Goal: Task Accomplishment & Management: Use online tool/utility

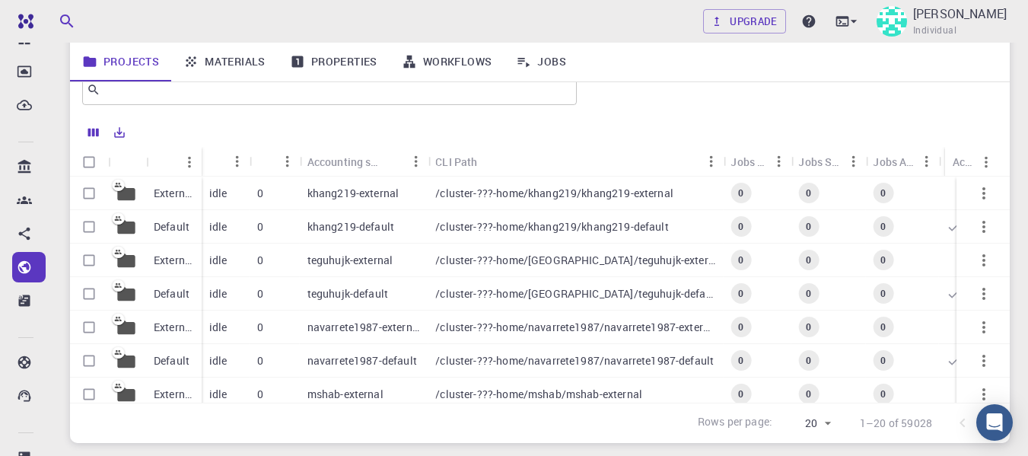
scroll to position [151, 0]
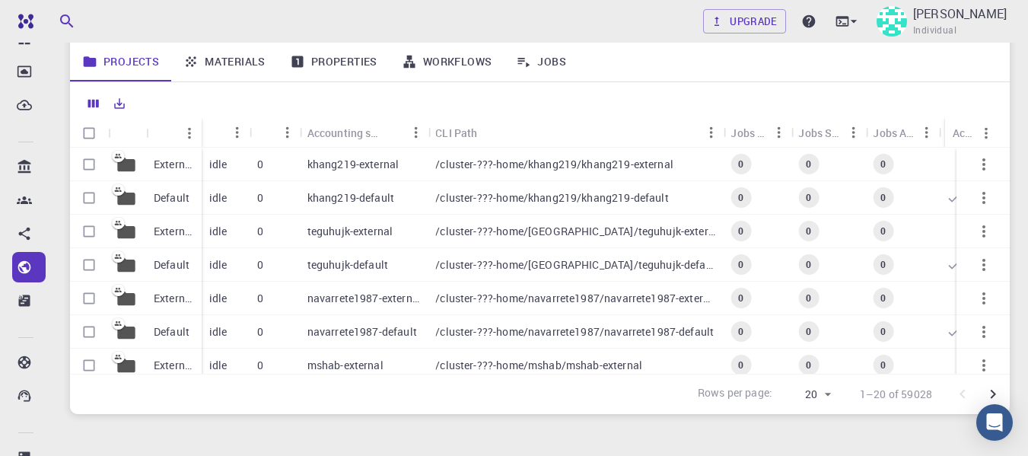
click at [572, 300] on p "/cluster-???-home/navarrete1987/navarrete1987-external" at bounding box center [575, 298] width 280 height 15
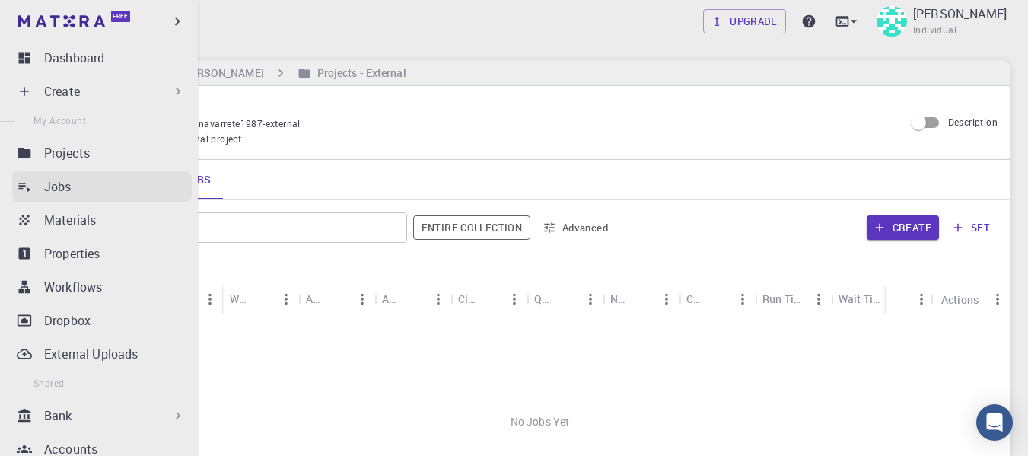
click at [62, 183] on p "Jobs" at bounding box center [57, 186] width 27 height 18
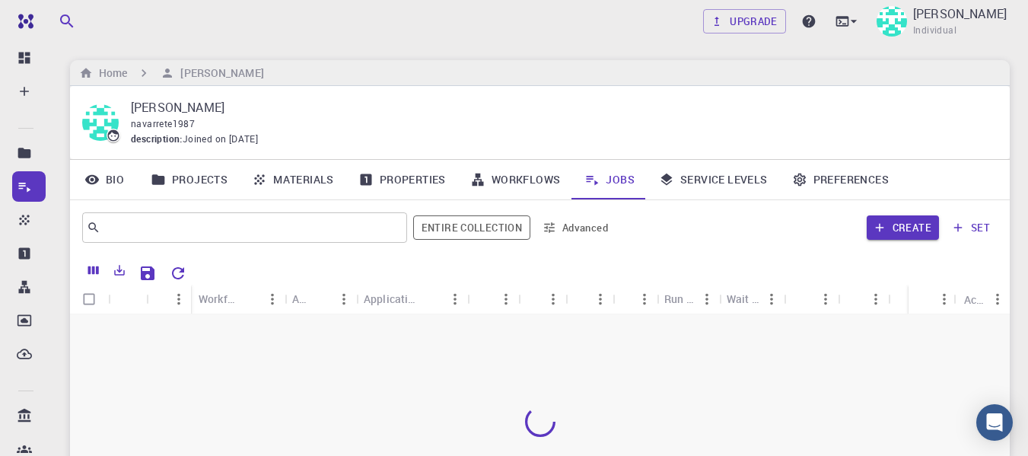
click at [473, 327] on div at bounding box center [540, 421] width 940 height 215
click at [503, 177] on link "Workflows" at bounding box center [515, 180] width 115 height 40
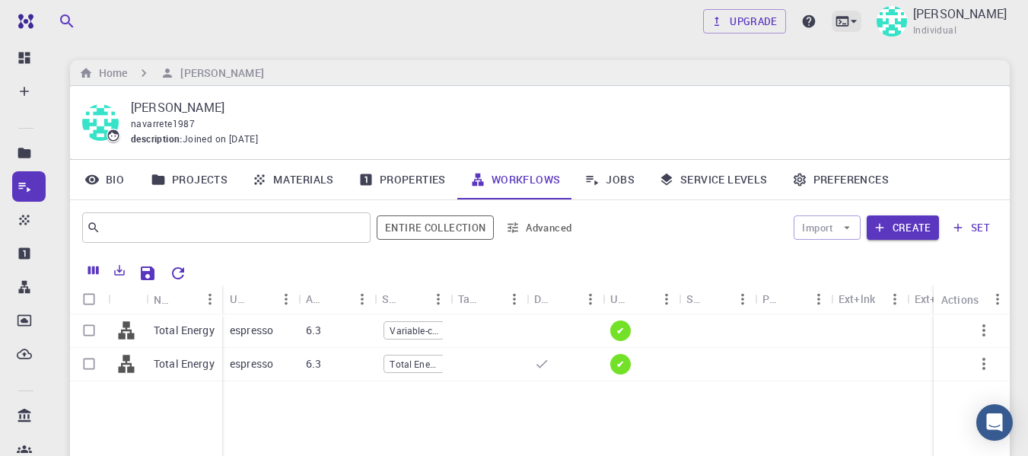
click at [846, 26] on icon at bounding box center [853, 21] width 15 height 15
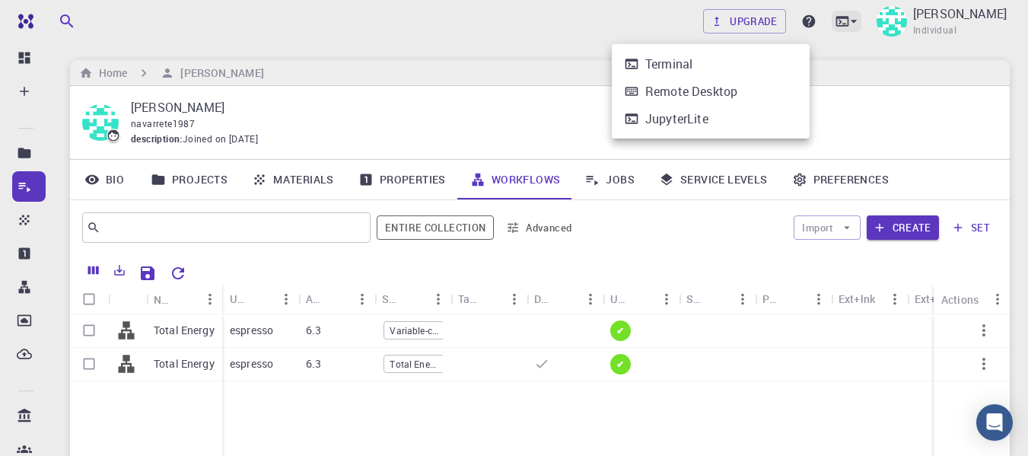
click at [797, 26] on div at bounding box center [514, 228] width 1028 height 456
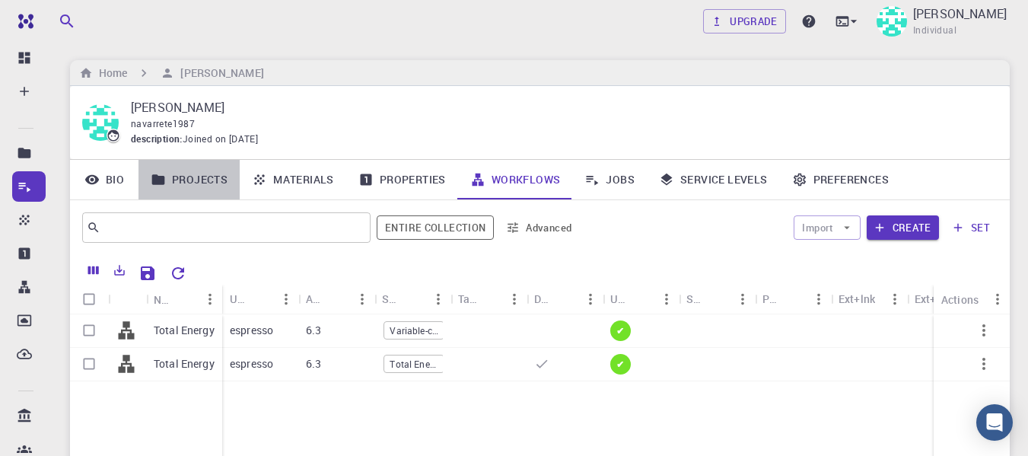
click at [187, 179] on link "Projects" at bounding box center [189, 180] width 101 height 40
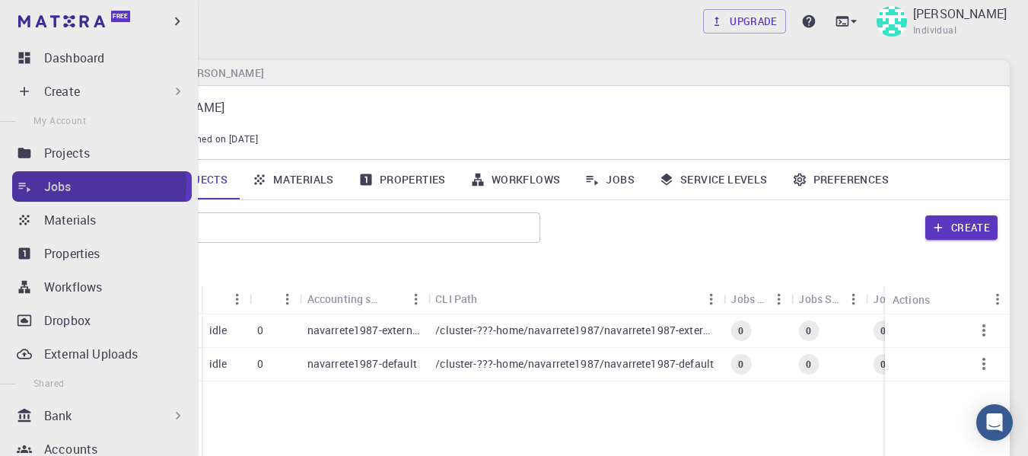
click at [77, 185] on div "Jobs" at bounding box center [118, 186] width 148 height 18
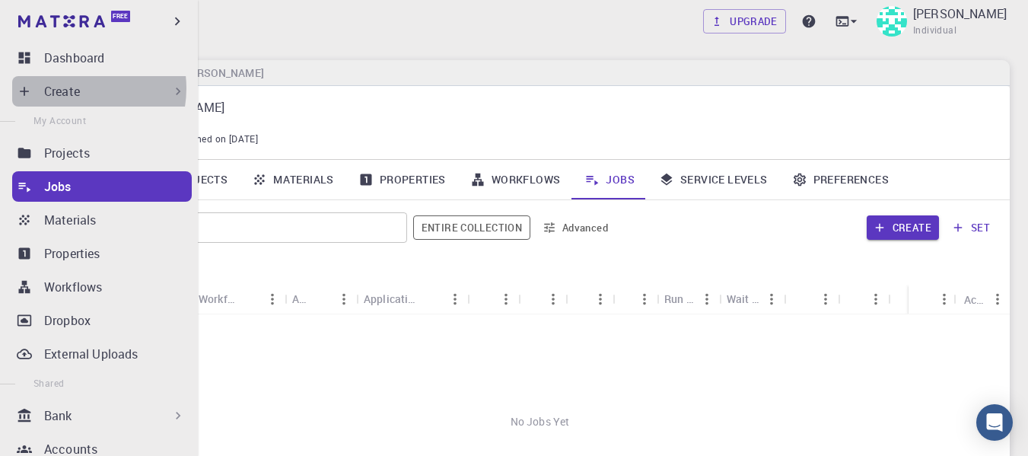
click at [72, 88] on p "Create" at bounding box center [62, 91] width 36 height 18
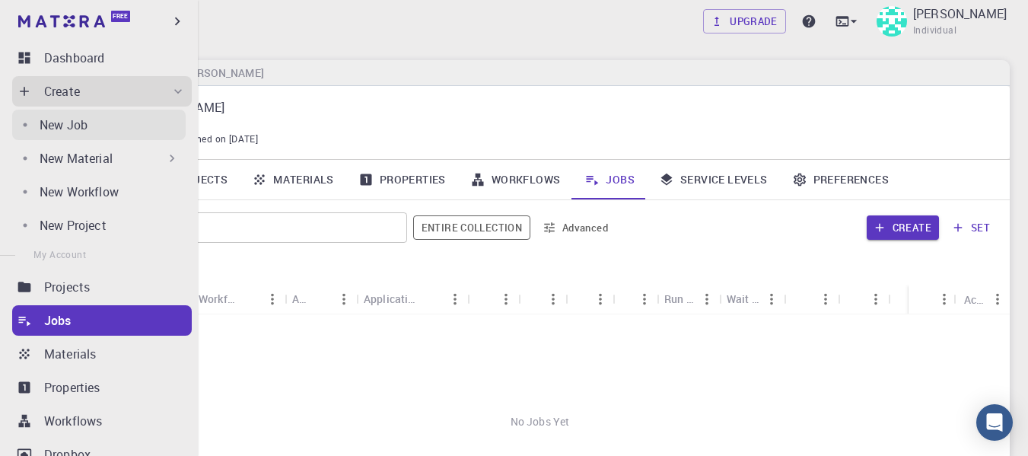
click at [80, 120] on p "New Job" at bounding box center [64, 125] width 48 height 18
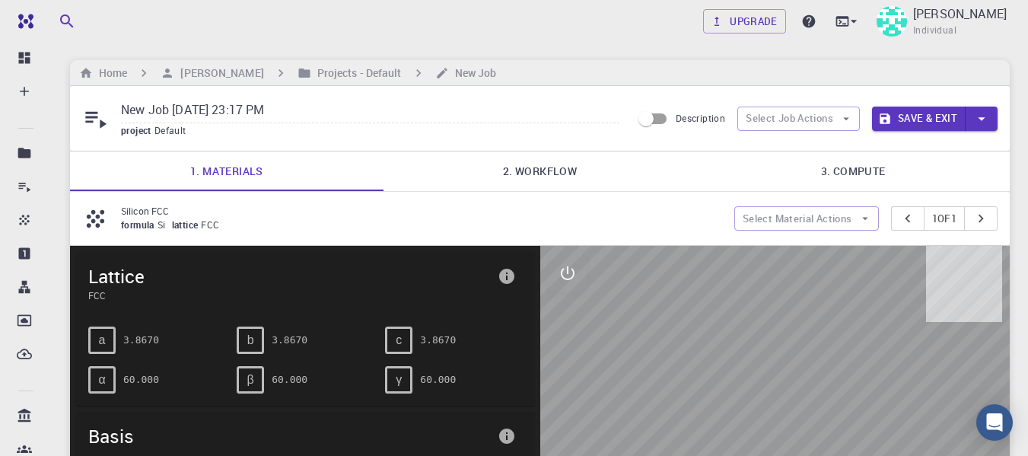
click at [980, 134] on div "New Job [DATE] 23:17 PM project Default Description Select Job Actions Save & E…" at bounding box center [540, 118] width 940 height 65
click at [980, 126] on icon "button" at bounding box center [981, 118] width 17 height 17
click at [980, 126] on div at bounding box center [514, 228] width 1028 height 456
click at [476, 177] on link "2. Workflow" at bounding box center [541, 171] width 314 height 40
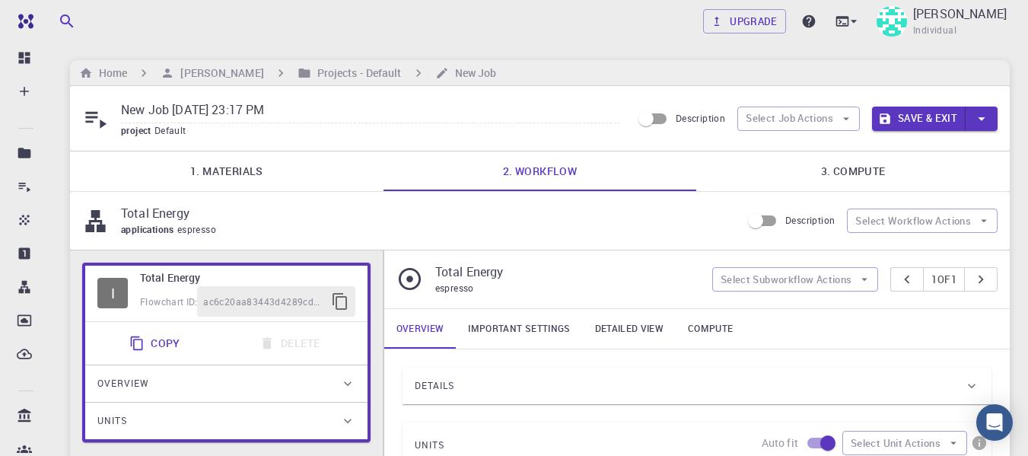
click at [824, 158] on link "3. Compute" at bounding box center [853, 171] width 314 height 40
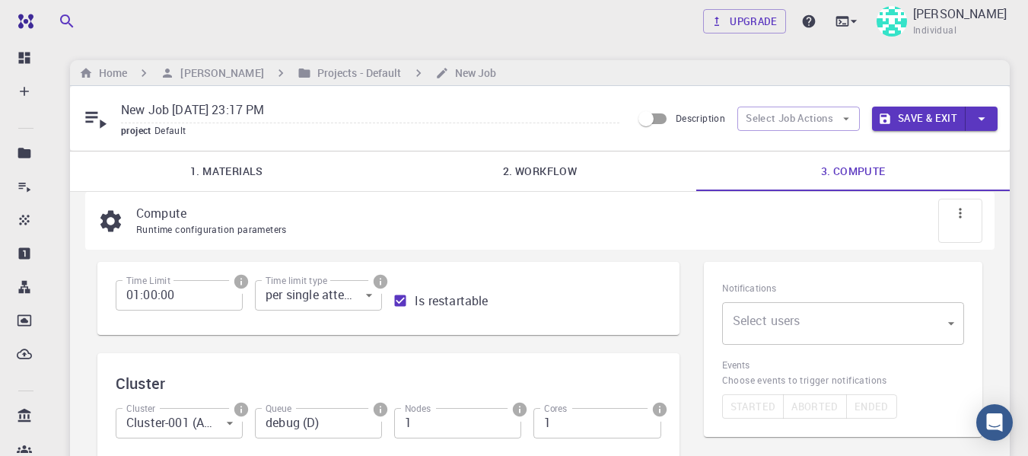
click at [214, 177] on link "1. Materials" at bounding box center [227, 171] width 314 height 40
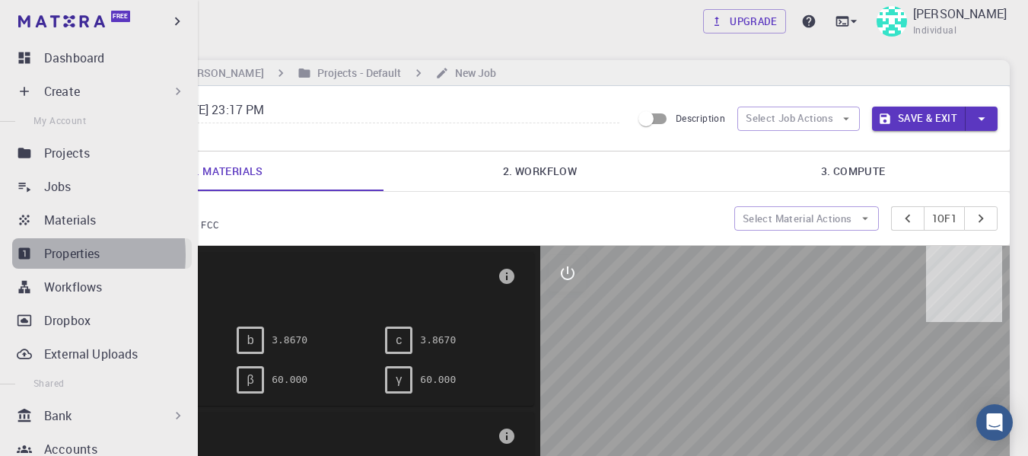
click at [24, 255] on icon at bounding box center [24, 253] width 11 height 11
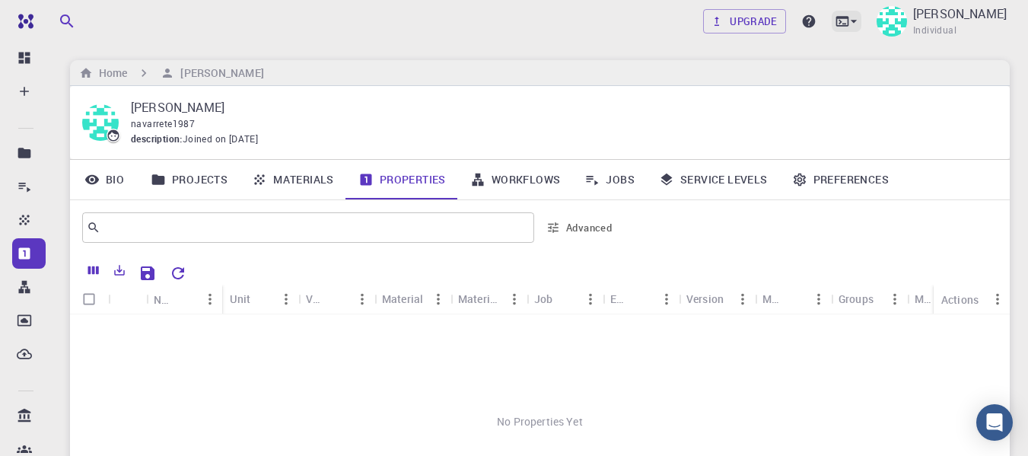
click at [846, 20] on icon at bounding box center [853, 21] width 15 height 15
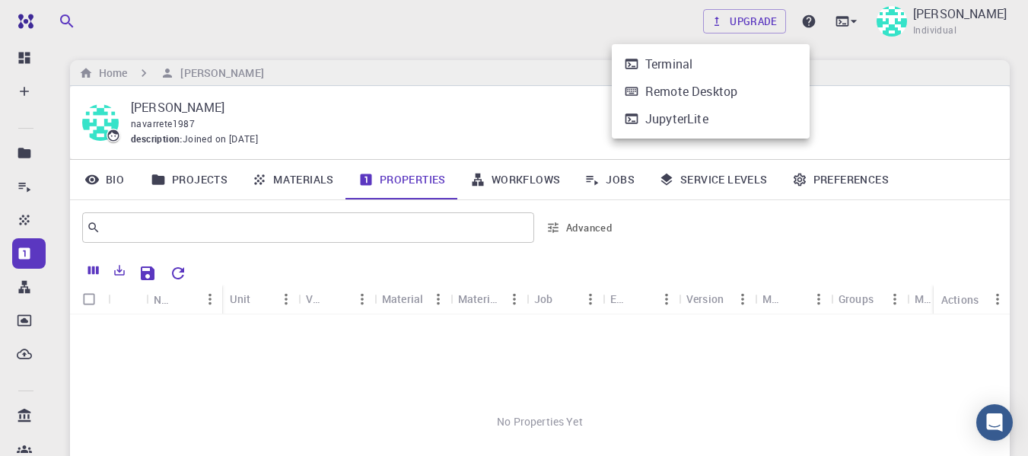
click at [903, 68] on div at bounding box center [514, 228] width 1028 height 456
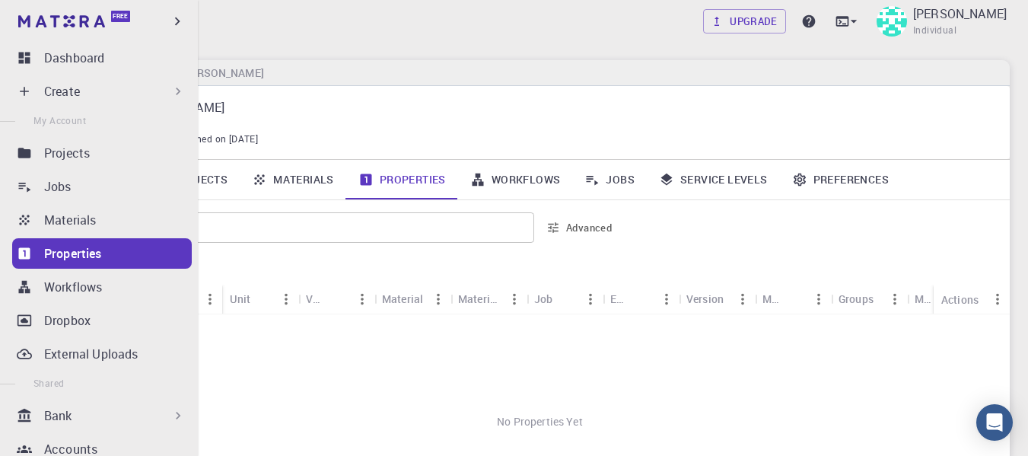
click at [72, 91] on p "Create" at bounding box center [62, 91] width 36 height 18
click at [80, 92] on p "Create" at bounding box center [62, 91] width 36 height 18
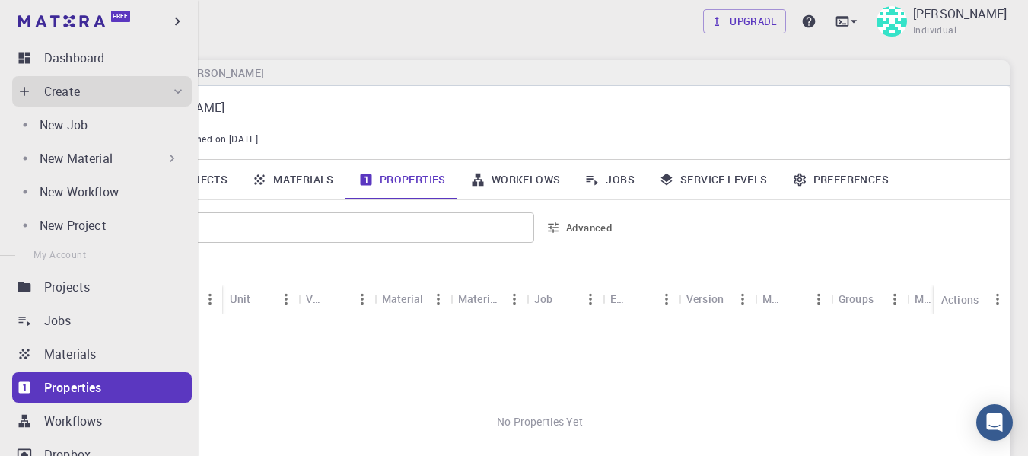
click at [137, 157] on div "New Material" at bounding box center [110, 158] width 140 height 18
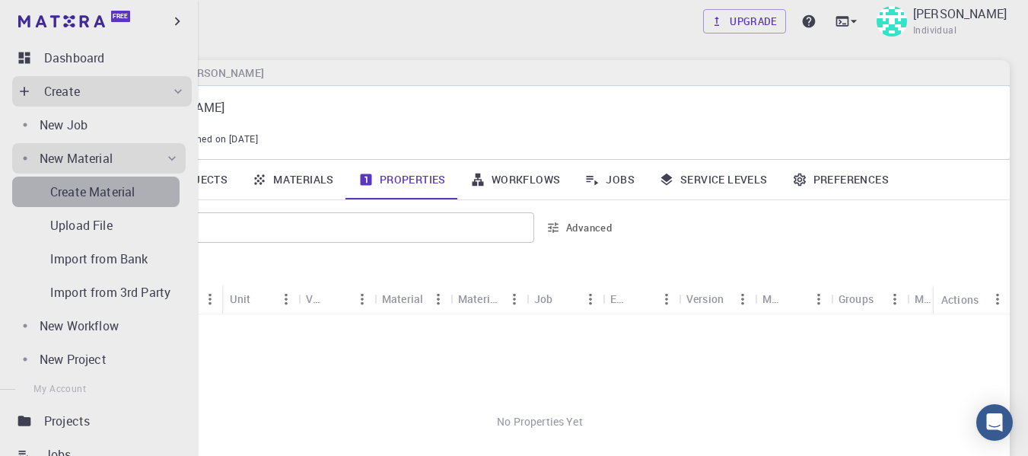
click at [112, 196] on p "Create Material" at bounding box center [92, 192] width 84 height 18
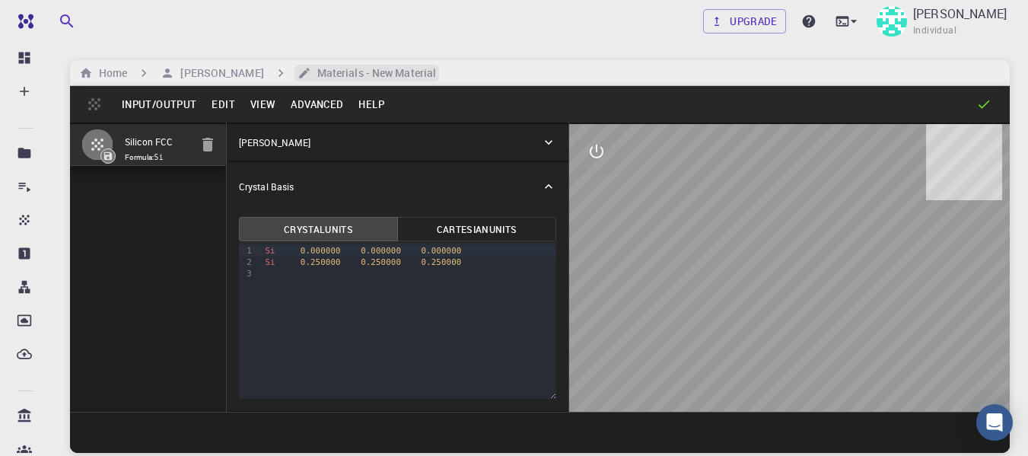
click at [393, 74] on h6 "Materials - New Material" at bounding box center [373, 73] width 125 height 17
click at [397, 75] on h6 "Materials - New Material" at bounding box center [373, 73] width 125 height 17
click at [229, 104] on button "Edit" at bounding box center [223, 104] width 39 height 24
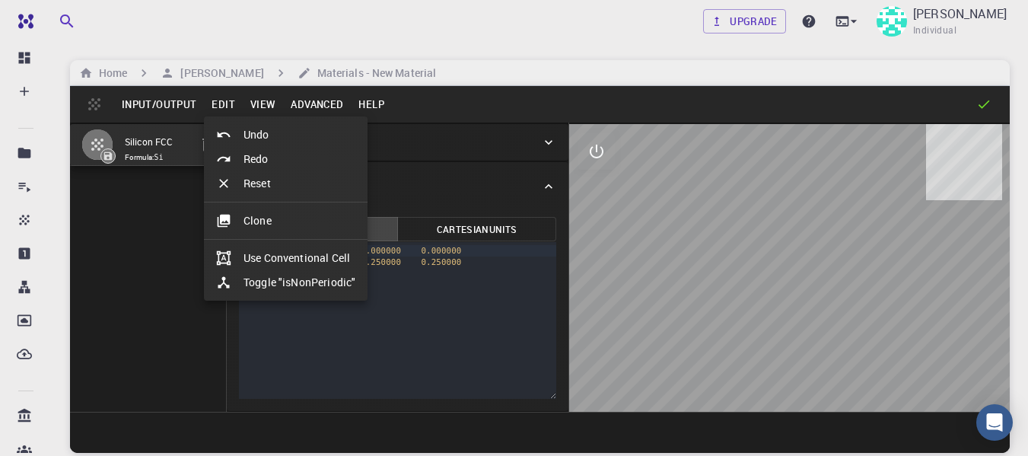
click at [159, 103] on div at bounding box center [514, 228] width 1028 height 456
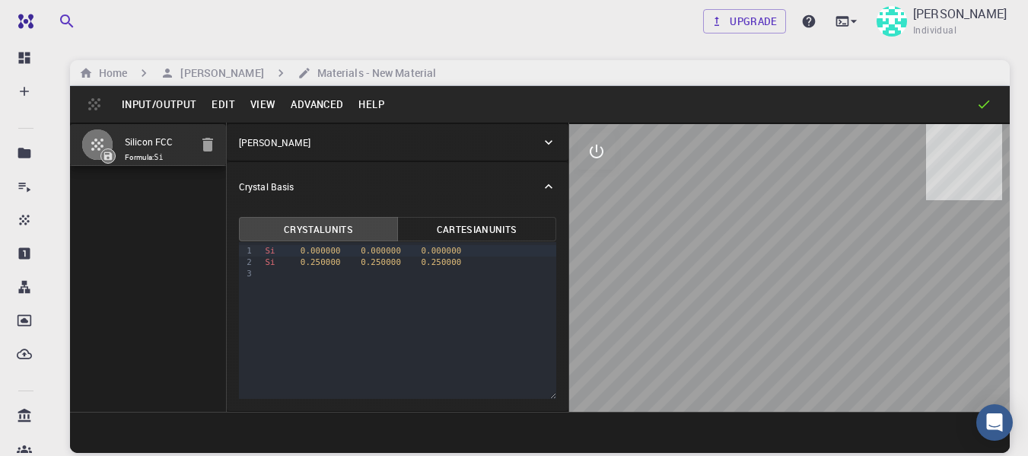
click at [99, 100] on div "Input/Output Edit View Advanced Help" at bounding box center [540, 104] width 940 height 37
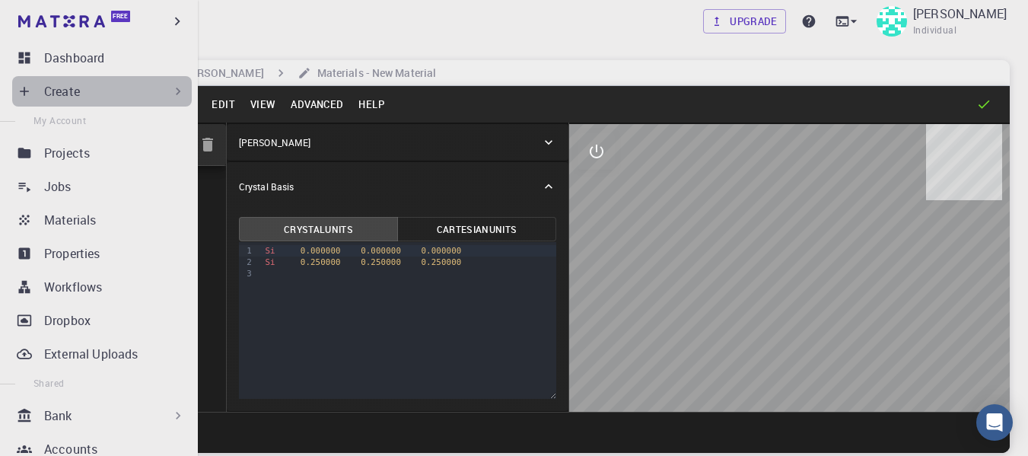
click at [139, 91] on div "Create" at bounding box center [115, 91] width 142 height 18
click at [24, 88] on icon at bounding box center [24, 91] width 15 height 15
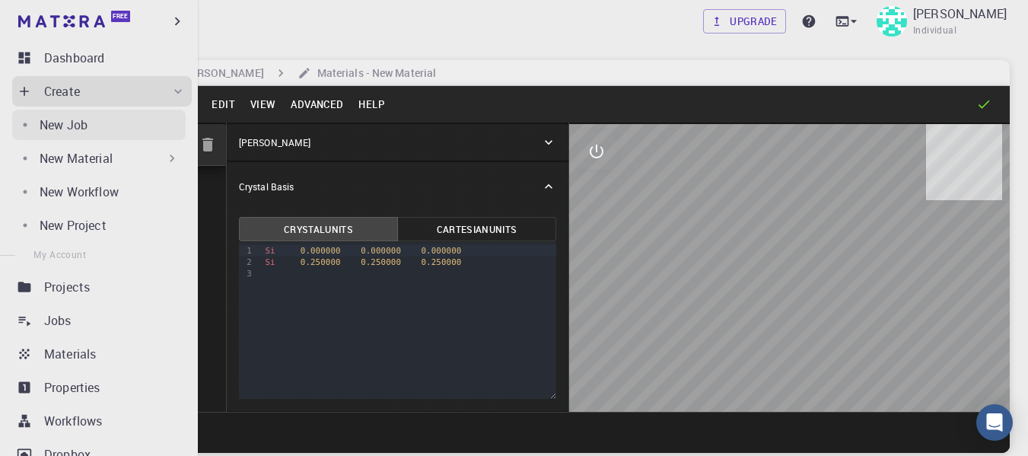
click at [80, 129] on p "New Job" at bounding box center [64, 125] width 48 height 18
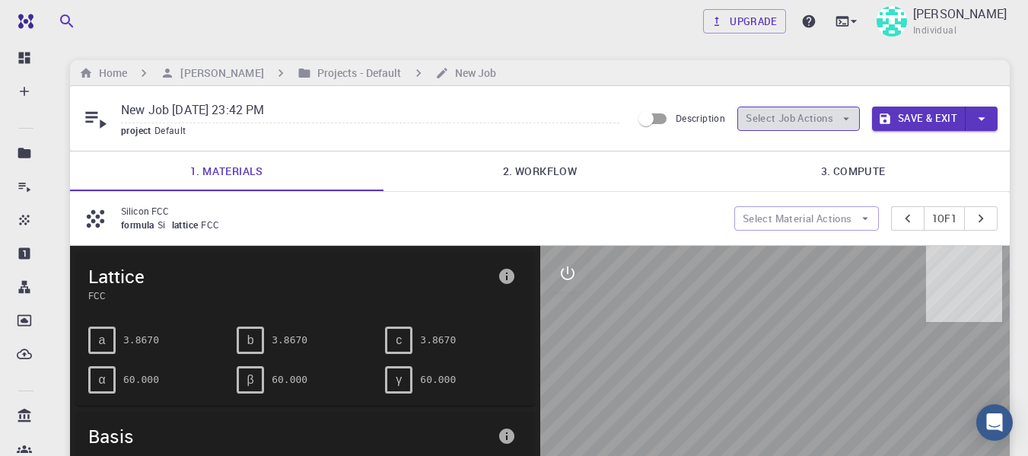
click at [843, 126] on button "Select Job Actions" at bounding box center [799, 119] width 123 height 24
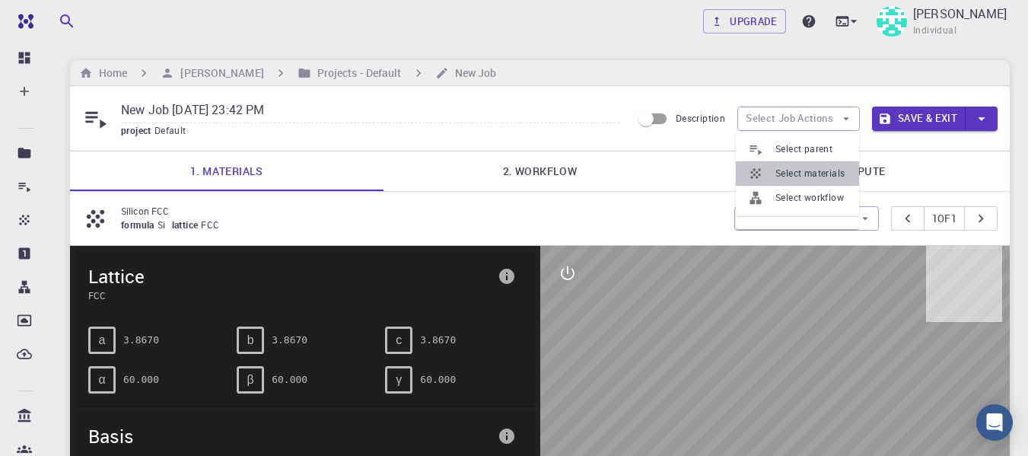
click at [827, 174] on span "Select materials" at bounding box center [812, 173] width 72 height 15
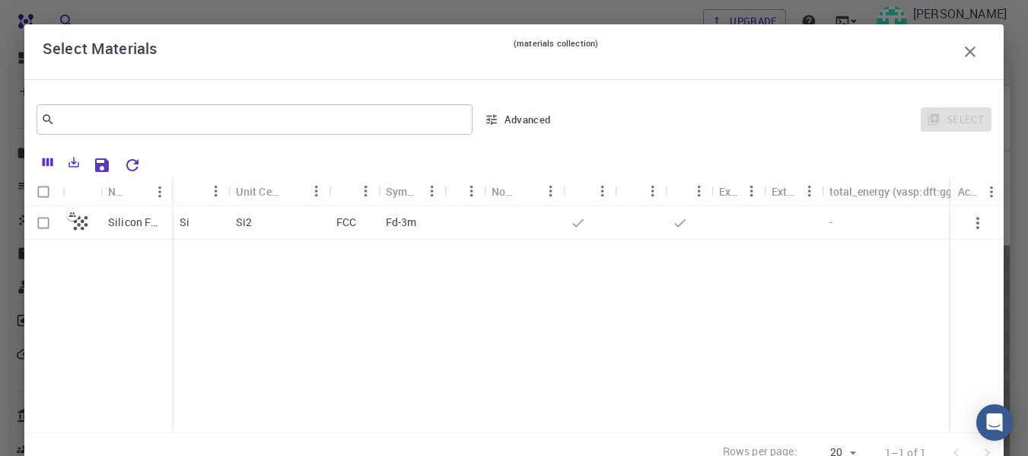
click at [961, 44] on icon "button" at bounding box center [970, 52] width 18 height 18
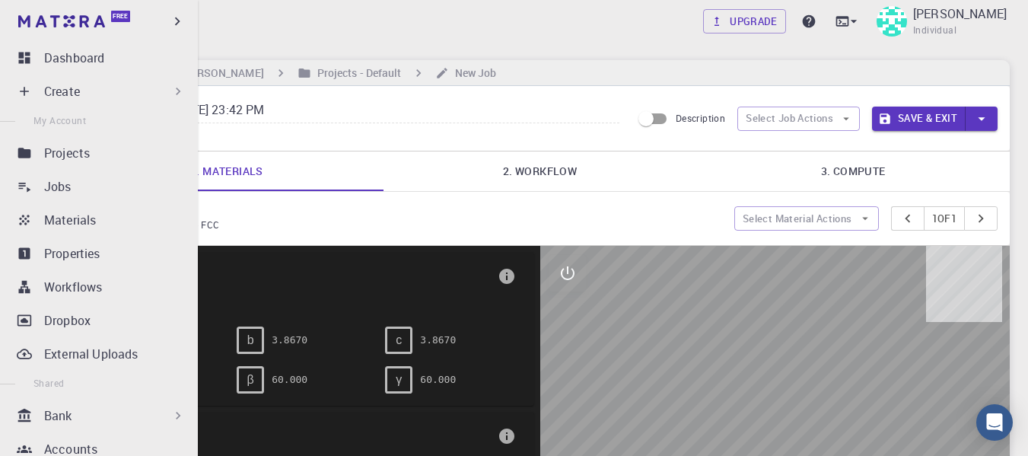
click at [159, 419] on div "Bank" at bounding box center [115, 415] width 142 height 18
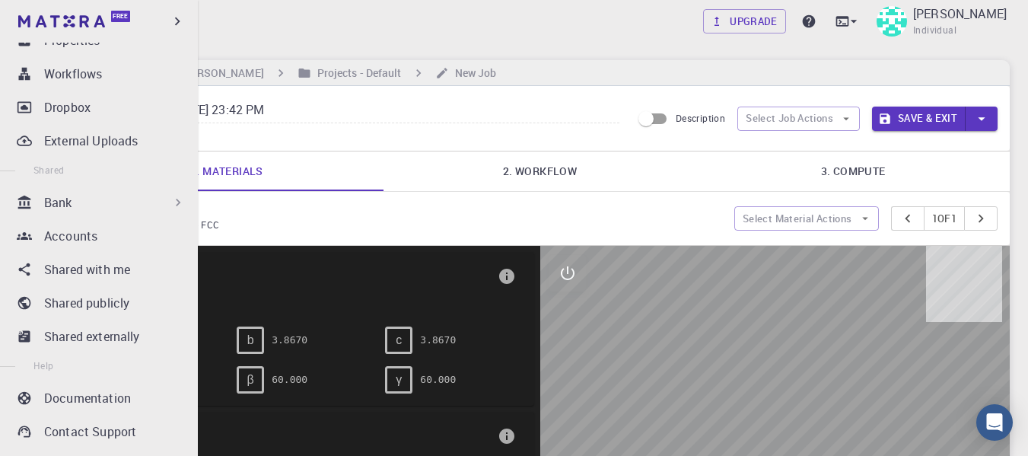
scroll to position [236, 0]
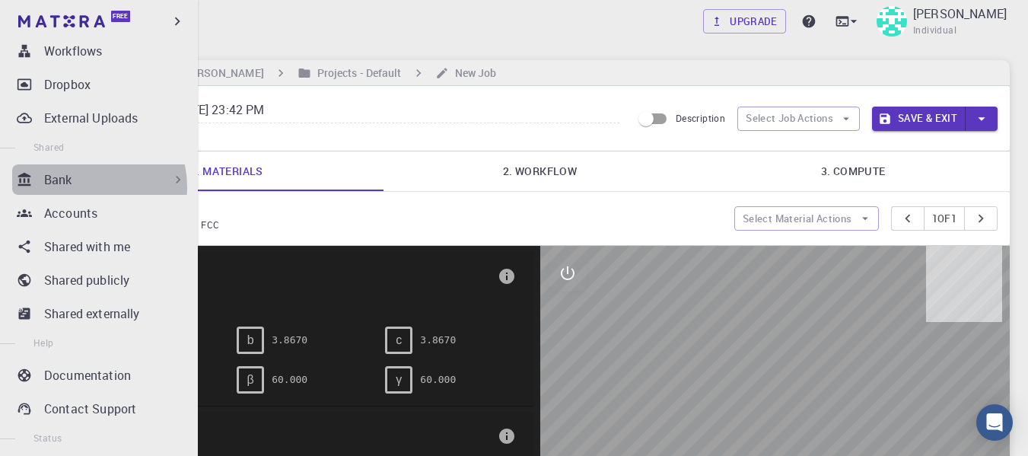
click at [80, 187] on div "Bank" at bounding box center [115, 179] width 142 height 18
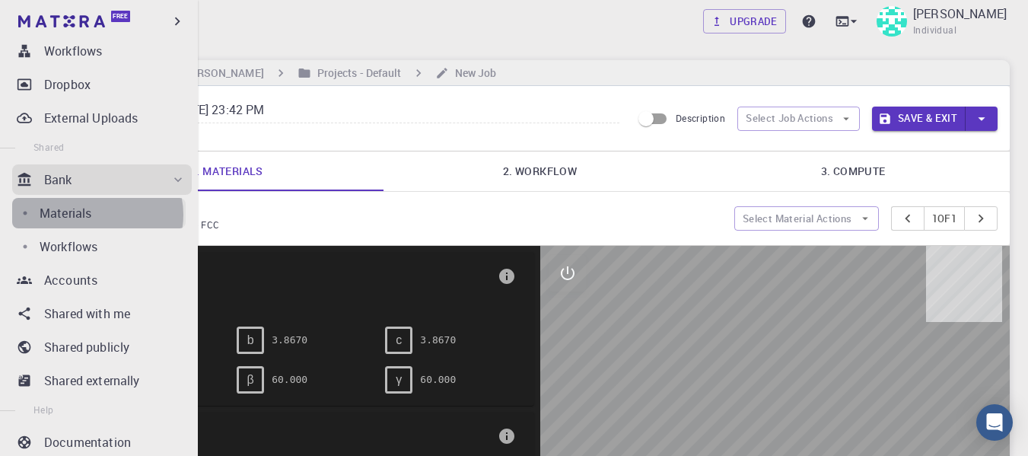
click at [97, 215] on div "Materials" at bounding box center [113, 213] width 146 height 18
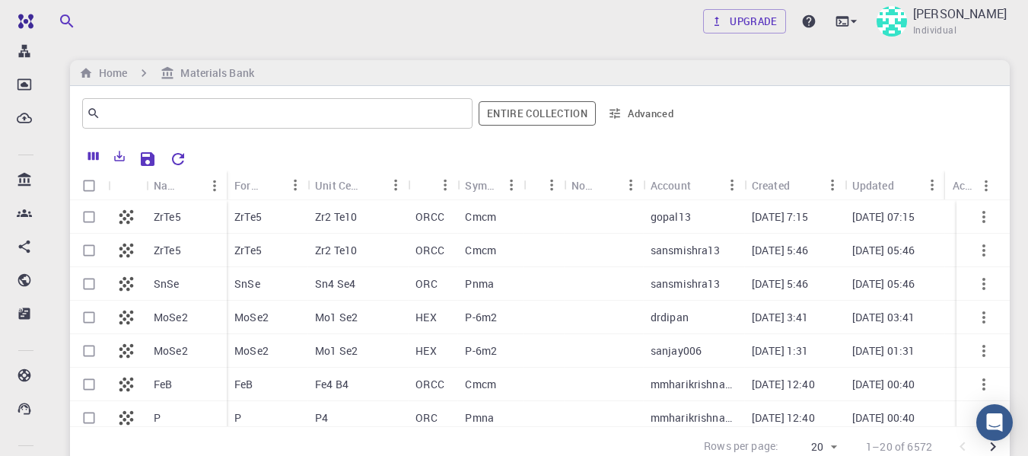
click at [979, 218] on icon "button" at bounding box center [984, 217] width 18 height 18
click at [1017, 165] on div at bounding box center [514, 228] width 1028 height 456
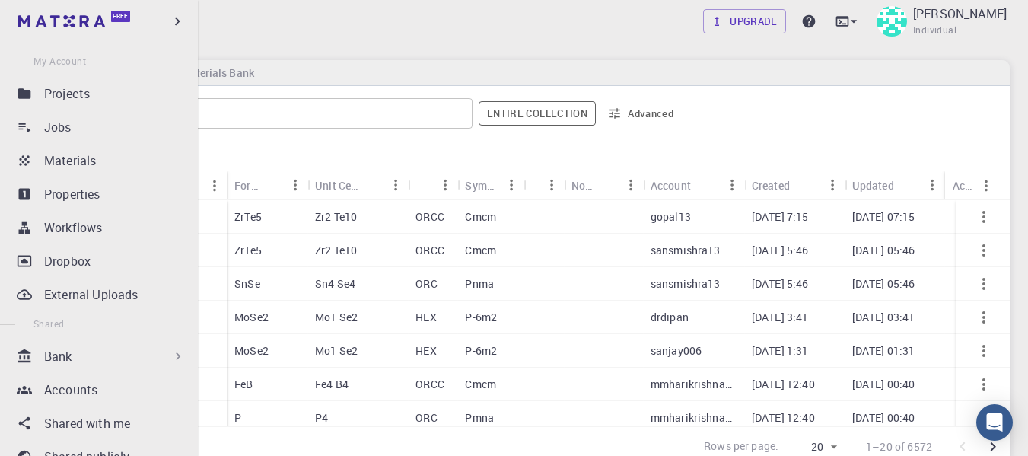
scroll to position [46, 0]
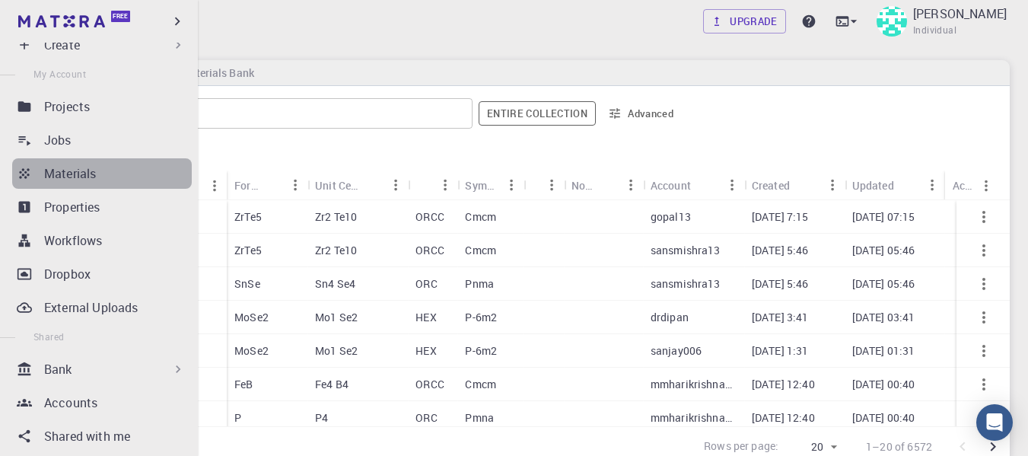
click at [107, 182] on div "Materials" at bounding box center [118, 173] width 148 height 18
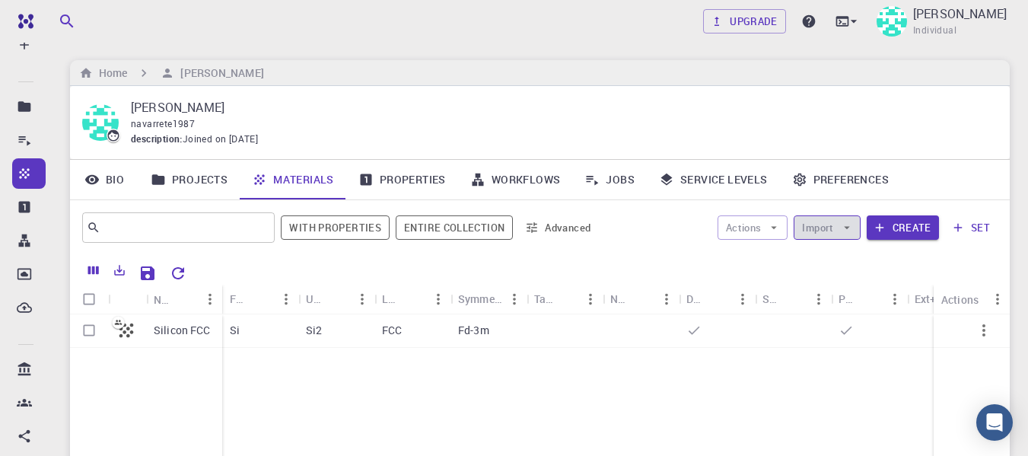
click at [843, 228] on icon "button" at bounding box center [847, 228] width 14 height 14
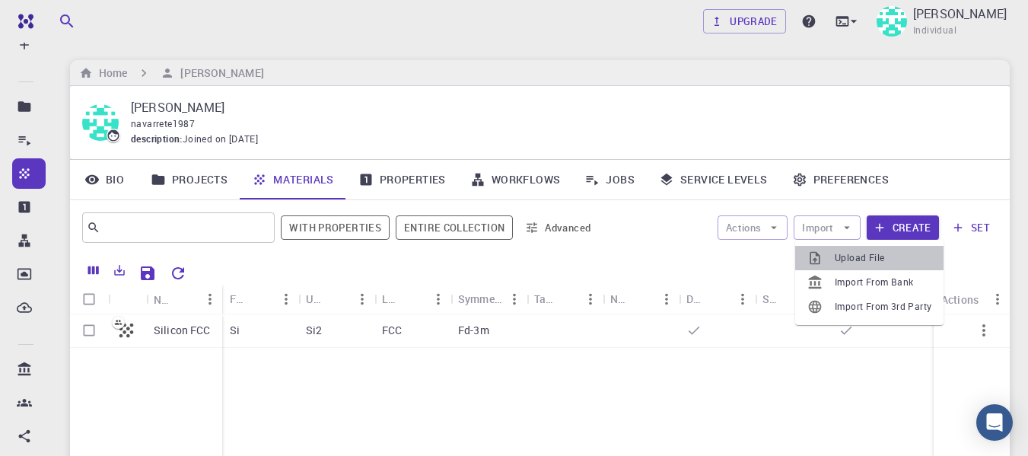
click at [848, 256] on span "Upload File" at bounding box center [883, 257] width 97 height 15
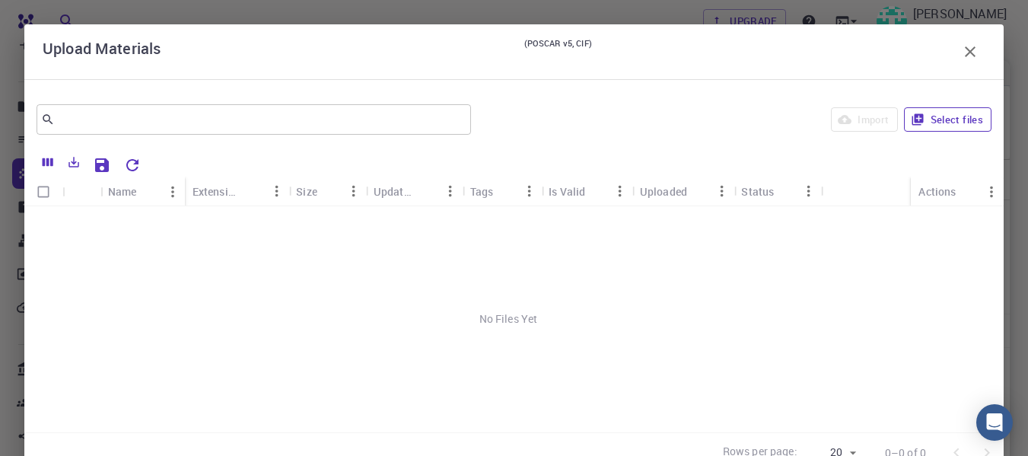
click at [947, 123] on button "Select files" at bounding box center [948, 119] width 88 height 24
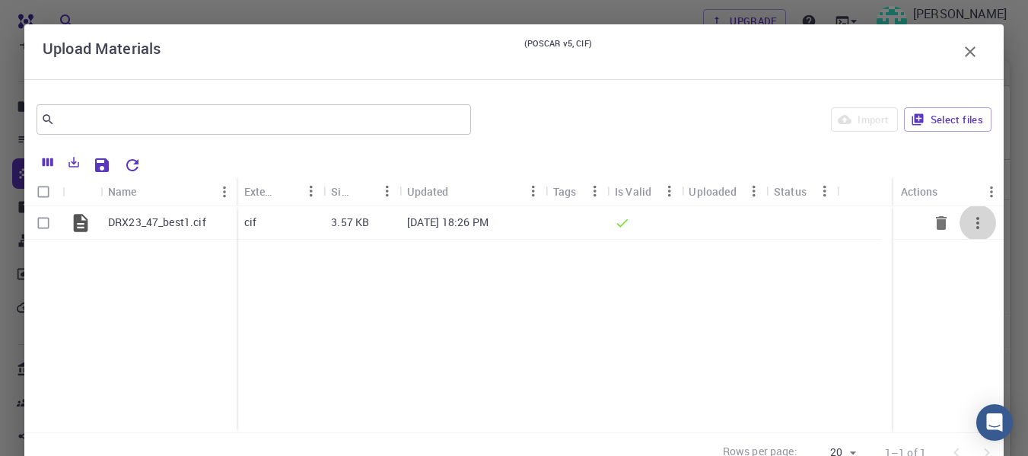
click at [969, 224] on icon "button" at bounding box center [978, 223] width 18 height 18
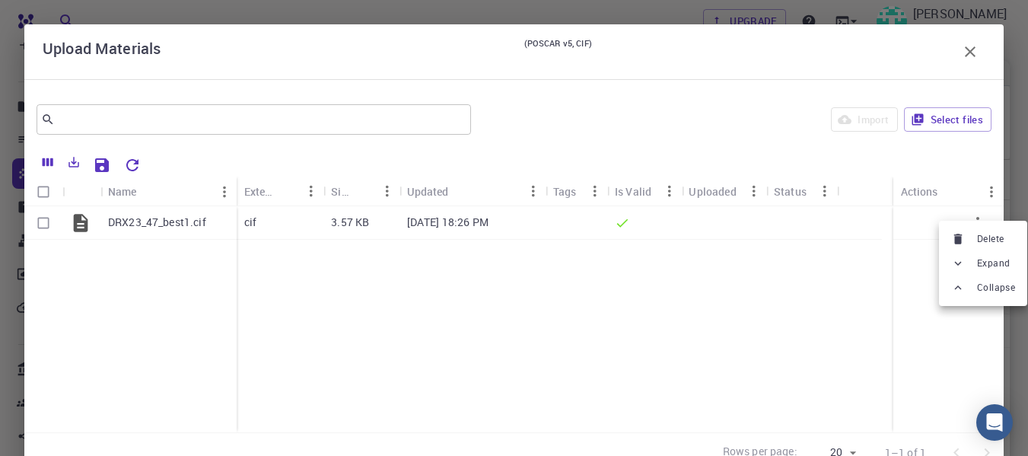
click at [957, 314] on div at bounding box center [514, 228] width 1028 height 456
click at [965, 49] on icon "button" at bounding box center [970, 51] width 11 height 11
click at [969, 54] on div "Upgrade [PERSON_NAME] Individual Home [PERSON_NAME] [PERSON_NAME] navarrete1987…" at bounding box center [540, 349] width 977 height 699
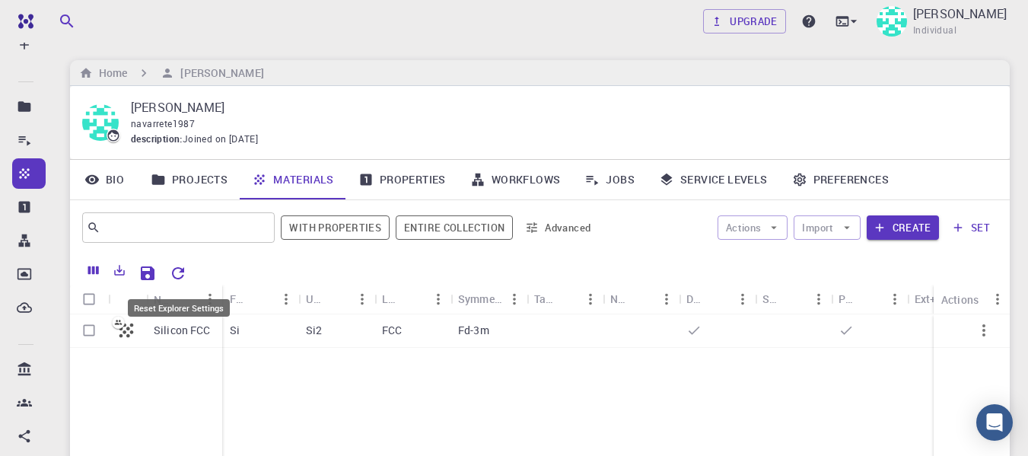
click at [180, 271] on icon "Reset Explorer Settings" at bounding box center [178, 273] width 18 height 18
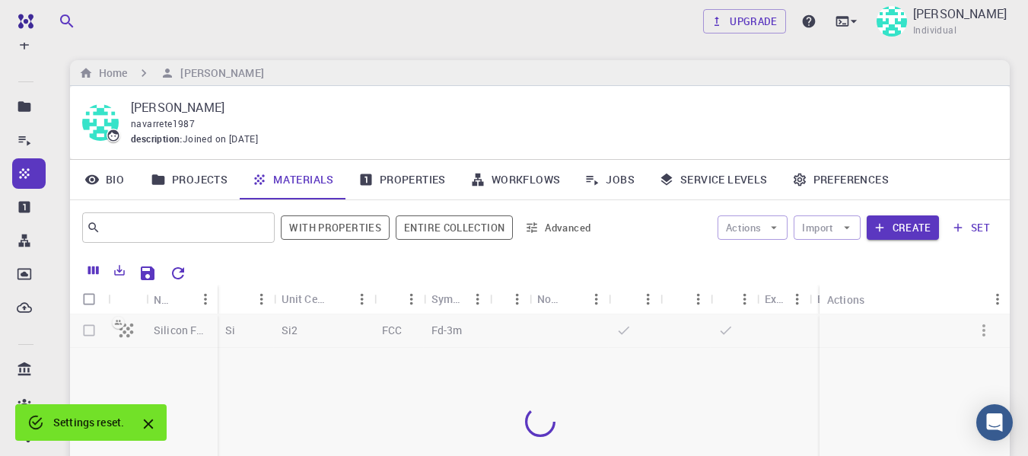
click at [193, 357] on div at bounding box center [540, 421] width 940 height 215
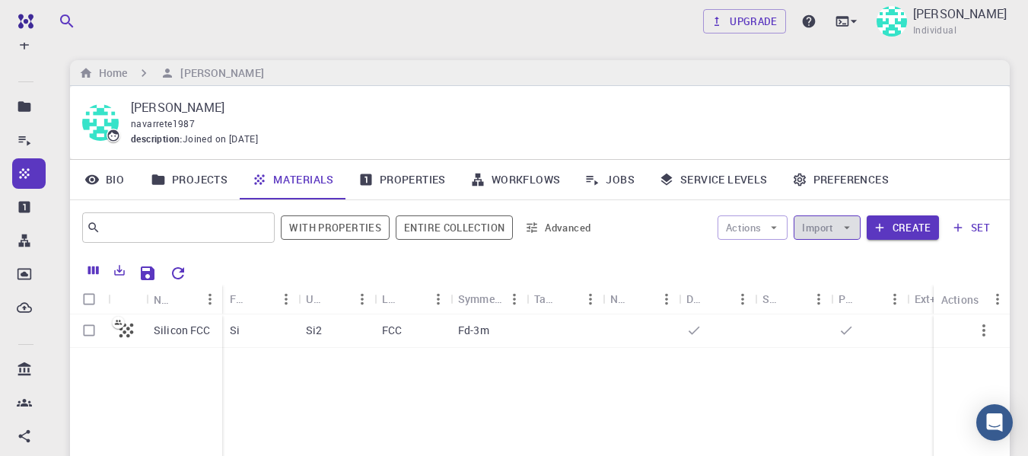
click at [835, 229] on button "Import" at bounding box center [827, 227] width 66 height 24
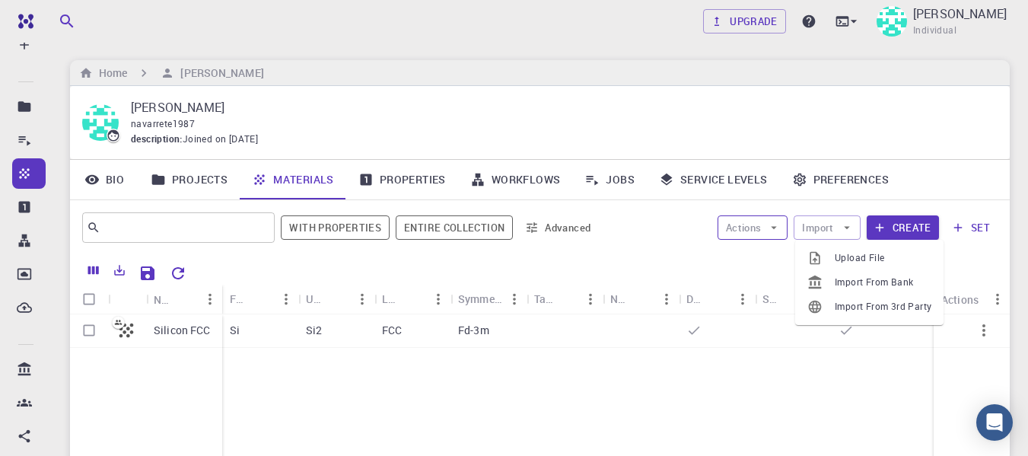
click at [758, 233] on button "Actions" at bounding box center [753, 227] width 71 height 24
click at [817, 230] on button "Import" at bounding box center [827, 227] width 66 height 24
click at [765, 225] on button "Actions" at bounding box center [753, 227] width 71 height 24
click at [766, 256] on span "Create Job" at bounding box center [782, 257] width 48 height 15
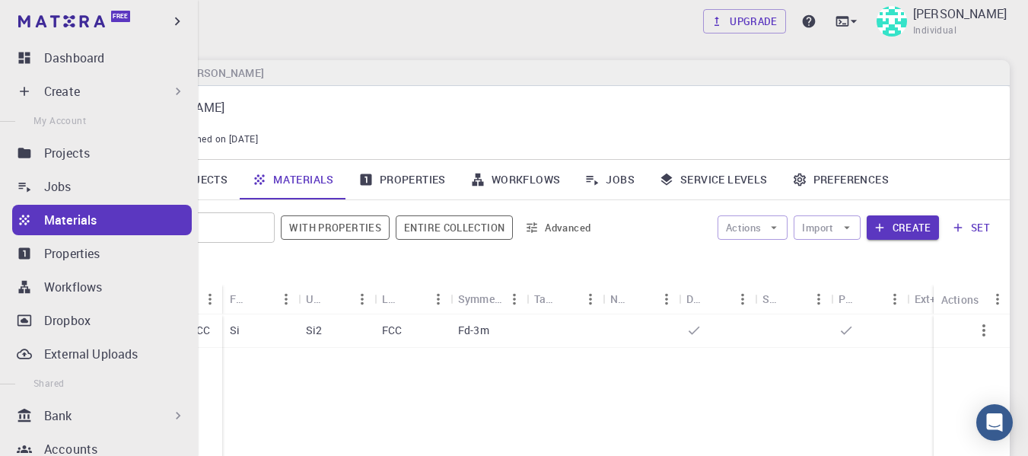
click at [130, 87] on div "Create" at bounding box center [115, 91] width 142 height 18
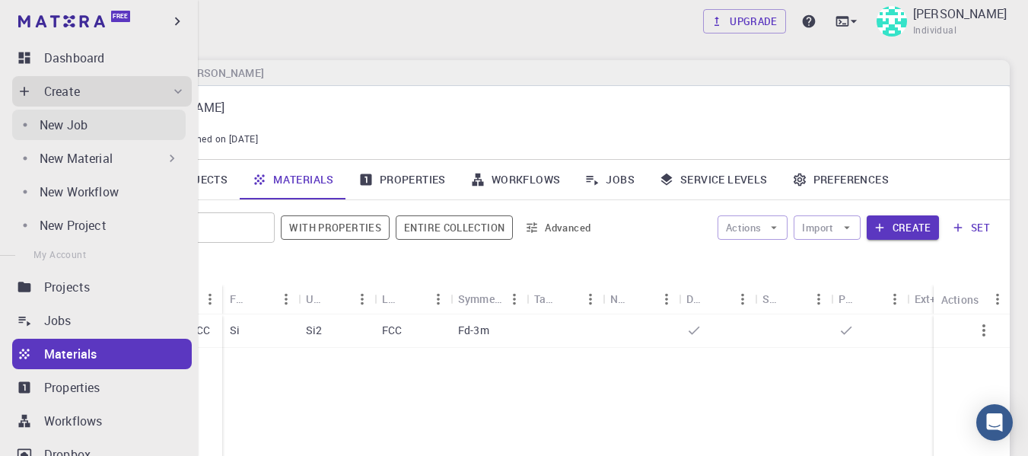
click at [92, 130] on div "New Job" at bounding box center [113, 125] width 146 height 18
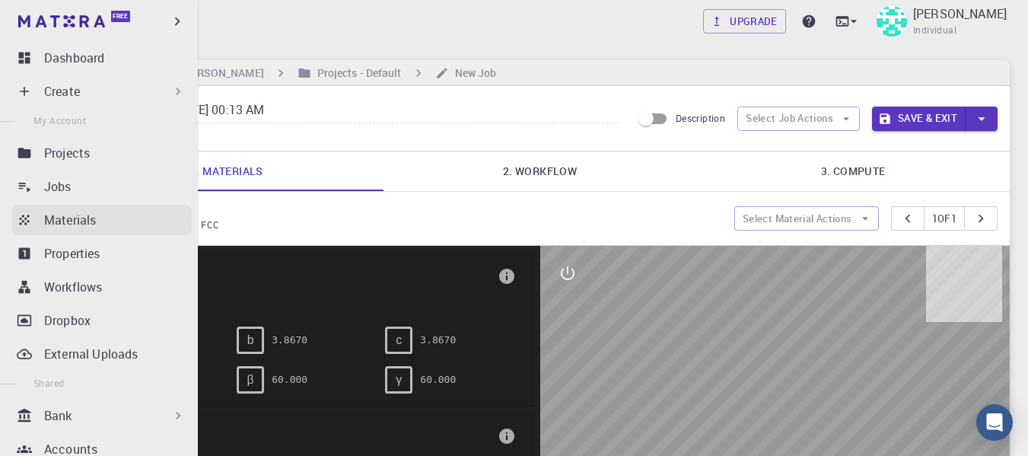
click at [92, 217] on p "Materials" at bounding box center [70, 220] width 52 height 18
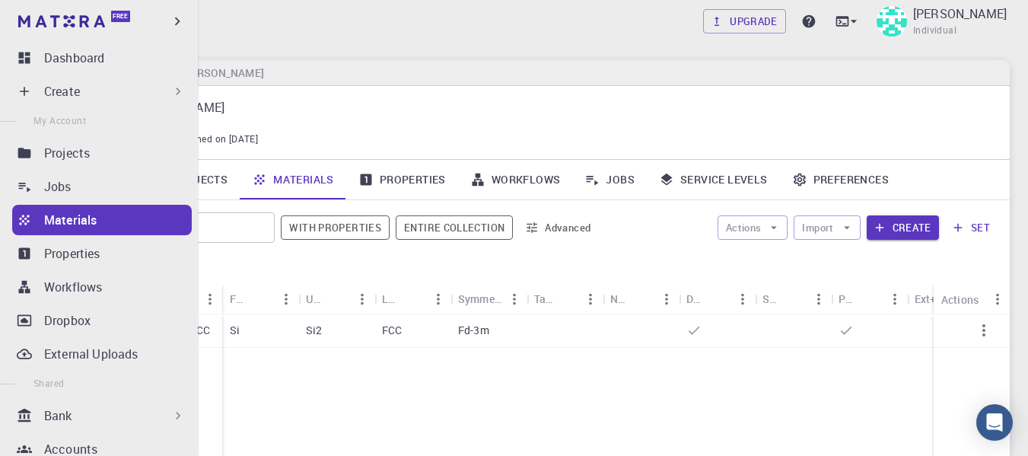
click at [132, 87] on div "Create" at bounding box center [115, 91] width 142 height 18
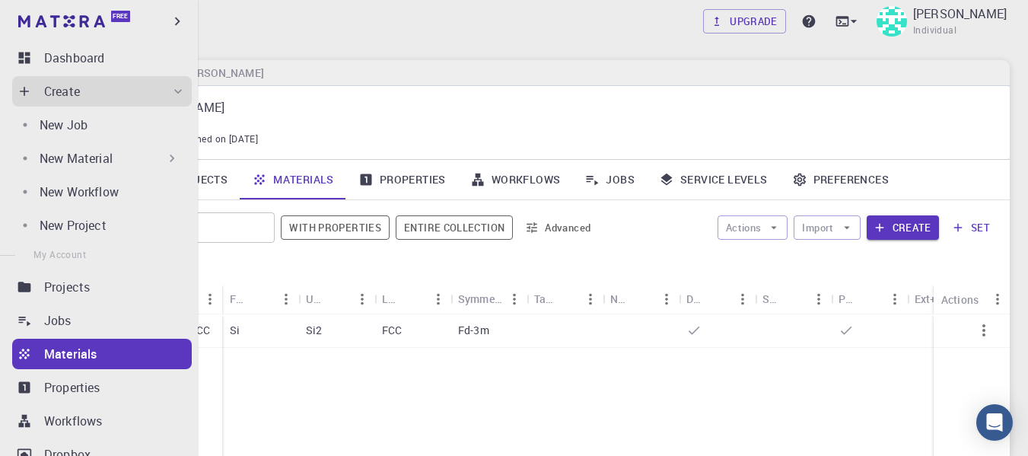
click at [104, 352] on div "Materials" at bounding box center [118, 354] width 148 height 18
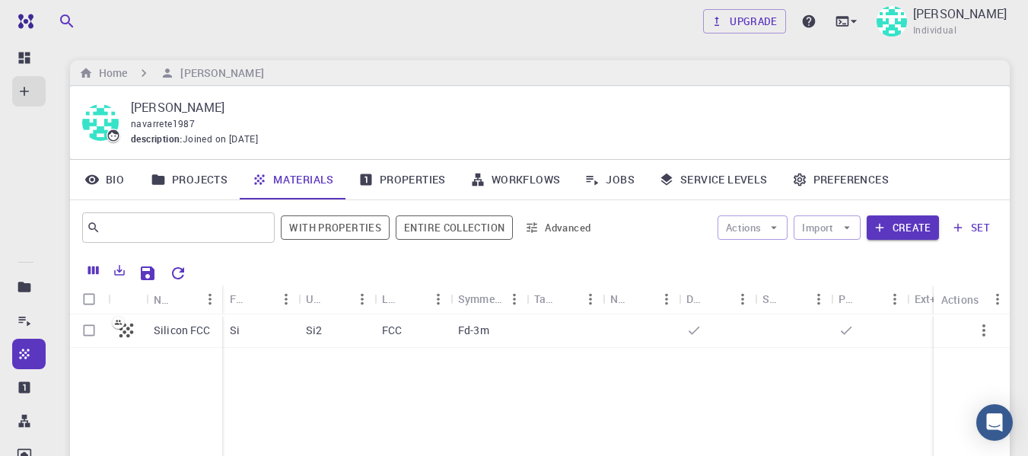
click at [365, 397] on div "Silicon FCC Si Si2 FCC Fd-3m" at bounding box center [603, 427] width 1066 height 226
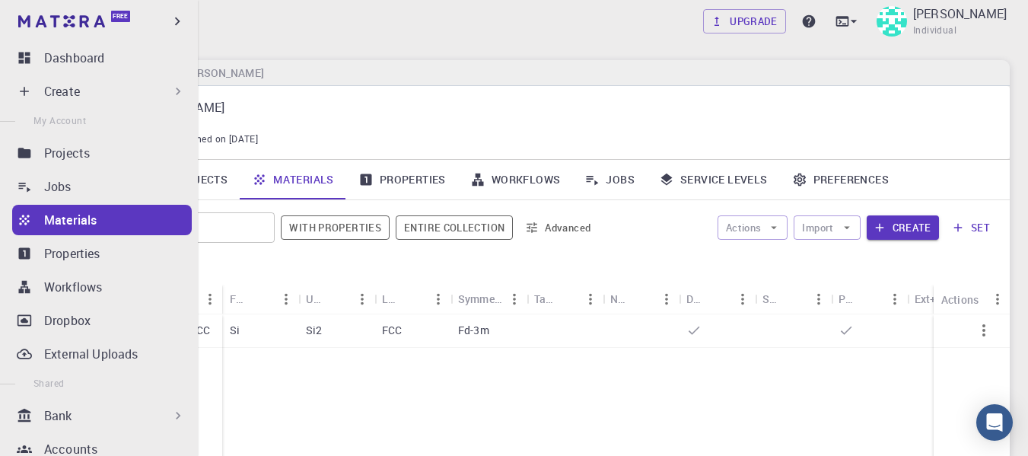
click at [33, 221] on link "Materials" at bounding box center [102, 220] width 180 height 30
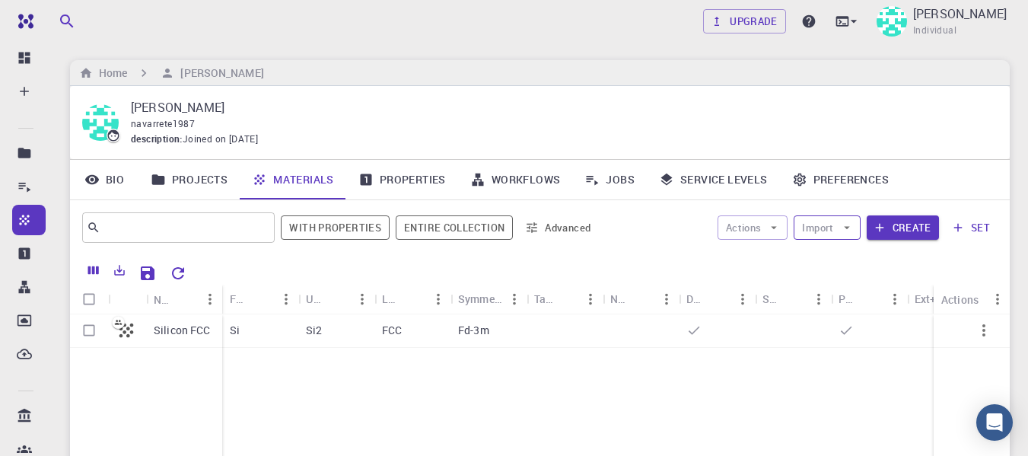
click at [826, 228] on button "Import" at bounding box center [827, 227] width 66 height 24
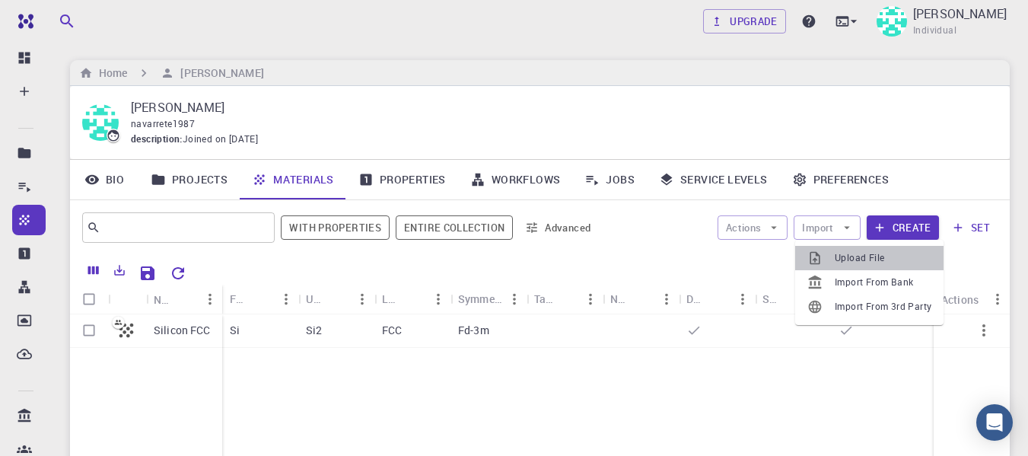
click at [849, 260] on span "Upload File" at bounding box center [883, 257] width 97 height 15
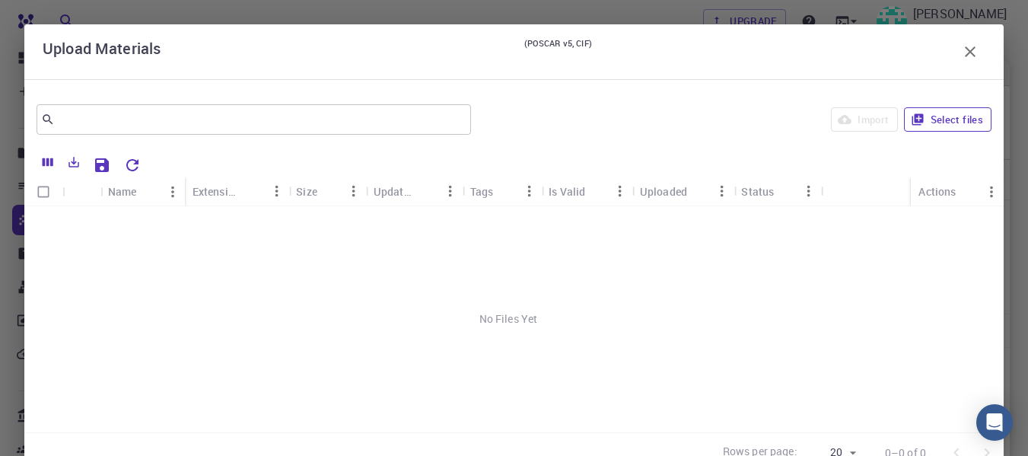
click at [915, 114] on button "Select files" at bounding box center [948, 119] width 88 height 24
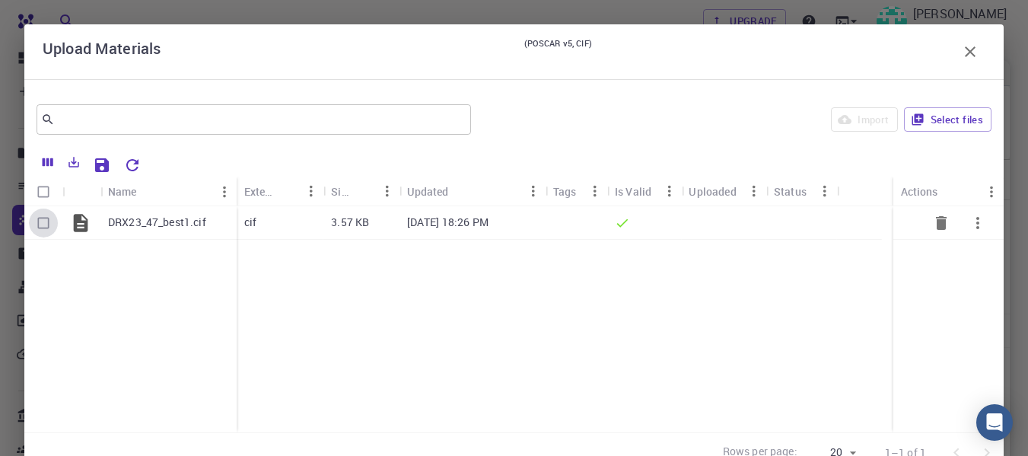
click at [48, 218] on input "Select row" at bounding box center [43, 223] width 29 height 29
checkbox input "true"
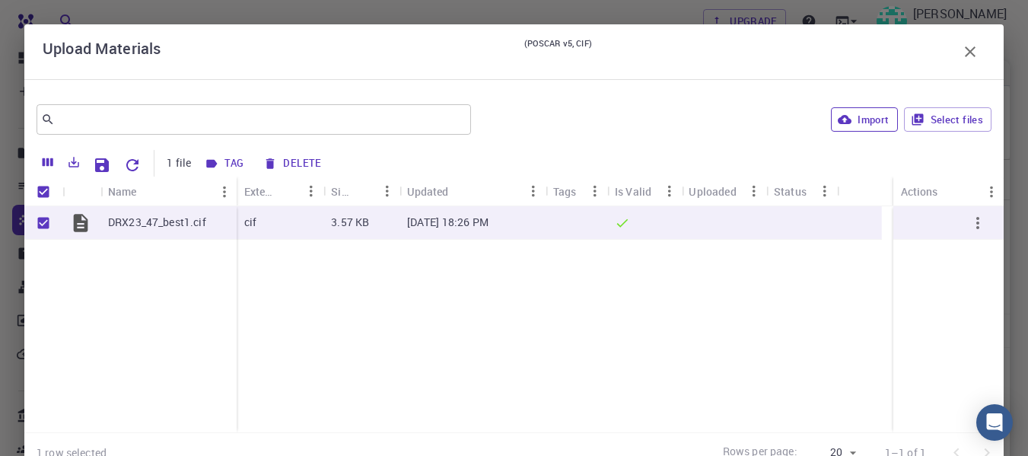
click at [844, 119] on button "Import" at bounding box center [864, 119] width 66 height 24
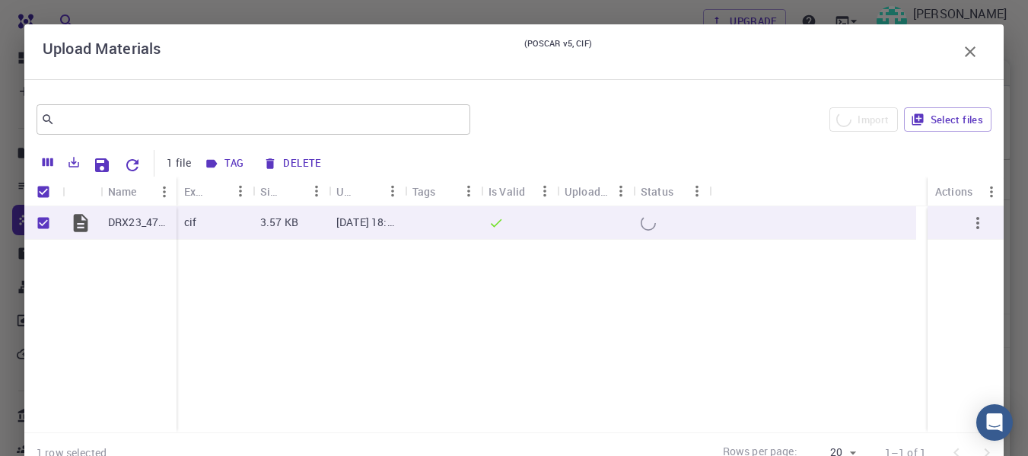
checkbox input "false"
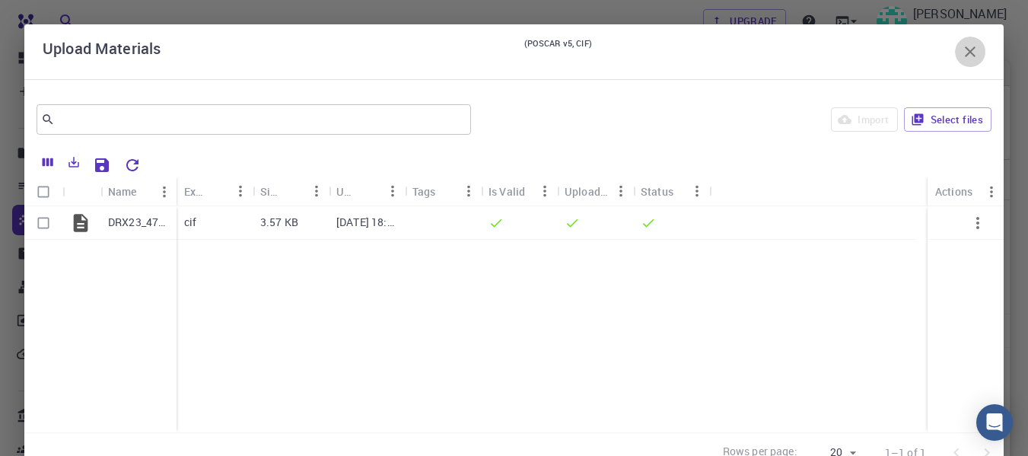
click at [965, 56] on icon "button" at bounding box center [970, 51] width 11 height 11
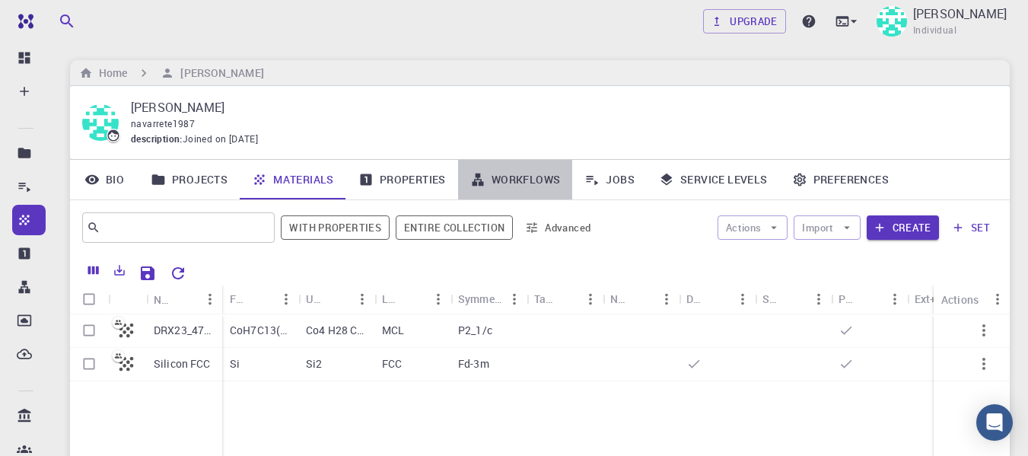
click at [511, 186] on link "Workflows" at bounding box center [515, 180] width 115 height 40
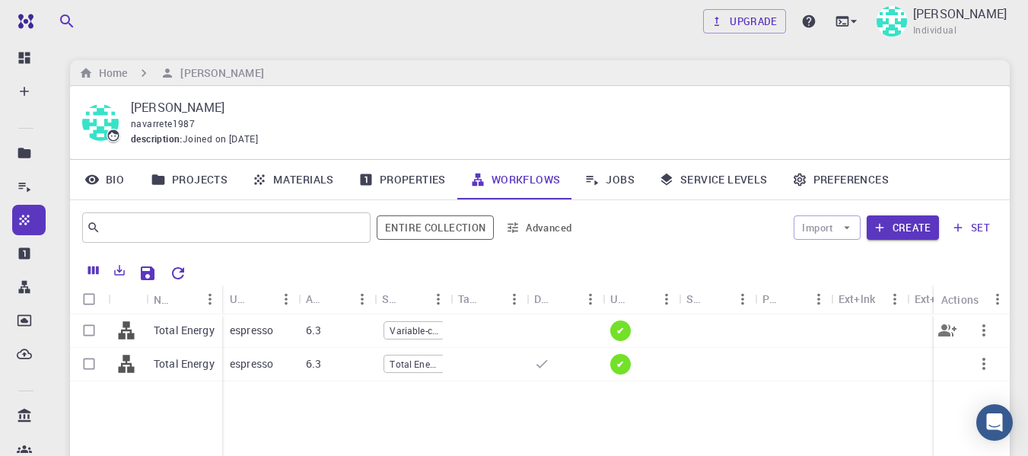
click at [402, 327] on span "Variable-cell Relaxation" at bounding box center [413, 330] width 59 height 13
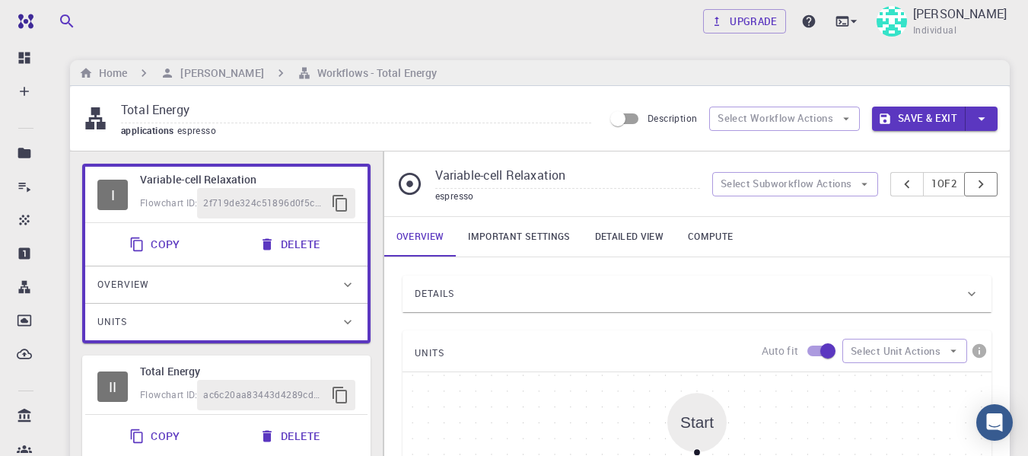
click at [996, 181] on button "pager" at bounding box center [980, 184] width 33 height 24
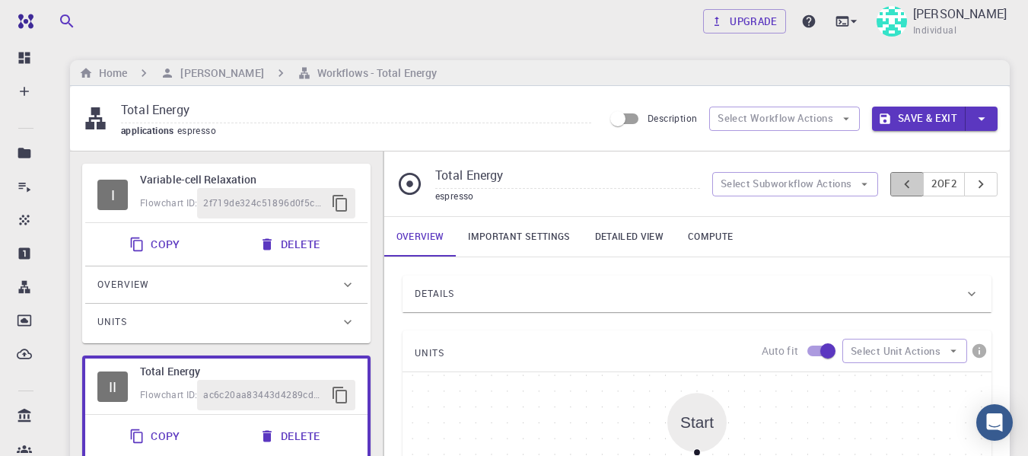
click at [912, 183] on button "pager" at bounding box center [907, 184] width 33 height 24
type input "Variable-cell Relaxation"
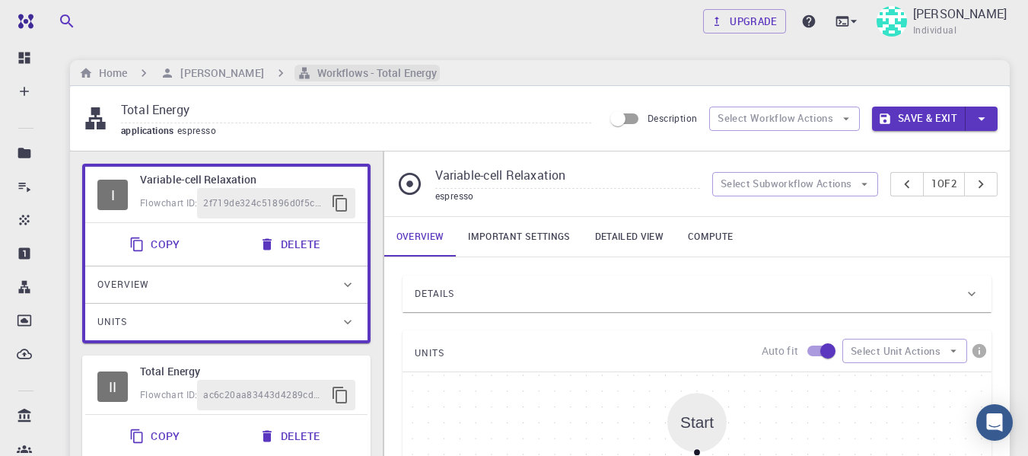
click at [372, 75] on h6 "Workflows - Total Energy" at bounding box center [374, 73] width 126 height 17
click at [372, 72] on h6 "Workflows - Total Energy" at bounding box center [374, 73] width 126 height 17
click at [250, 72] on h6 "[PERSON_NAME]" at bounding box center [218, 73] width 89 height 17
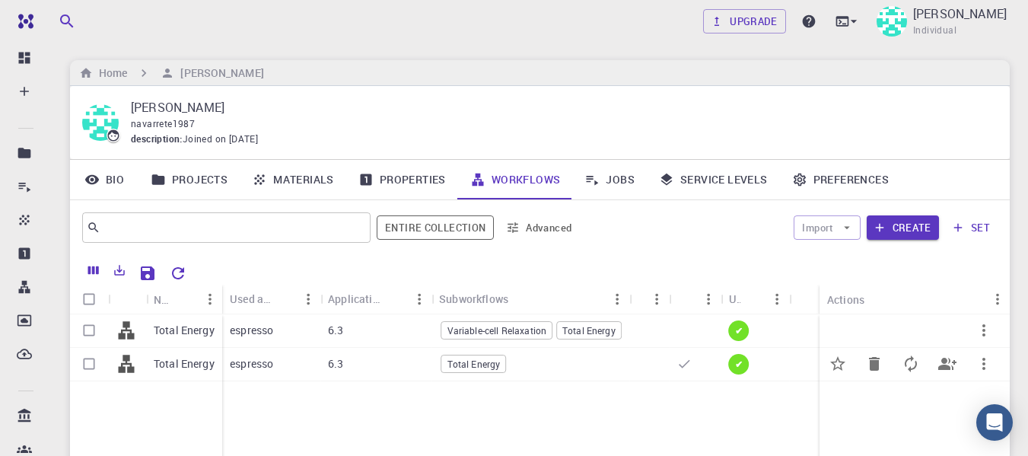
drag, startPoint x: 604, startPoint y: 366, endPoint x: 872, endPoint y: 365, distance: 267.9
click at [604, 366] on div "Total Energy" at bounding box center [531, 364] width 198 height 33
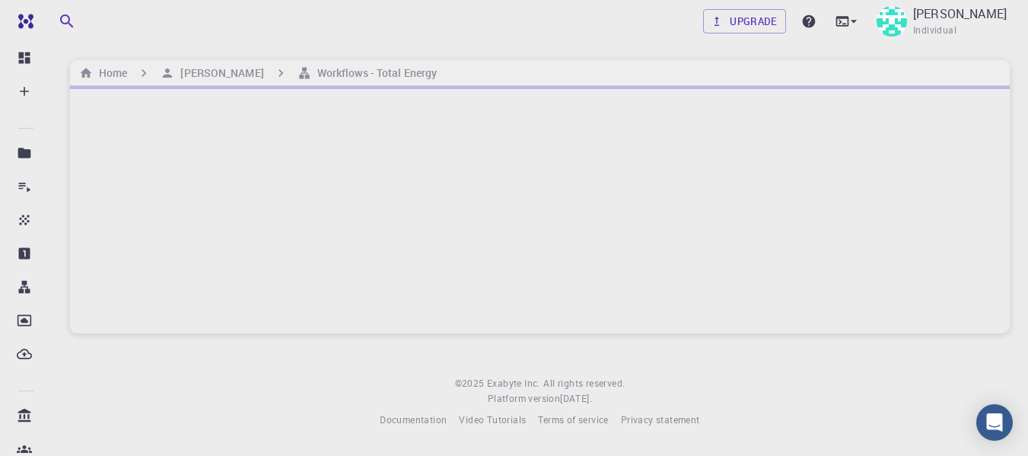
click at [872, 365] on div "Upgrade [PERSON_NAME] Individual Home [PERSON_NAME] Workflows - Total Energy © …" at bounding box center [540, 226] width 977 height 452
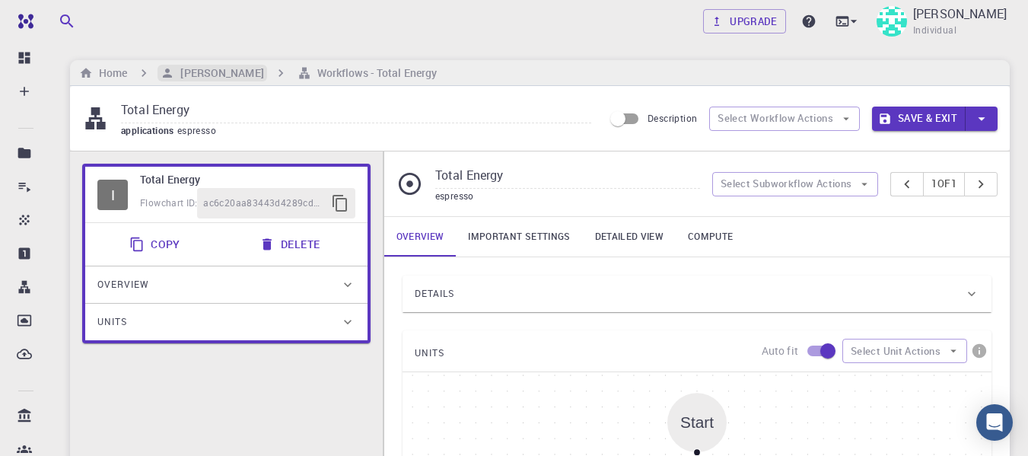
click at [227, 72] on h6 "[PERSON_NAME]" at bounding box center [218, 73] width 89 height 17
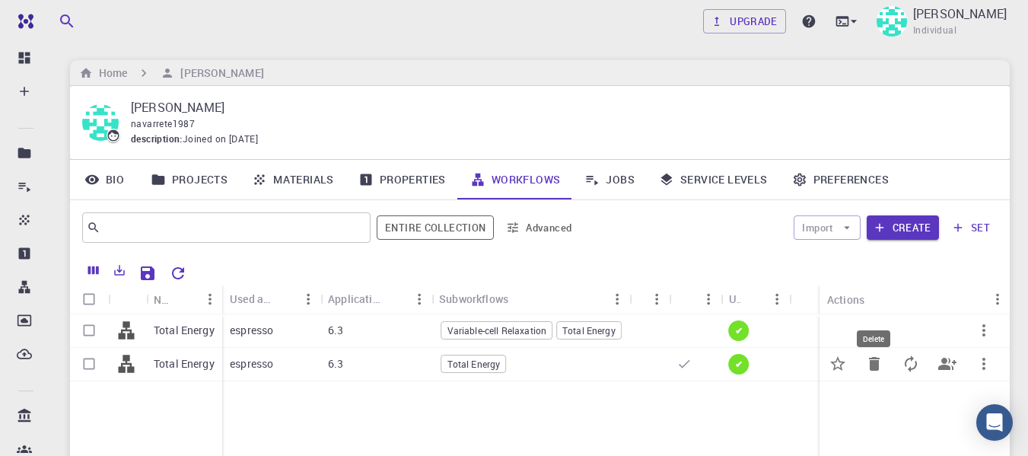
click at [878, 364] on icon "Delete" at bounding box center [874, 364] width 11 height 14
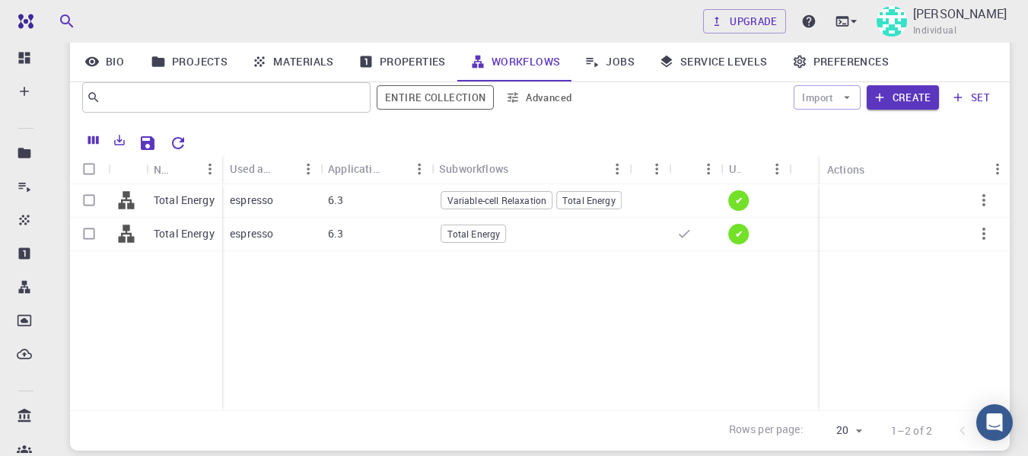
scroll to position [132, 0]
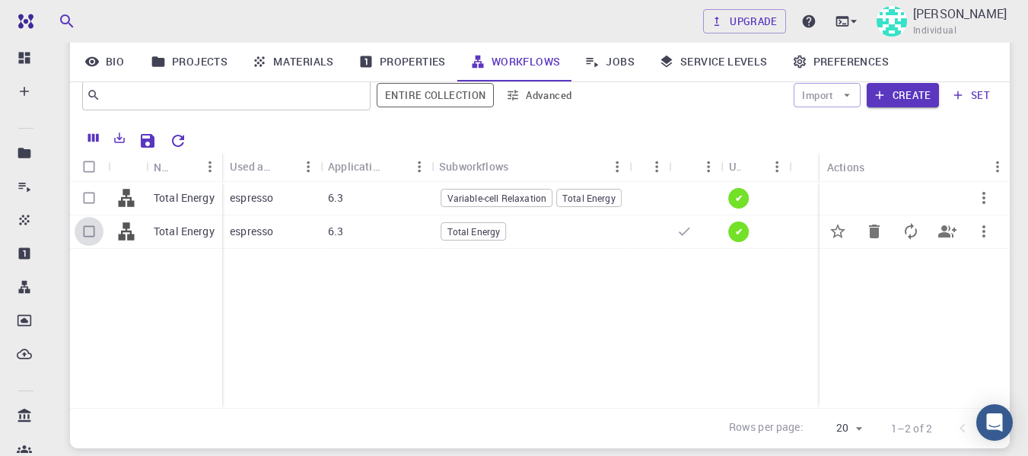
click at [91, 234] on input "Select row" at bounding box center [89, 231] width 29 height 29
checkbox input "true"
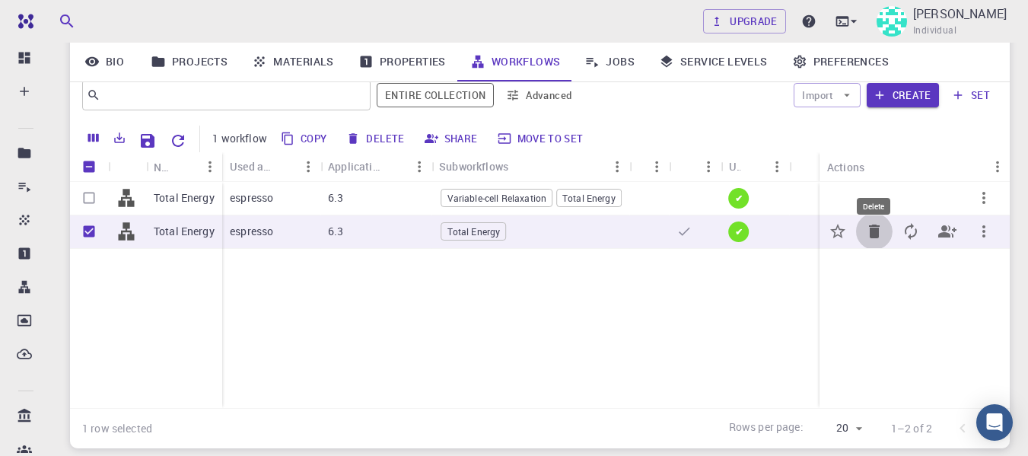
click at [875, 233] on icon "Delete" at bounding box center [874, 232] width 11 height 14
click at [986, 233] on icon "button" at bounding box center [984, 231] width 18 height 18
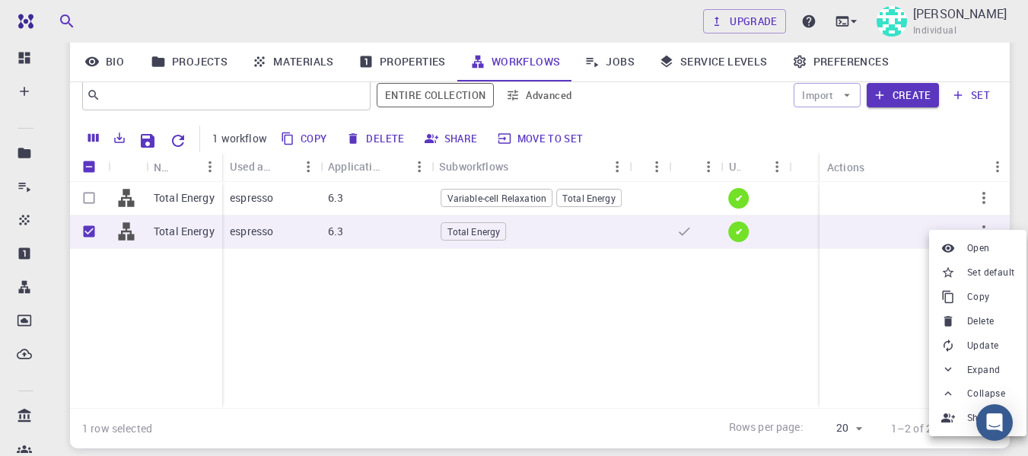
click at [968, 312] on li "Delete" at bounding box center [977, 321] width 97 height 24
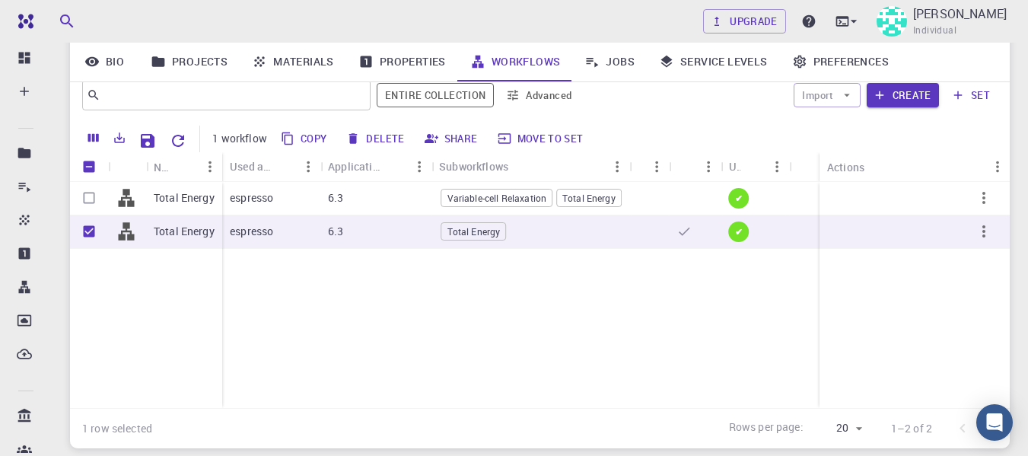
click at [370, 138] on button "Delete" at bounding box center [376, 138] width 69 height 24
click at [231, 295] on div "Total Energy Total Energy espresso 6.3 Variable-cell Relaxation Total Energy ✔ …" at bounding box center [628, 295] width 1117 height 226
click at [92, 225] on input "Unselect row" at bounding box center [89, 231] width 29 height 29
checkbox input "false"
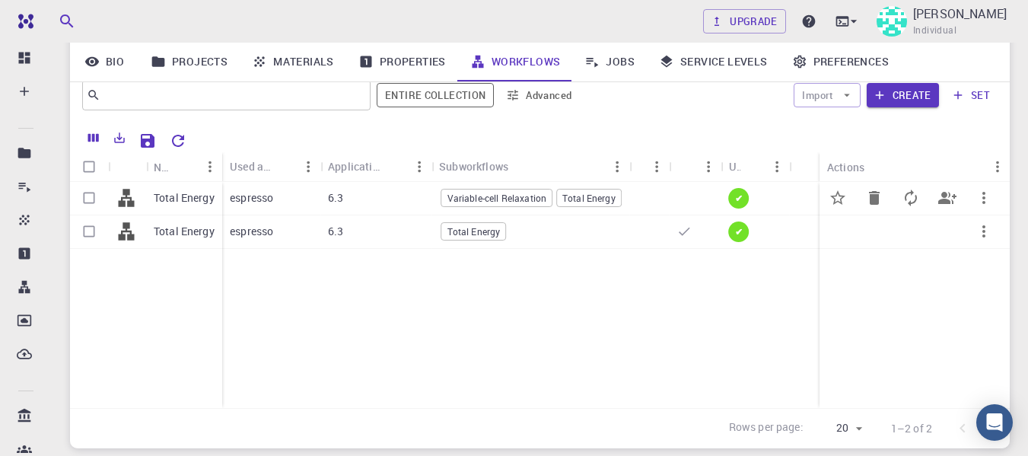
click at [293, 191] on div "espresso" at bounding box center [271, 198] width 98 height 33
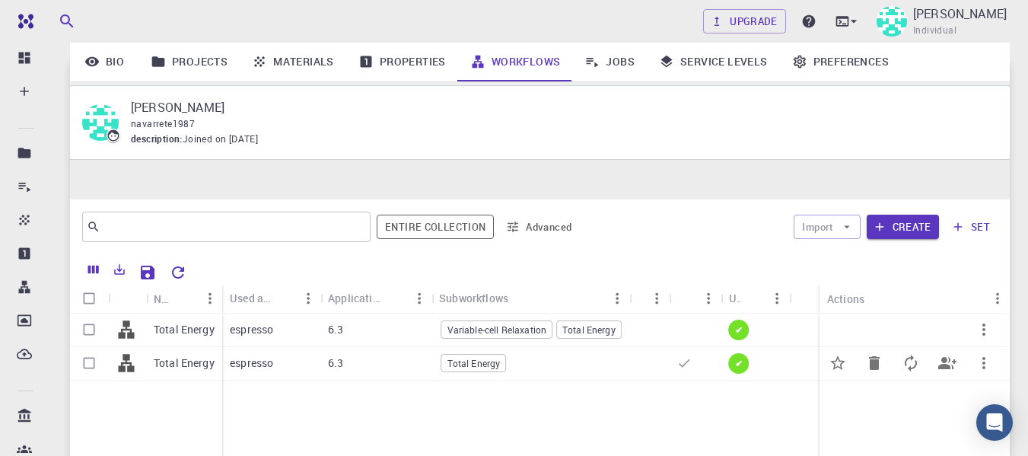
scroll to position [132, 0]
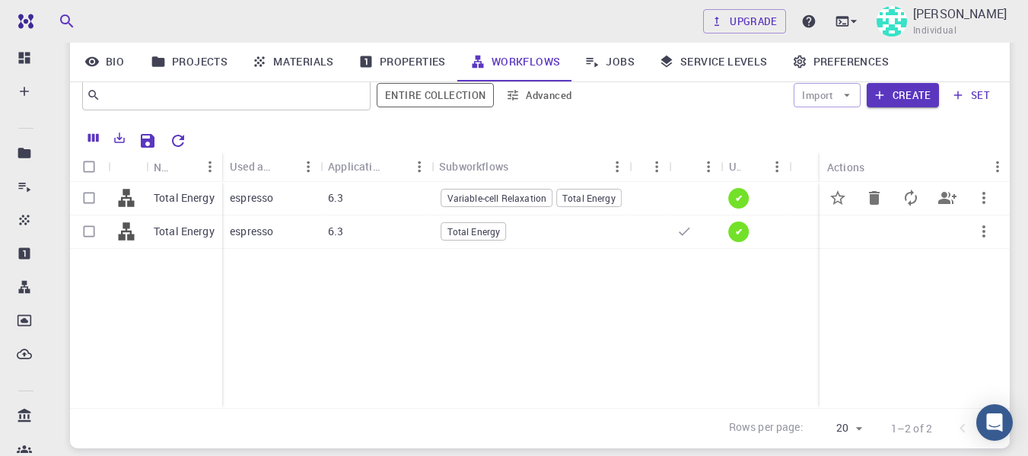
click at [684, 196] on div at bounding box center [696, 198] width 52 height 33
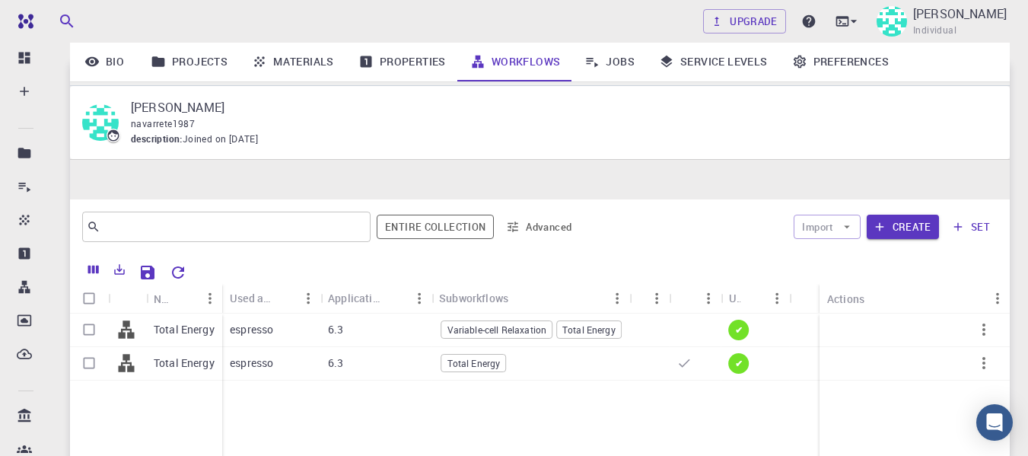
scroll to position [132, 0]
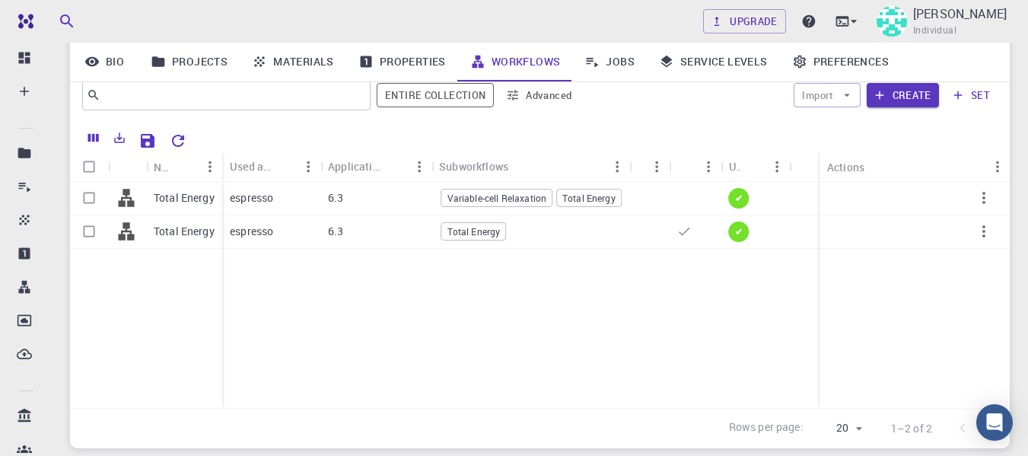
click at [620, 61] on link "Jobs" at bounding box center [609, 62] width 75 height 40
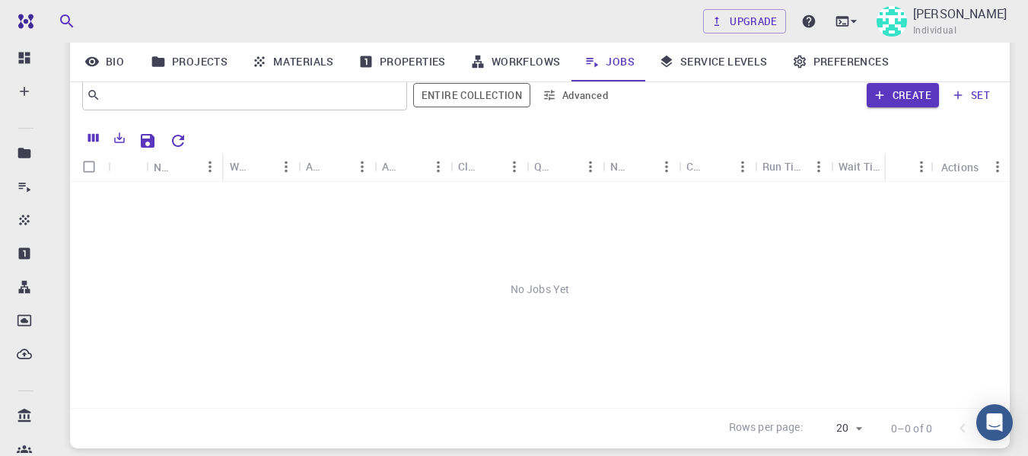
click at [537, 55] on link "Workflows" at bounding box center [515, 62] width 115 height 40
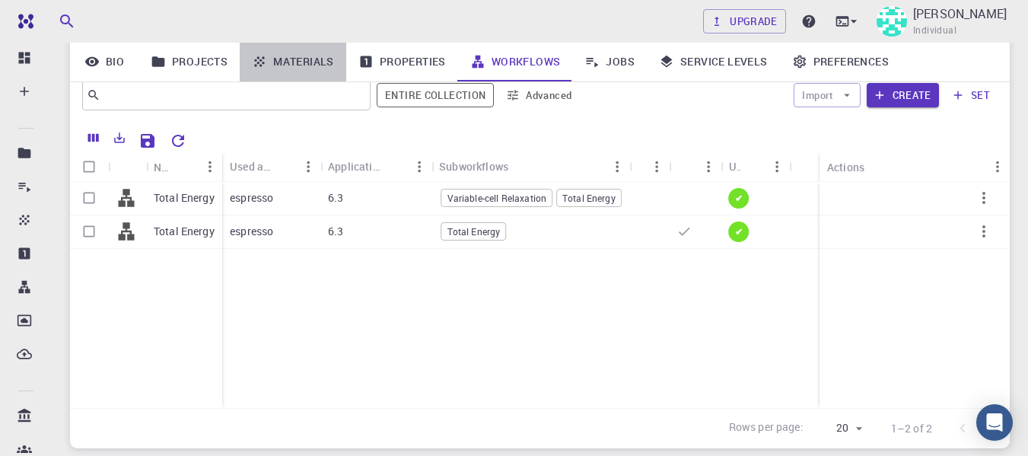
click at [302, 53] on link "Materials" at bounding box center [293, 62] width 107 height 40
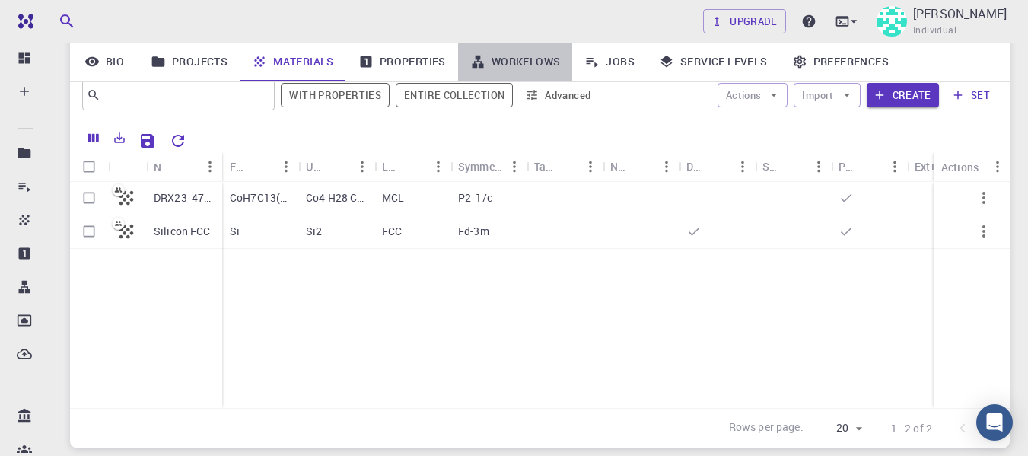
click at [499, 54] on link "Workflows" at bounding box center [515, 62] width 115 height 40
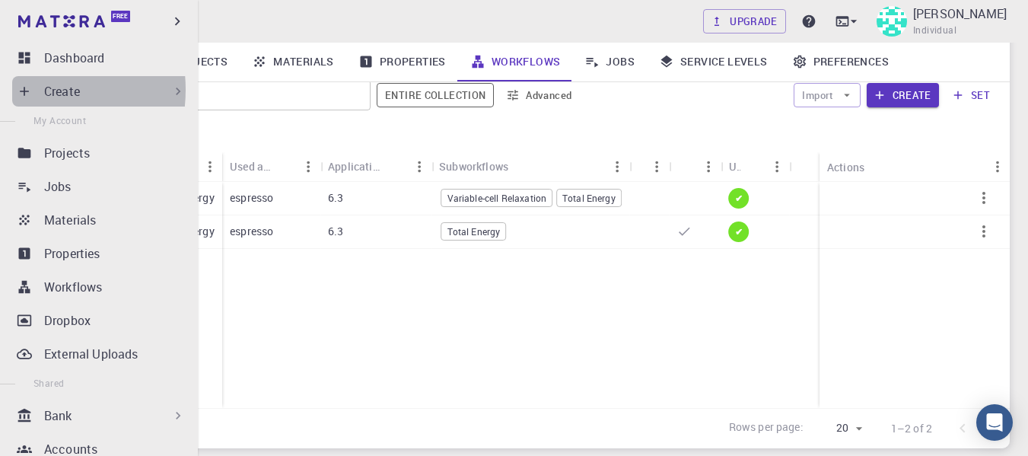
click at [24, 90] on icon at bounding box center [24, 91] width 15 height 15
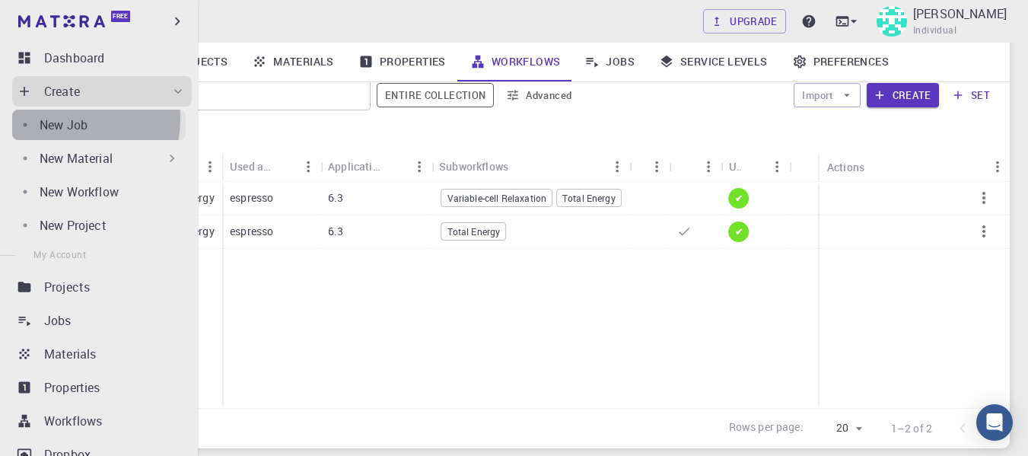
click at [50, 119] on p "New Job" at bounding box center [64, 125] width 48 height 18
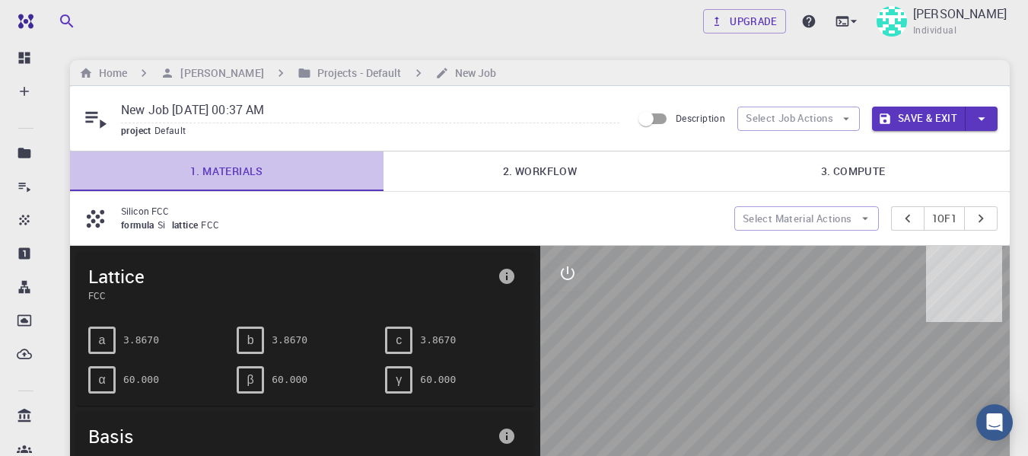
click at [256, 174] on link "1. Materials" at bounding box center [227, 171] width 314 height 40
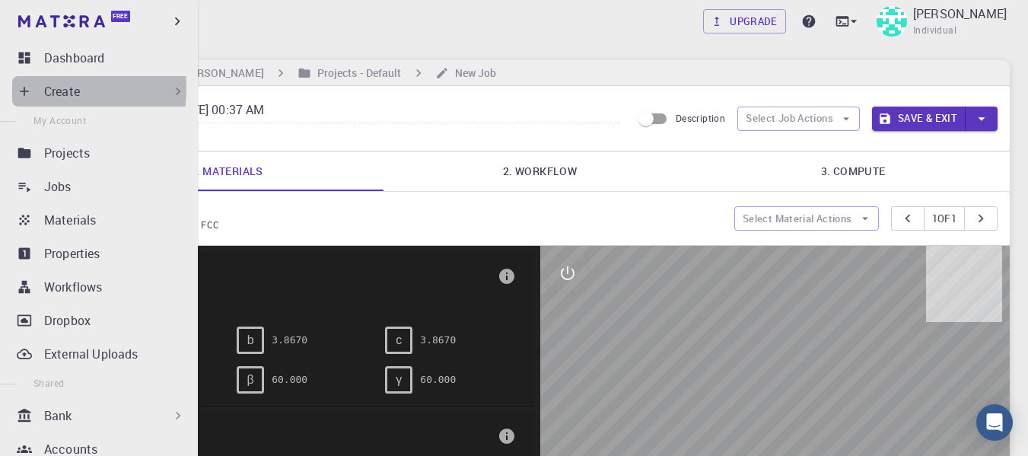
click at [20, 88] on icon at bounding box center [24, 91] width 15 height 15
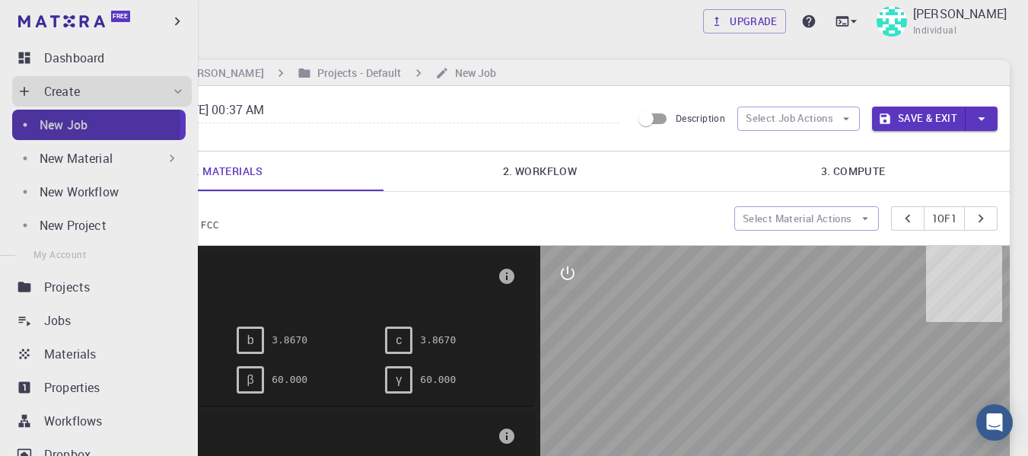
click at [78, 123] on p "New Job" at bounding box center [64, 125] width 48 height 18
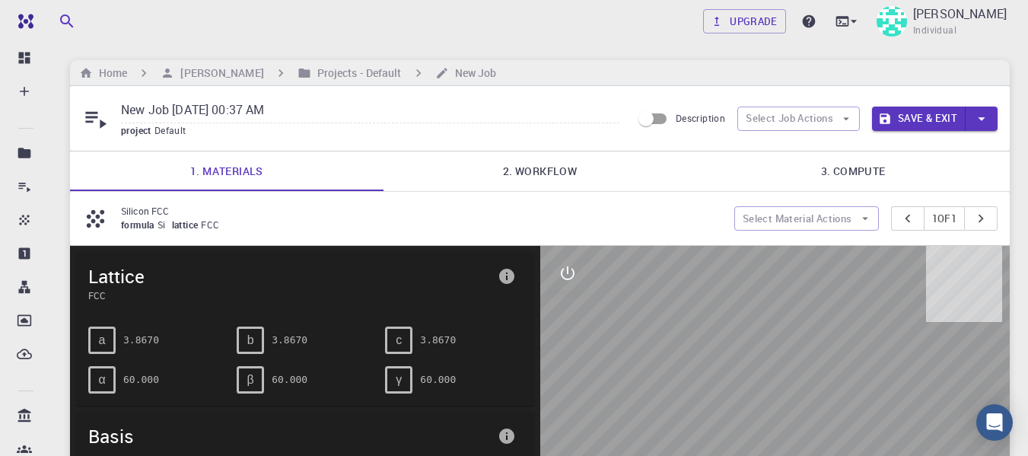
click at [432, 212] on p "Silicon FCC" at bounding box center [421, 211] width 601 height 14
click at [789, 110] on button "Select Job Actions" at bounding box center [799, 119] width 123 height 24
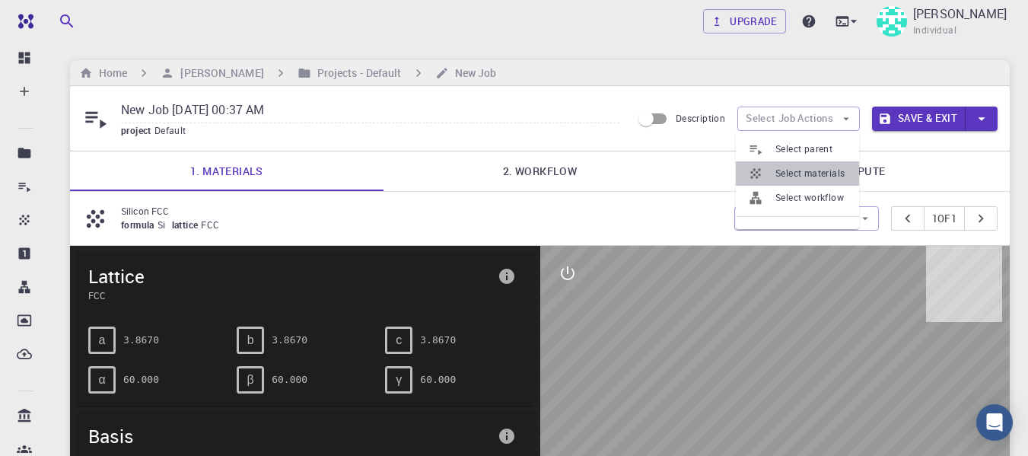
click at [806, 173] on span "Select materials" at bounding box center [812, 173] width 72 height 15
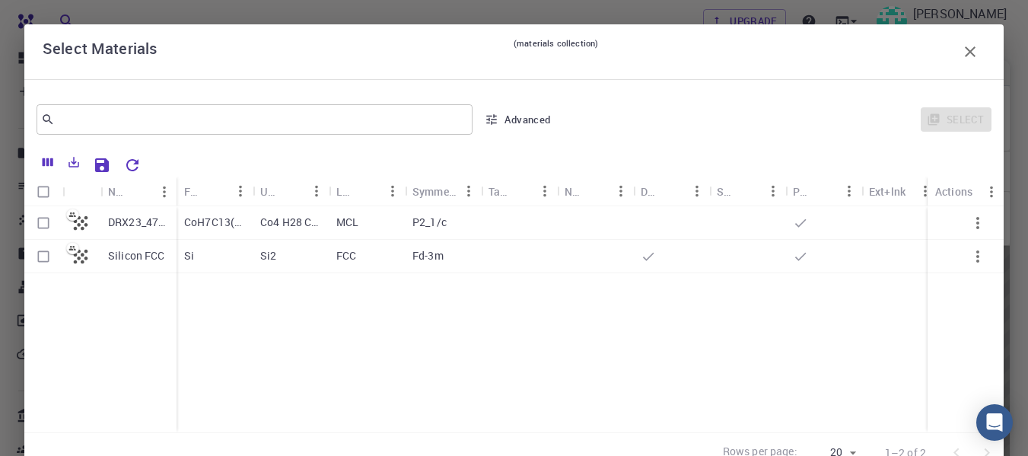
click at [217, 219] on p "CoH7C13(NO3)2" at bounding box center [214, 222] width 61 height 15
checkbox input "true"
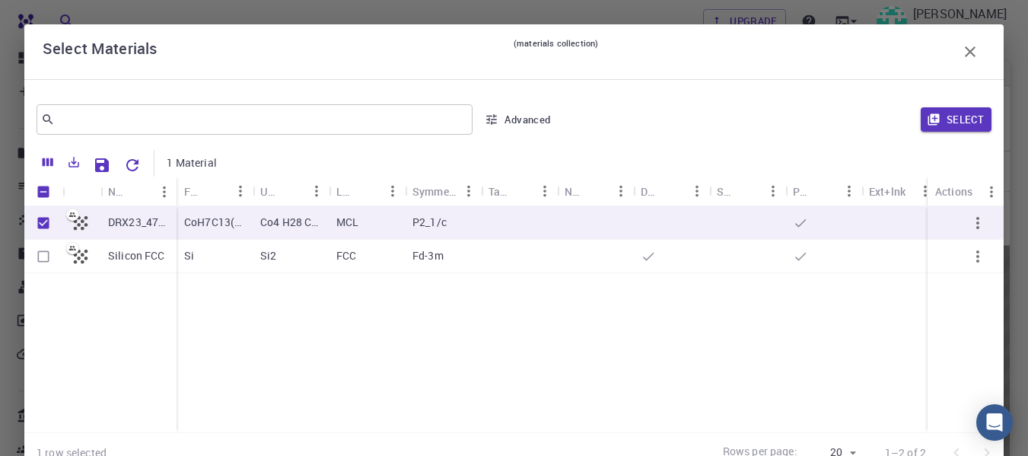
click at [225, 224] on p "CoH7C13(NO3)2" at bounding box center [214, 222] width 61 height 15
checkbox input "false"
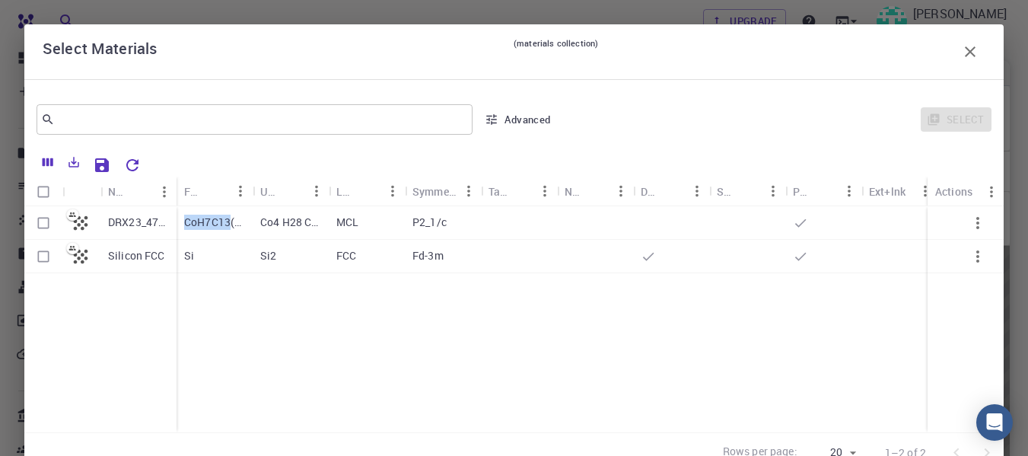
click at [225, 224] on p "CoH7C13(NO3)2" at bounding box center [214, 222] width 61 height 15
checkbox input "true"
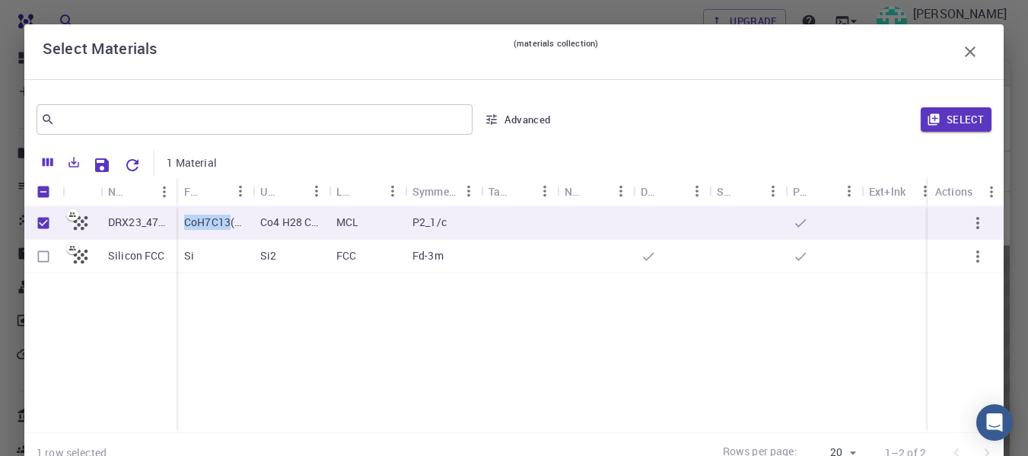
click at [961, 49] on icon "button" at bounding box center [970, 52] width 18 height 18
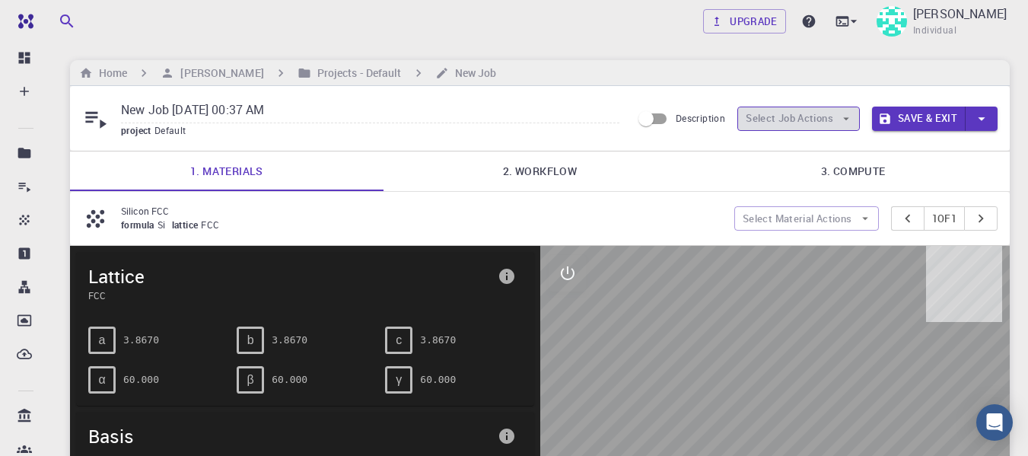
click at [783, 114] on button "Select Job Actions" at bounding box center [799, 119] width 123 height 24
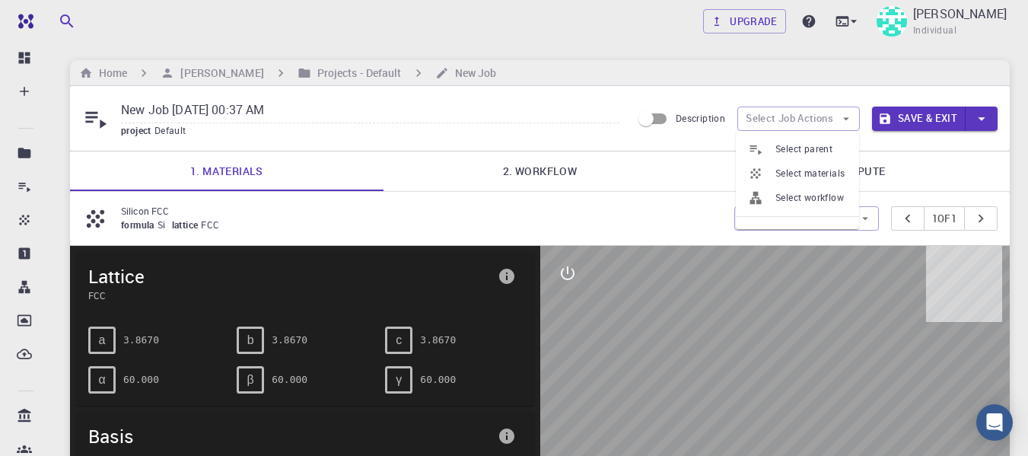
click at [786, 167] on span "Select materials" at bounding box center [812, 173] width 72 height 15
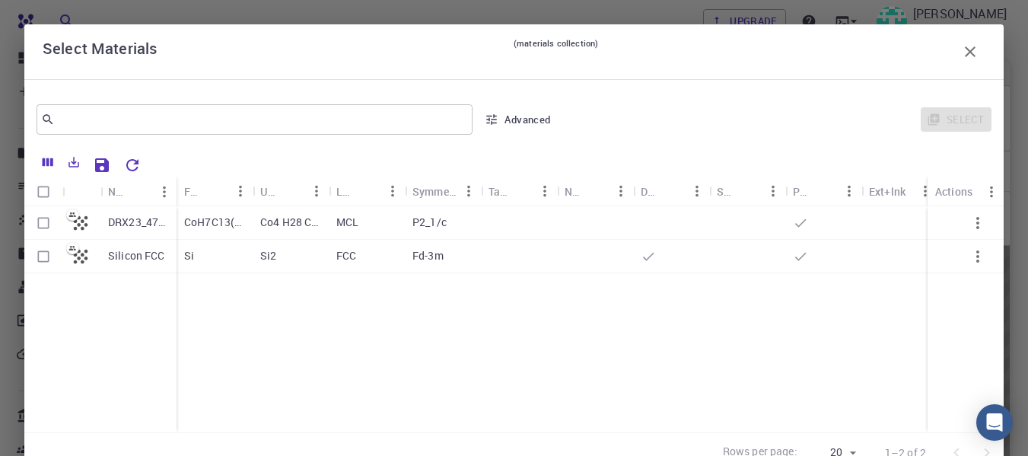
click at [38, 221] on input "Select row" at bounding box center [43, 223] width 29 height 29
checkbox input "true"
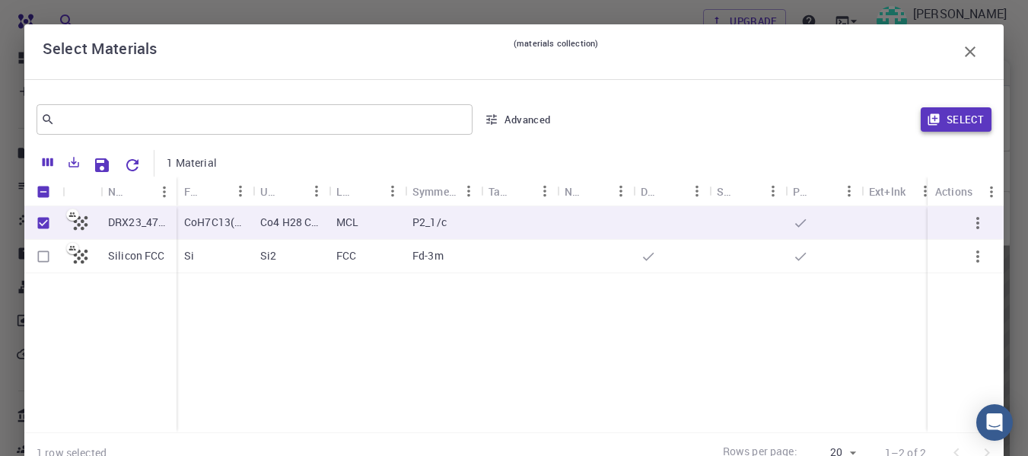
click at [960, 118] on button "Select" at bounding box center [956, 119] width 71 height 24
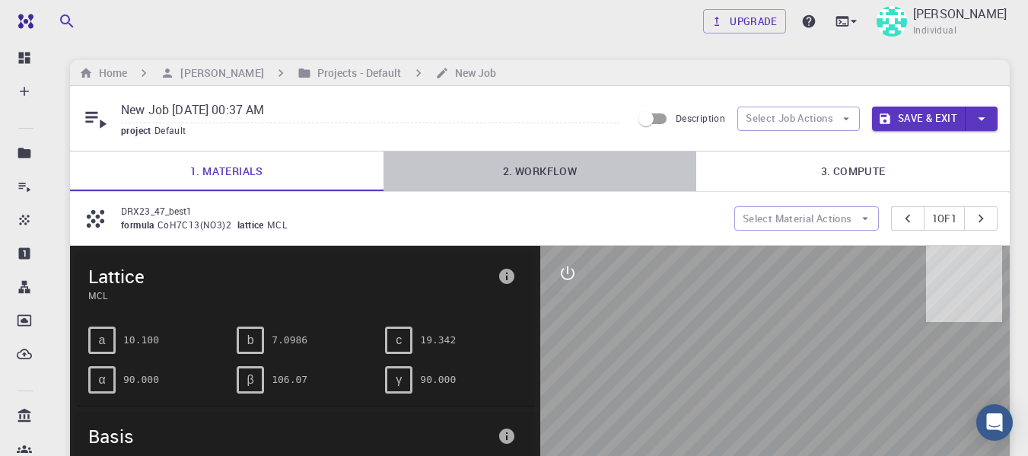
click at [537, 173] on link "2. Workflow" at bounding box center [541, 171] width 314 height 40
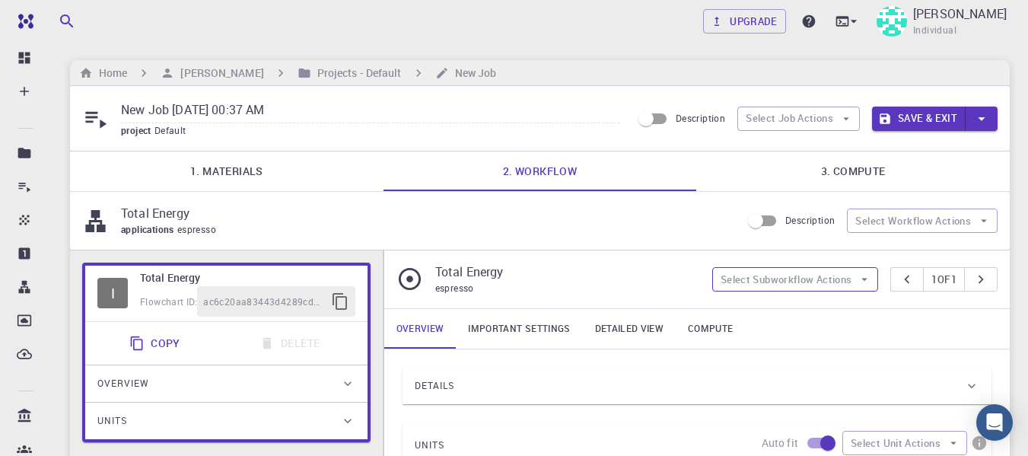
click at [850, 278] on button "Select Subworkflow Actions" at bounding box center [795, 279] width 167 height 24
click at [690, 228] on div "applications espresso" at bounding box center [425, 229] width 608 height 15
click at [978, 214] on icon "button" at bounding box center [984, 221] width 14 height 14
drag, startPoint x: 830, startPoint y: 123, endPoint x: 851, endPoint y: 118, distance: 22.0
click at [851, 118] on icon "button" at bounding box center [847, 119] width 14 height 14
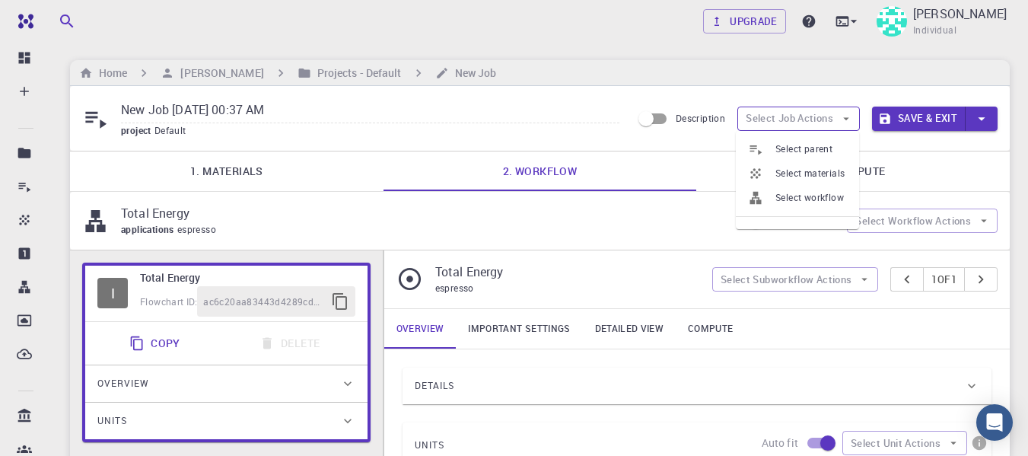
click at [851, 118] on icon "button" at bounding box center [847, 119] width 14 height 14
click at [857, 168] on link "3. Compute" at bounding box center [853, 171] width 314 height 40
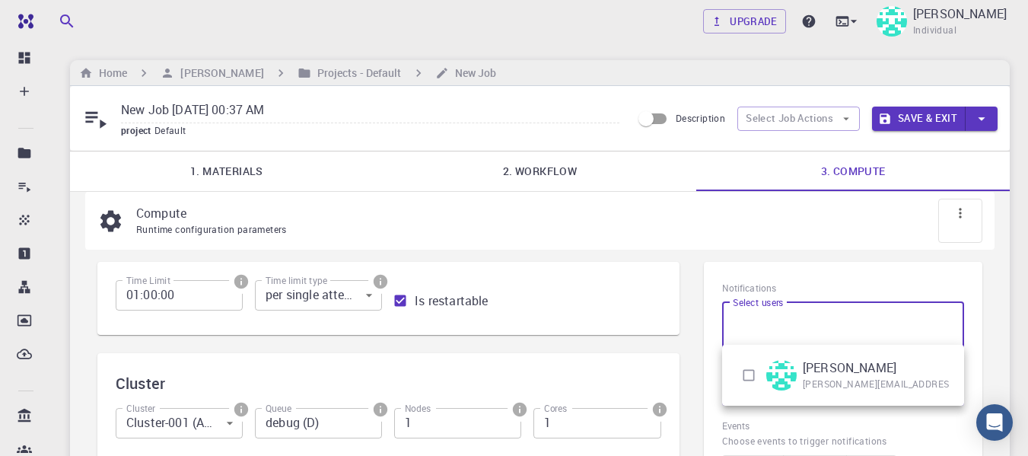
click at [939, 333] on body "Free Dashboard Create New Job New Material Create Material Upload File Import f…" at bounding box center [514, 422] width 1028 height 845
drag, startPoint x: 939, startPoint y: 333, endPoint x: 745, endPoint y: 375, distance: 198.6
click at [745, 375] on input "checkbox" at bounding box center [748, 375] width 29 height 29
checkbox input "true"
type input "[object Object]"
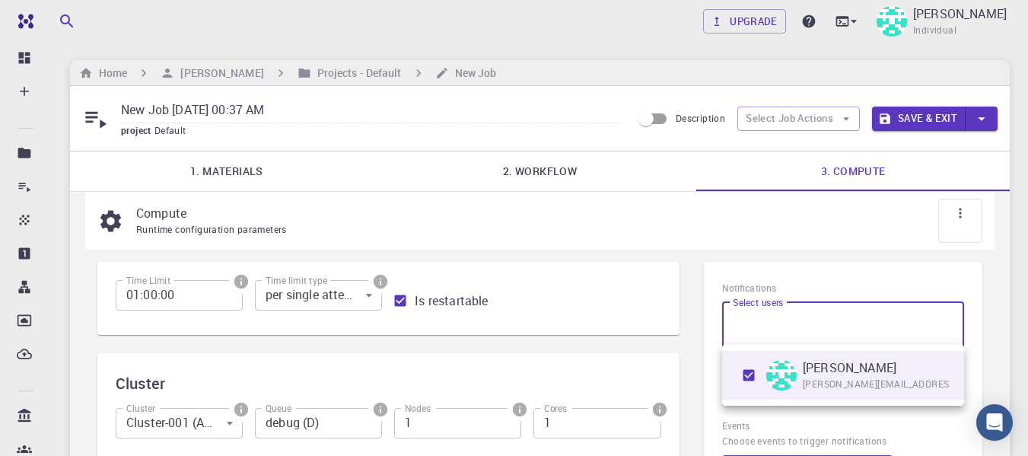
click at [1005, 330] on div at bounding box center [514, 228] width 1028 height 456
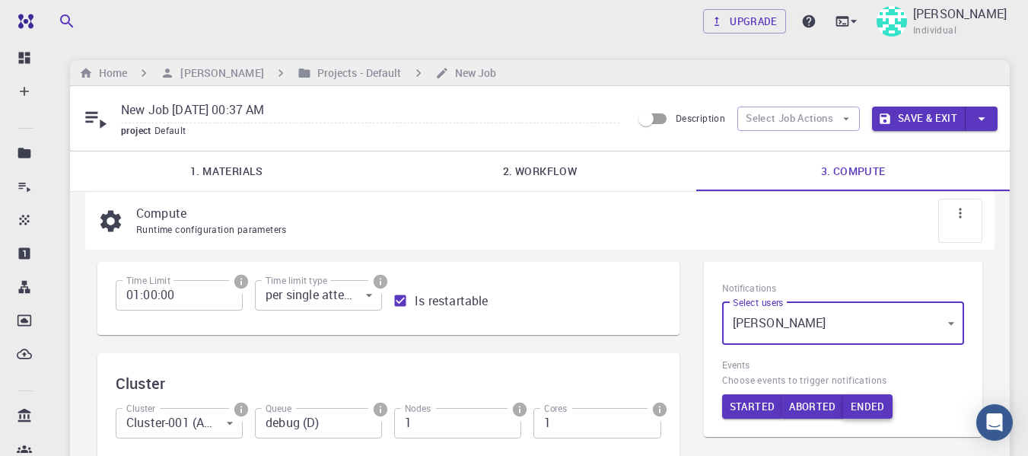
click at [867, 408] on button "Ended" at bounding box center [867, 406] width 49 height 24
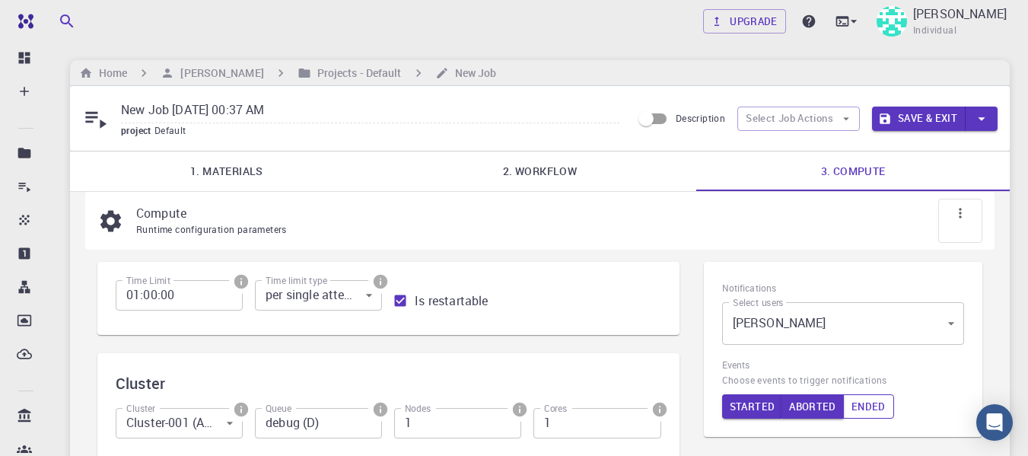
click at [871, 410] on button "Ended" at bounding box center [868, 406] width 51 height 24
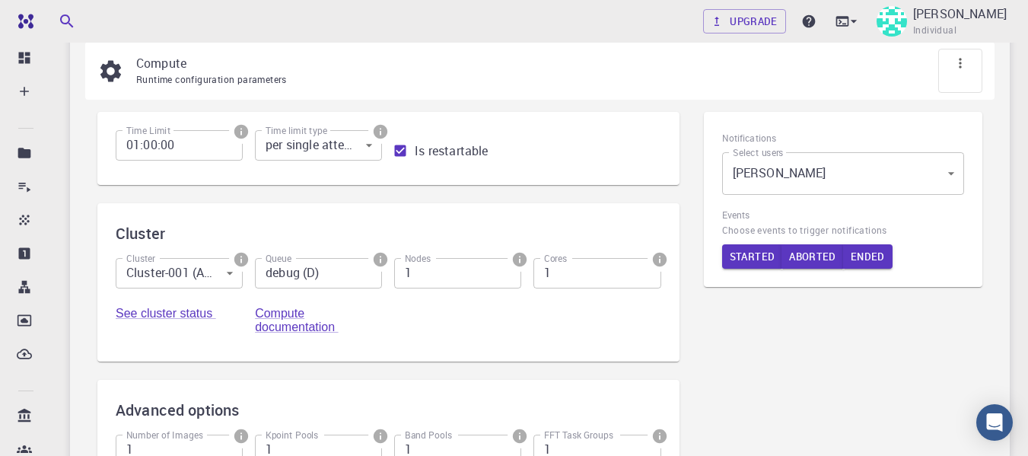
scroll to position [176, 0]
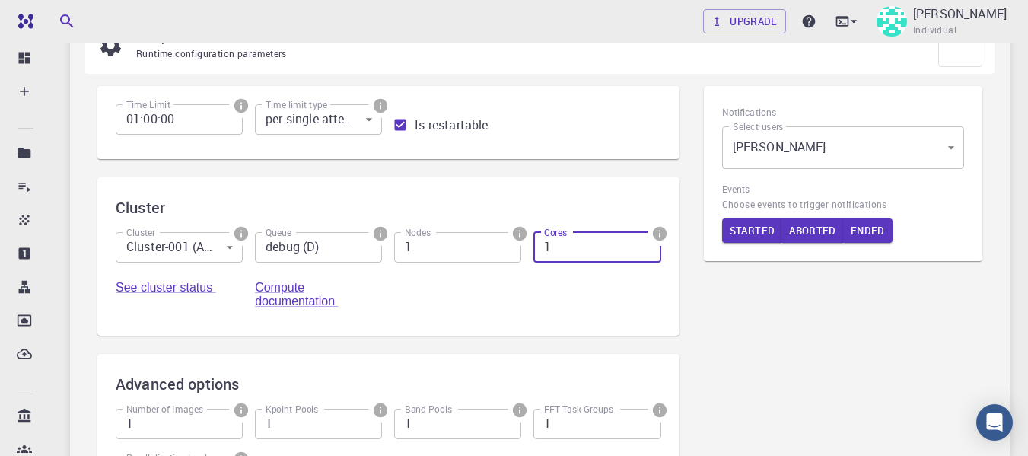
click at [550, 251] on input "1" at bounding box center [597, 247] width 127 height 30
click at [554, 245] on input "1" at bounding box center [597, 247] width 127 height 30
click at [647, 237] on input "1" at bounding box center [597, 247] width 127 height 30
click at [643, 242] on input "2" at bounding box center [597, 247] width 127 height 30
click at [643, 242] on input "3" at bounding box center [597, 247] width 127 height 30
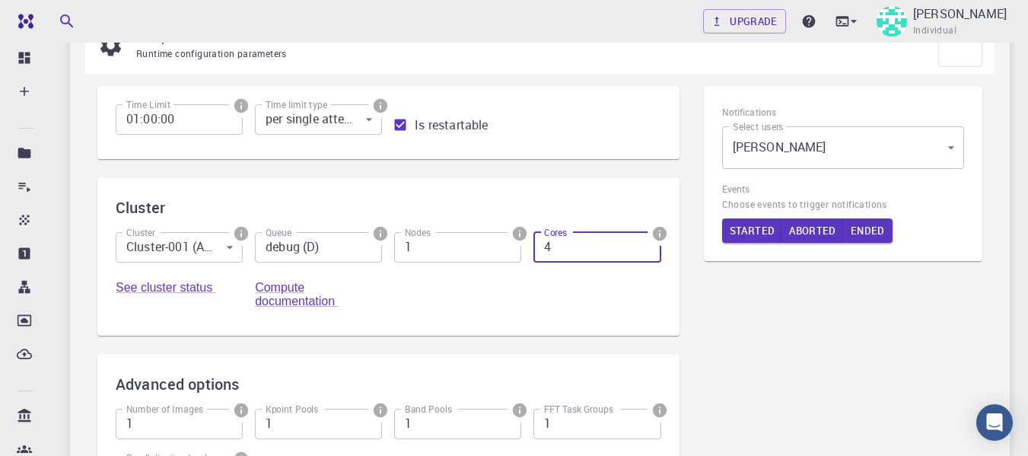
type input "4"
click at [643, 242] on input "4" at bounding box center [597, 247] width 127 height 30
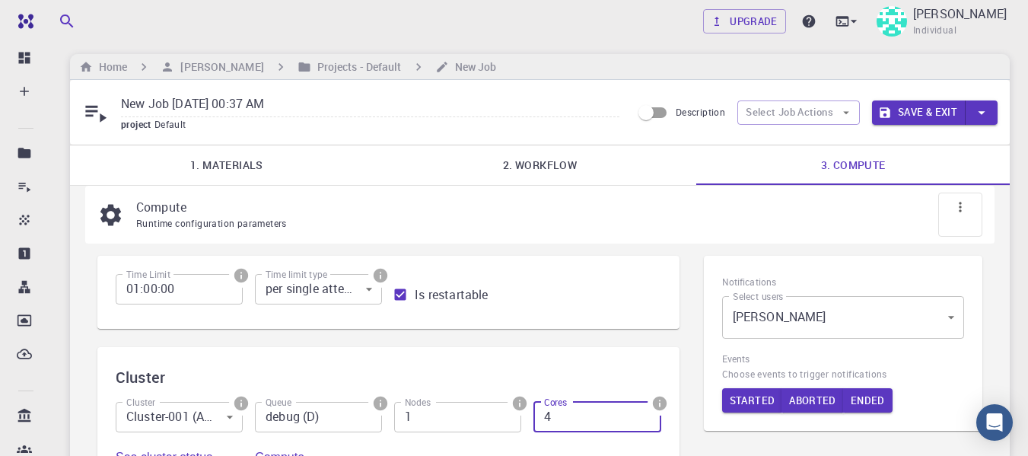
scroll to position [0, 0]
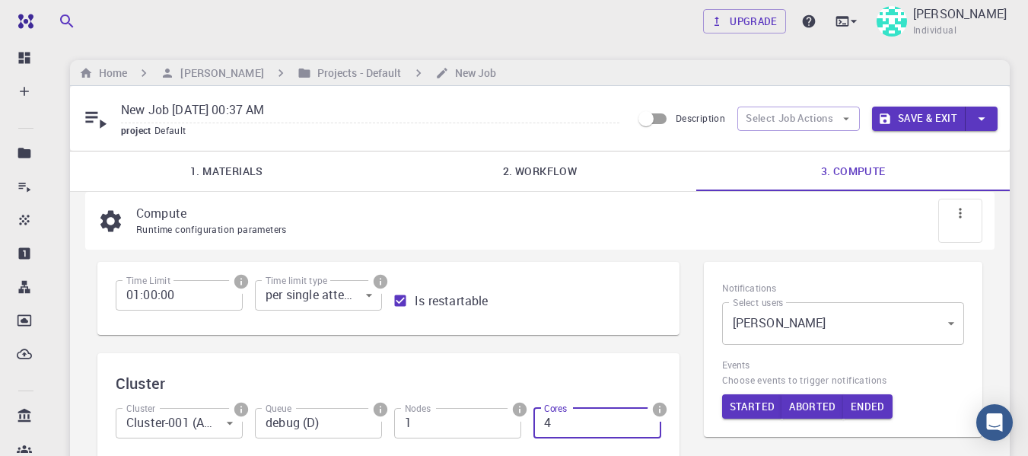
click at [989, 120] on icon "button" at bounding box center [981, 118] width 17 height 17
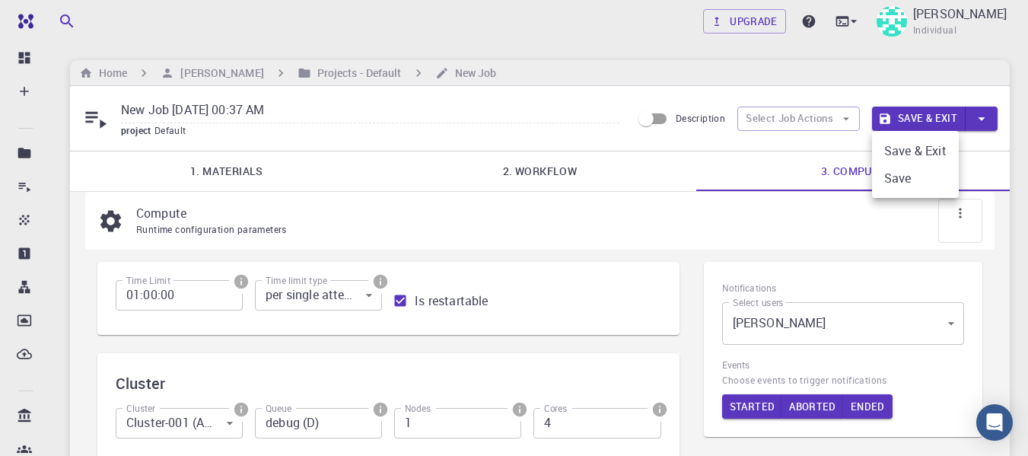
click at [237, 155] on div at bounding box center [514, 228] width 1028 height 456
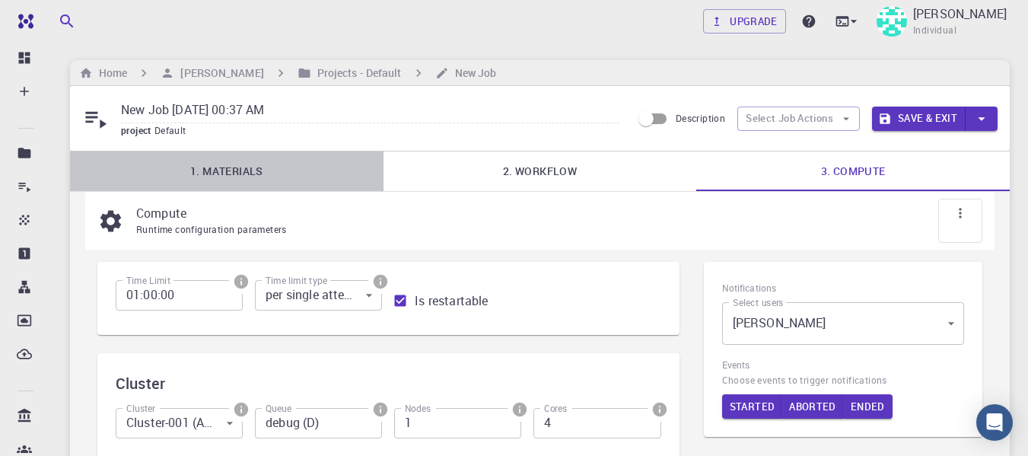
click at [233, 167] on link "1. Materials" at bounding box center [227, 171] width 314 height 40
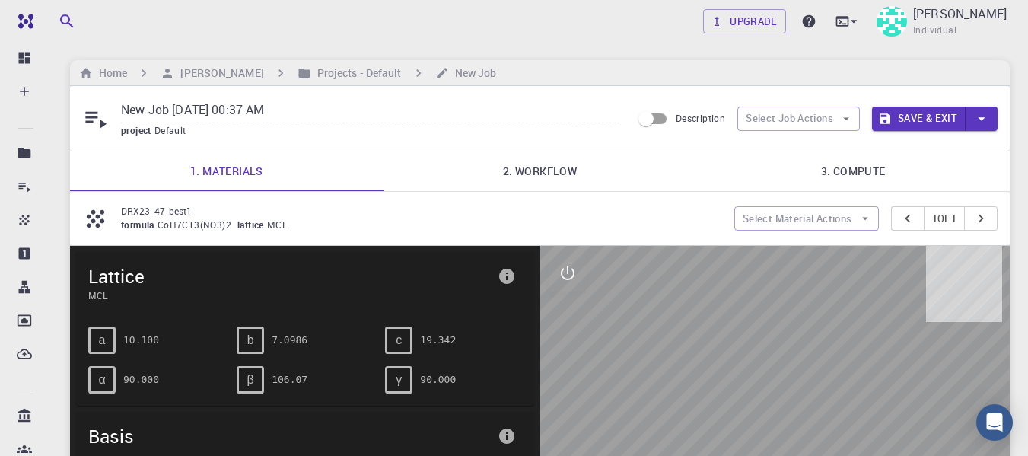
click at [304, 111] on input "New Job [DATE] 00:37 AM" at bounding box center [370, 110] width 499 height 25
type input "N"
type input "Cobalt Trimesic acid cobalt pyrazine MOFs"
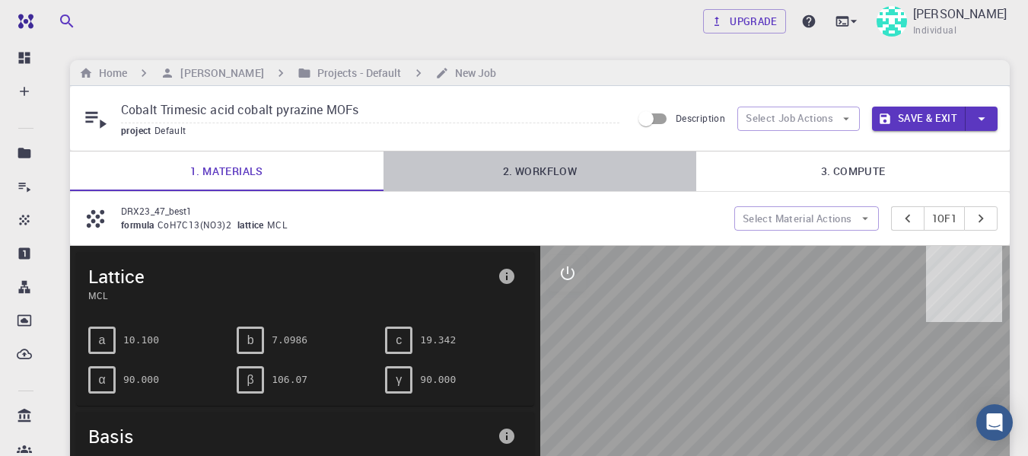
click at [527, 167] on link "2. Workflow" at bounding box center [541, 171] width 314 height 40
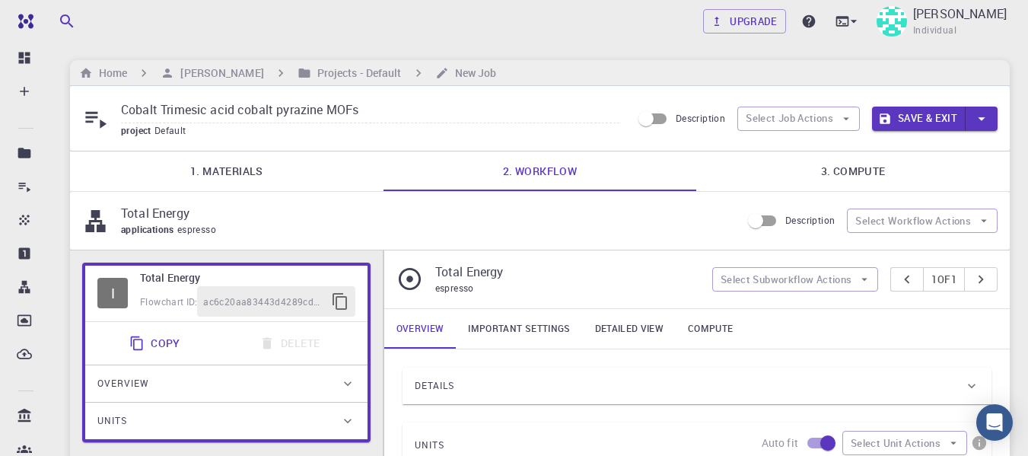
click at [165, 224] on span "applications" at bounding box center [149, 229] width 56 height 12
click at [626, 174] on link "2. Workflow" at bounding box center [541, 171] width 314 height 40
click at [980, 220] on icon "button" at bounding box center [984, 221] width 14 height 14
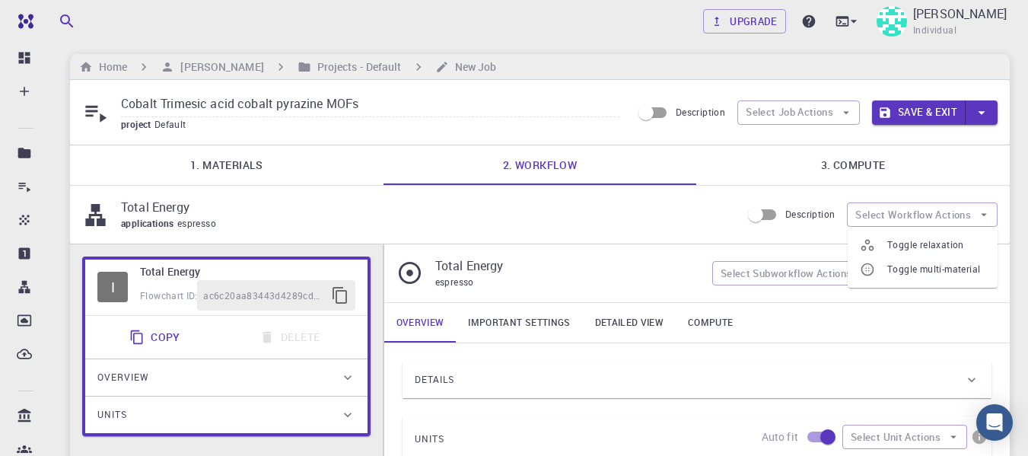
scroll to position [8, 0]
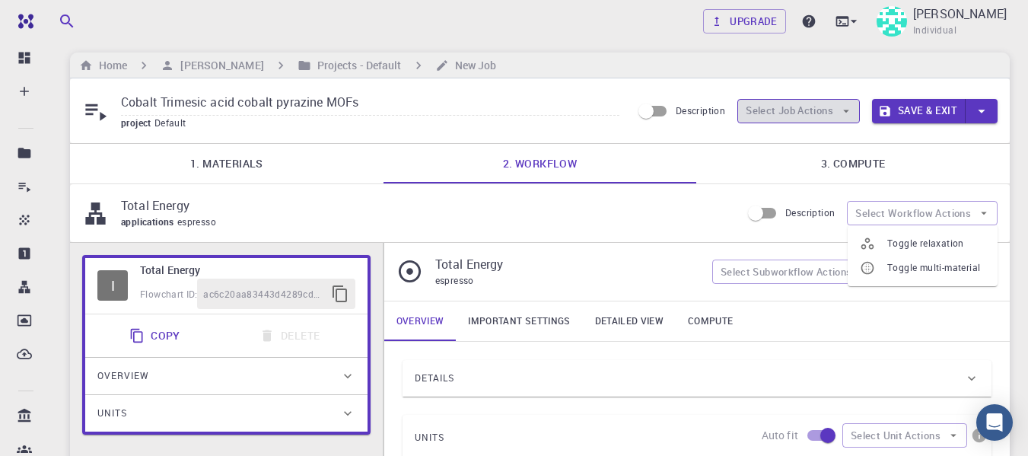
drag, startPoint x: 848, startPoint y: 105, endPoint x: 855, endPoint y: 116, distance: 13.3
click at [855, 116] on button "Select Job Actions" at bounding box center [799, 111] width 123 height 24
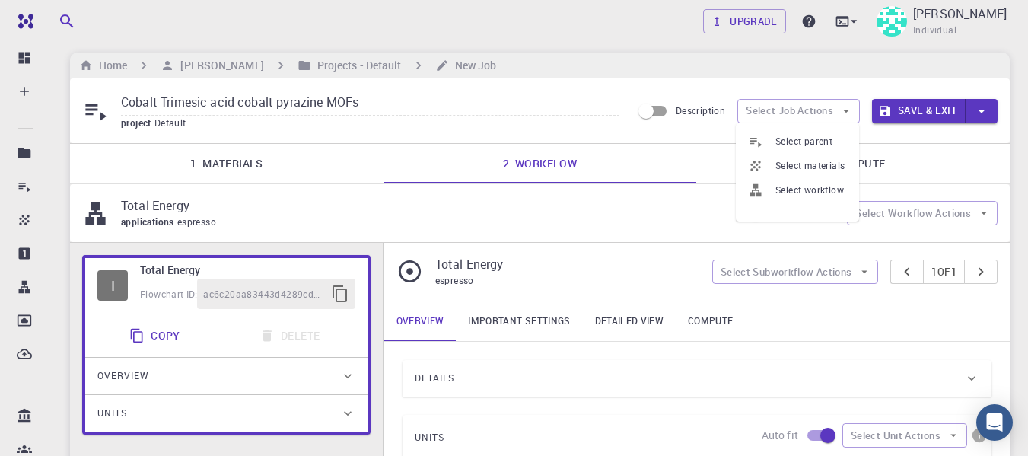
click at [784, 188] on span "Select workflow" at bounding box center [812, 190] width 72 height 15
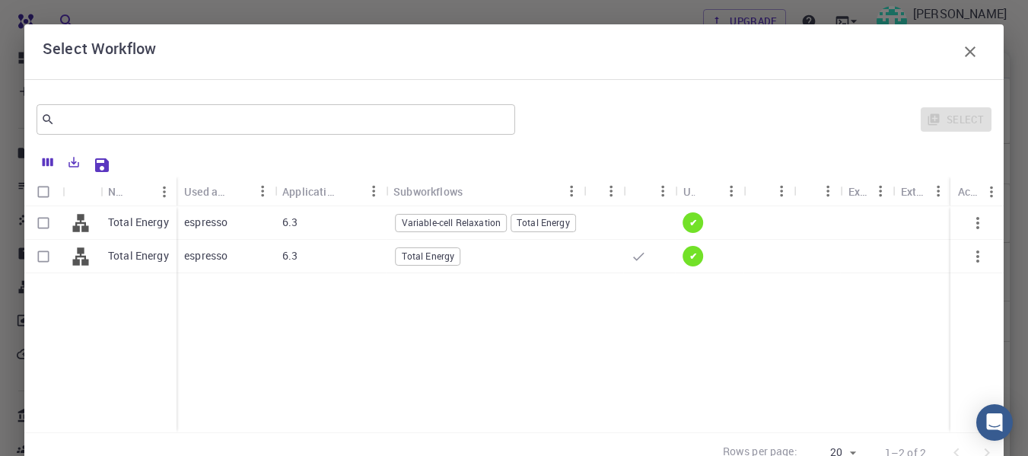
click at [359, 215] on div "6.3" at bounding box center [330, 222] width 111 height 33
checkbox input "true"
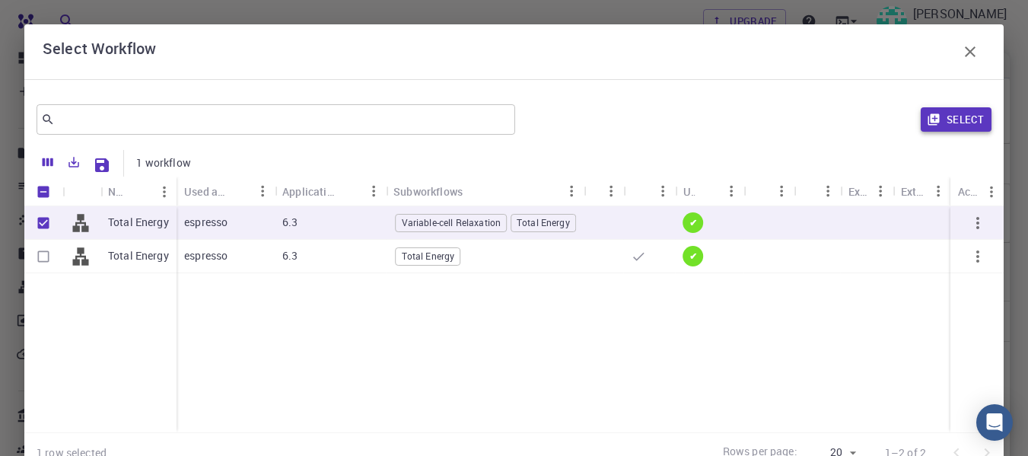
click at [927, 119] on icon "button" at bounding box center [934, 120] width 14 height 14
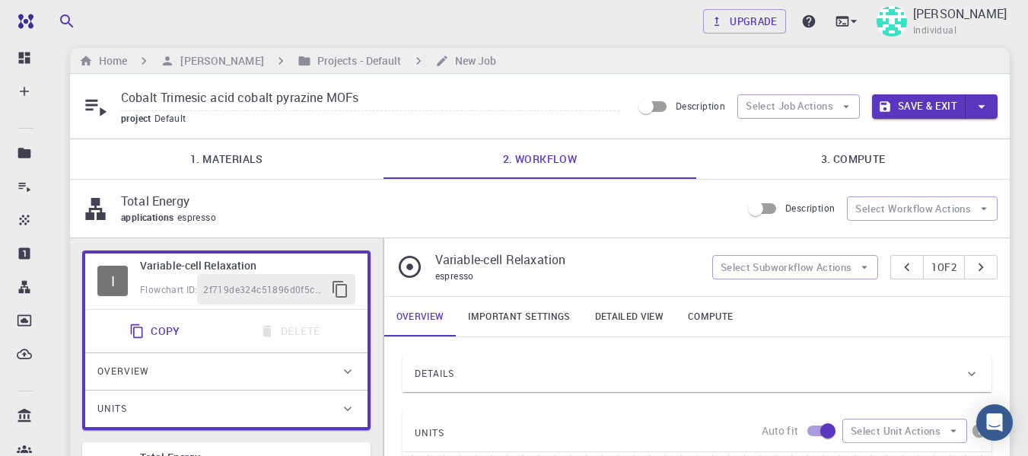
scroll to position [0, 0]
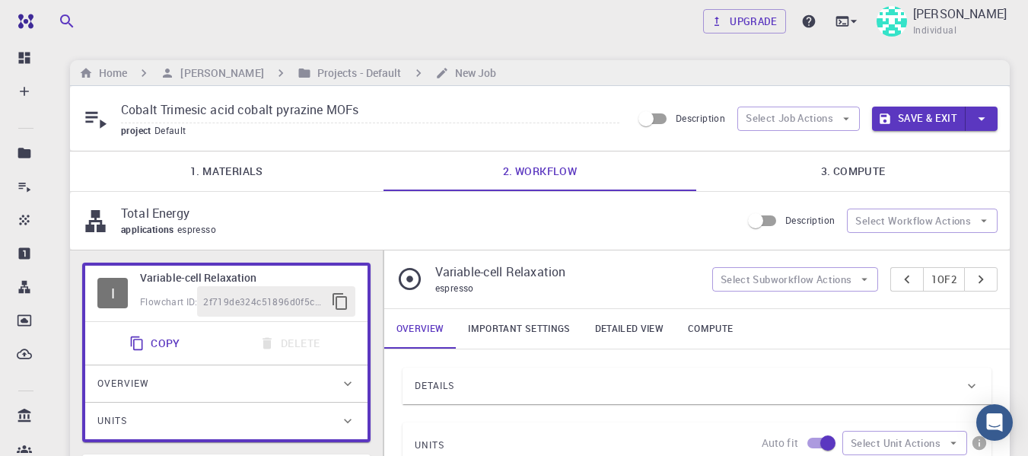
click at [839, 174] on link "3. Compute" at bounding box center [853, 171] width 314 height 40
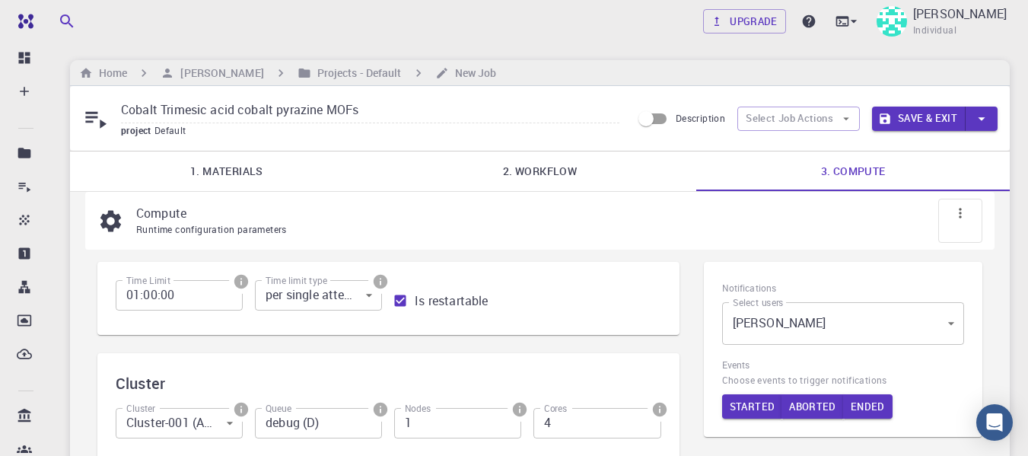
click at [938, 115] on button "Save & Exit" at bounding box center [919, 119] width 94 height 24
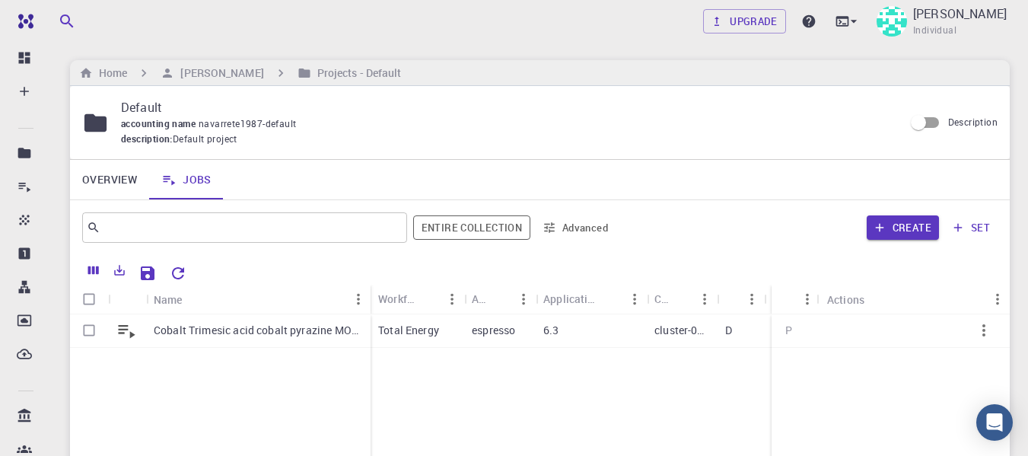
click at [142, 102] on p "Default" at bounding box center [506, 107] width 771 height 18
click at [114, 120] on div "Default accounting name navarrete1987-default description : Default project" at bounding box center [493, 122] width 822 height 49
click at [100, 121] on icon at bounding box center [95, 122] width 22 height 18
drag, startPoint x: 100, startPoint y: 121, endPoint x: 445, endPoint y: 114, distance: 345.6
click at [445, 114] on p "Default" at bounding box center [506, 107] width 771 height 18
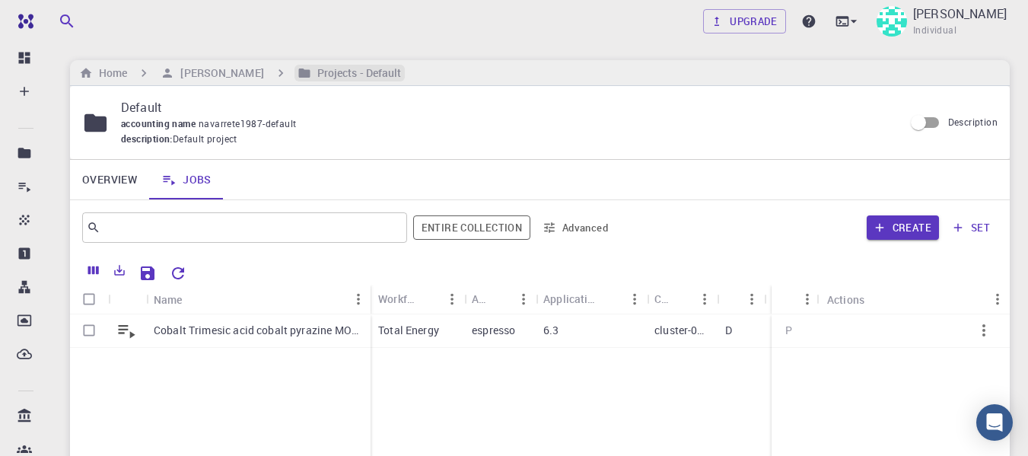
click at [401, 72] on h6 "Projects - Default" at bounding box center [356, 73] width 91 height 17
click at [930, 116] on input "Description" at bounding box center [918, 122] width 87 height 29
checkbox input "true"
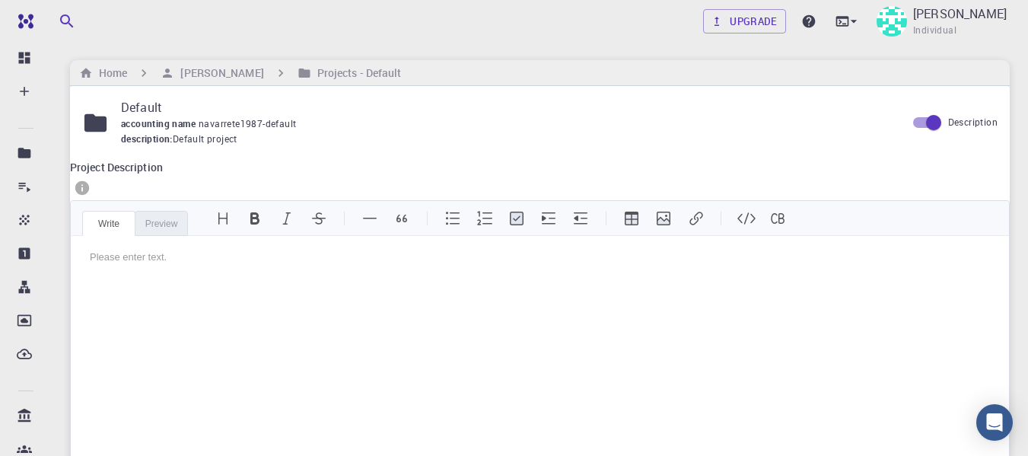
click at [216, 131] on div "accounting name navarrete1987-default" at bounding box center [506, 123] width 771 height 15
click at [165, 233] on div "Preview" at bounding box center [161, 223] width 53 height 25
click at [135, 225] on div "Write" at bounding box center [108, 223] width 53 height 25
click at [170, 117] on span "accounting name" at bounding box center [160, 123] width 78 height 12
click at [227, 117] on span "navarrete1987-default" at bounding box center [251, 123] width 104 height 12
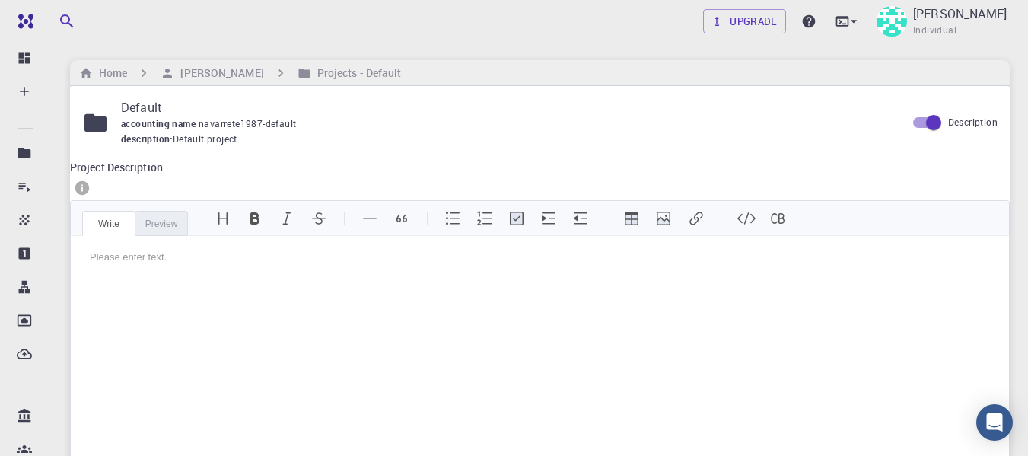
click at [308, 111] on p "Default" at bounding box center [506, 107] width 771 height 18
click at [228, 136] on span "Default project" at bounding box center [205, 139] width 65 height 15
click at [154, 115] on p "Default" at bounding box center [506, 107] width 771 height 18
click at [164, 229] on div "Preview" at bounding box center [161, 223] width 53 height 25
click at [127, 227] on div "Write" at bounding box center [108, 223] width 53 height 25
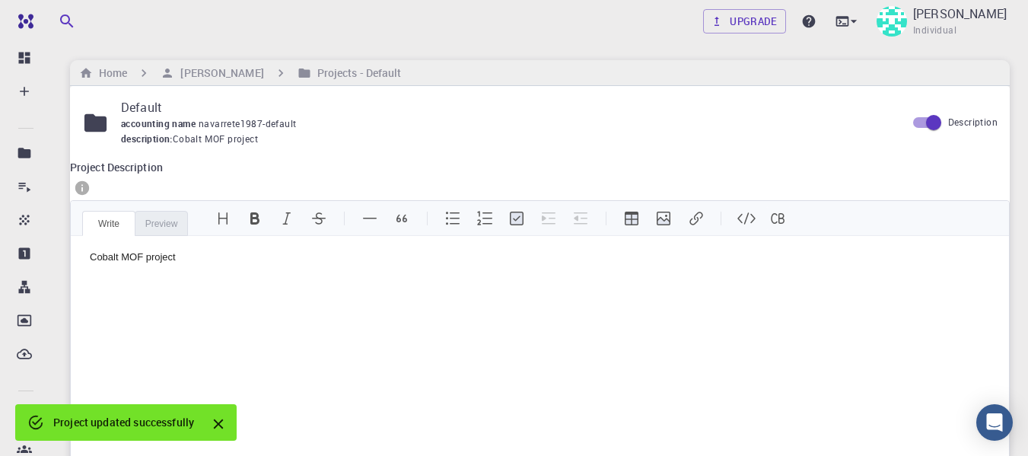
click at [917, 123] on input "Description" at bounding box center [934, 122] width 87 height 29
checkbox input "false"
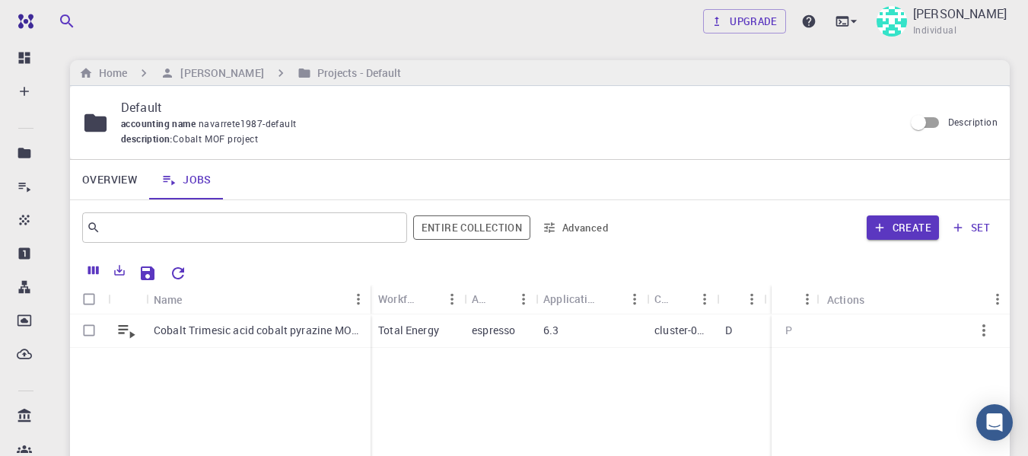
click at [150, 110] on p "Default" at bounding box center [506, 107] width 771 height 18
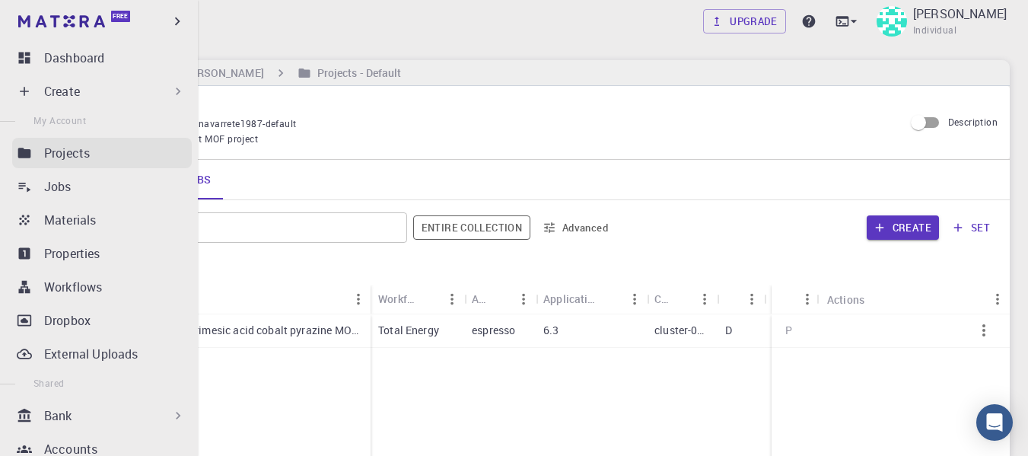
click at [23, 155] on icon at bounding box center [24, 153] width 13 height 10
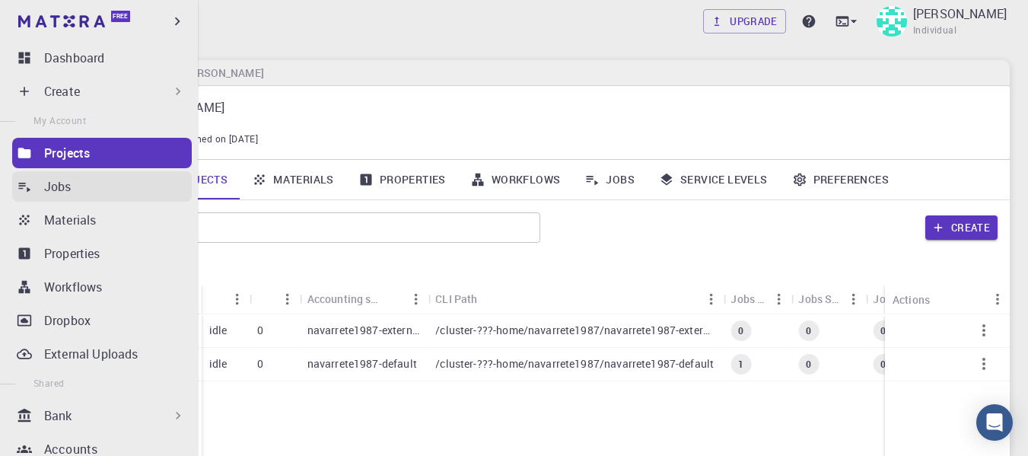
click at [33, 193] on link "Jobs" at bounding box center [102, 186] width 180 height 30
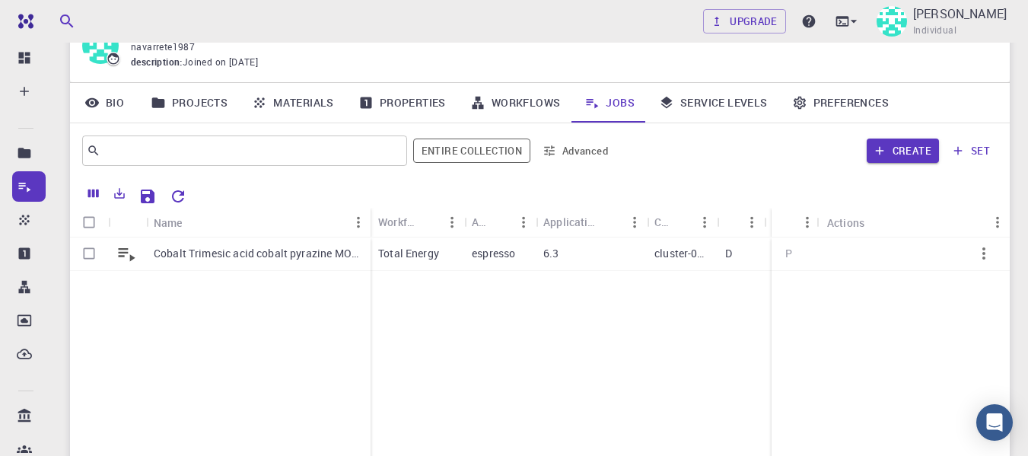
scroll to position [82, 0]
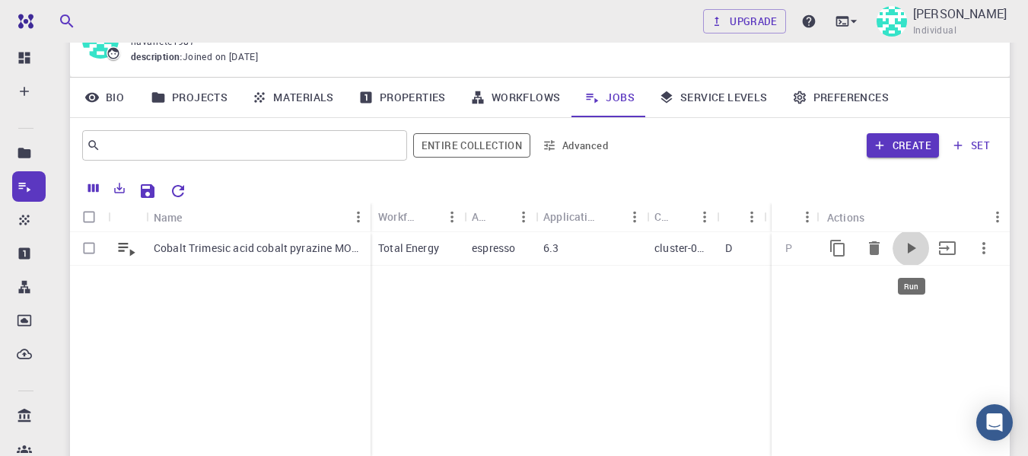
click at [907, 246] on icon "Run" at bounding box center [911, 248] width 18 height 18
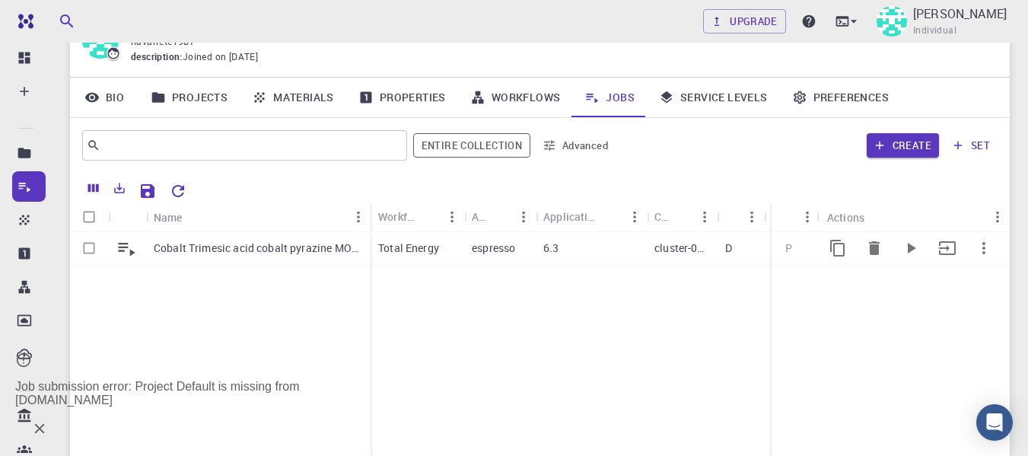
click at [128, 247] on icon at bounding box center [126, 247] width 21 height 21
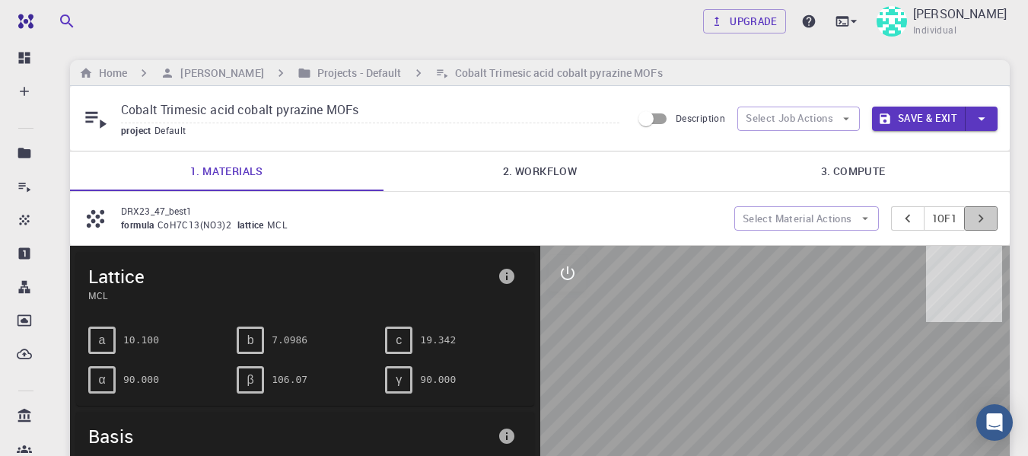
click at [984, 215] on icon "pager" at bounding box center [981, 218] width 17 height 17
click at [929, 126] on button "Save & Exit" at bounding box center [919, 119] width 94 height 24
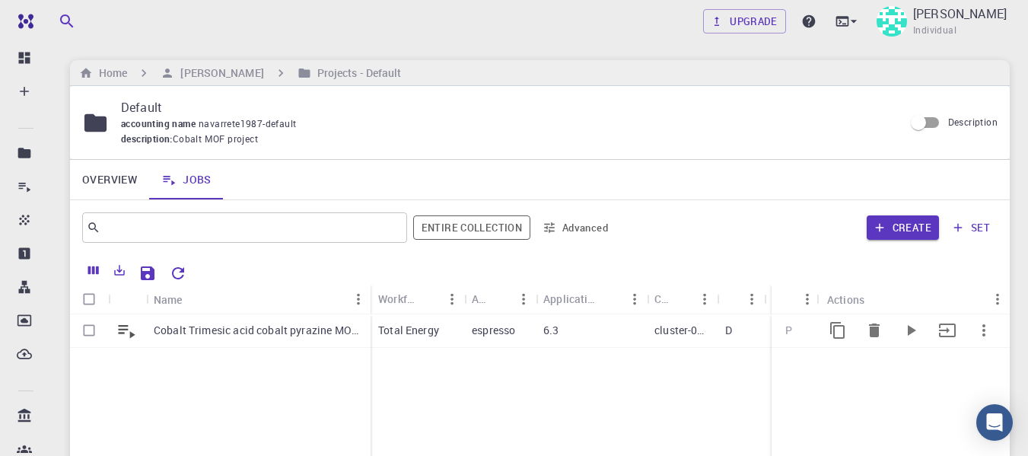
drag, startPoint x: 905, startPoint y: 333, endPoint x: 991, endPoint y: 329, distance: 86.1
click at [991, 329] on div at bounding box center [911, 330] width 183 height 37
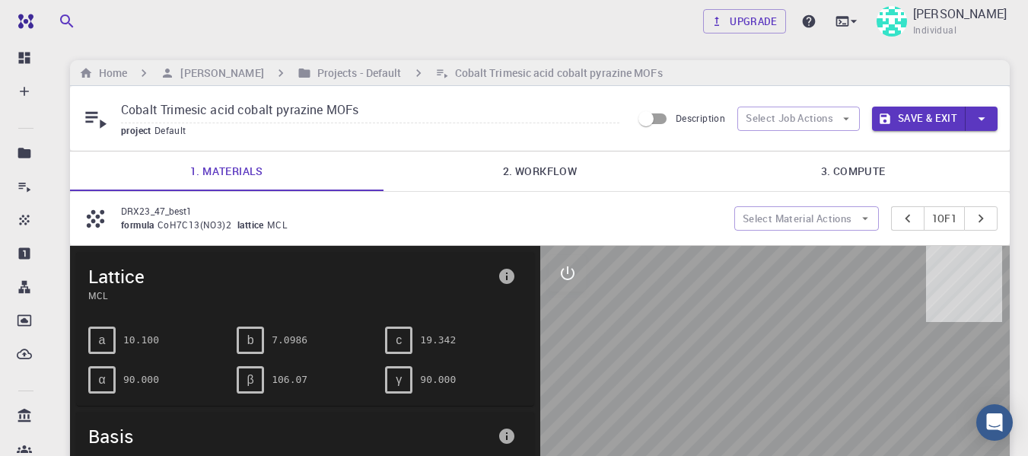
click at [919, 109] on button "Save & Exit" at bounding box center [919, 119] width 94 height 24
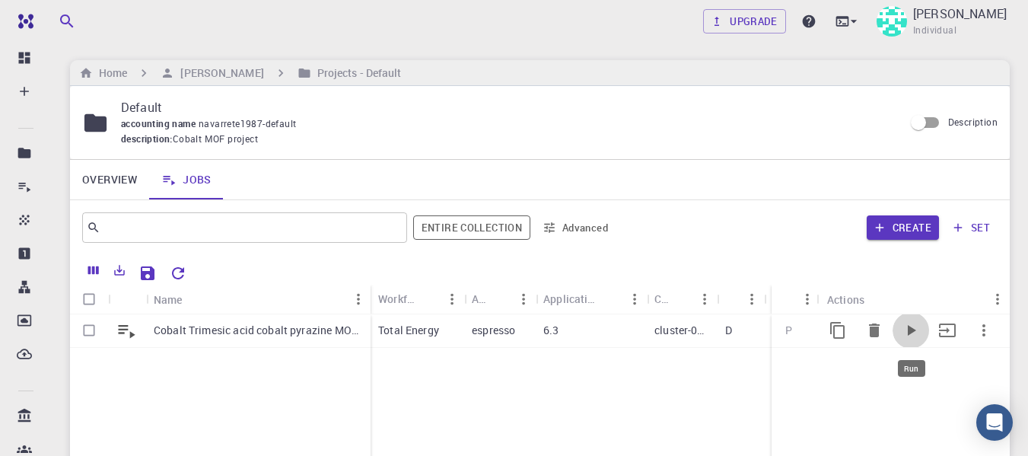
click at [907, 327] on icon "Run" at bounding box center [911, 330] width 18 height 18
click at [91, 336] on input "Select row" at bounding box center [89, 330] width 29 height 29
checkbox input "true"
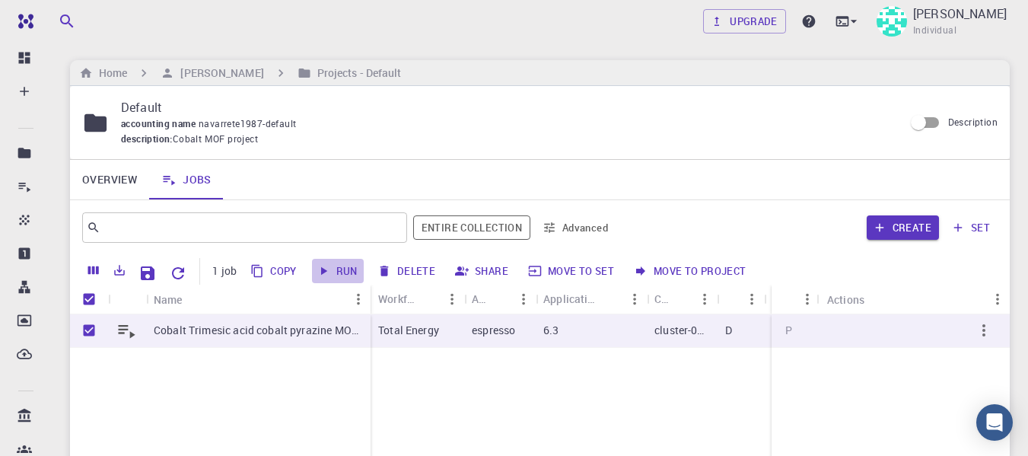
click at [332, 263] on button "Run" at bounding box center [338, 271] width 52 height 24
checkbox input "false"
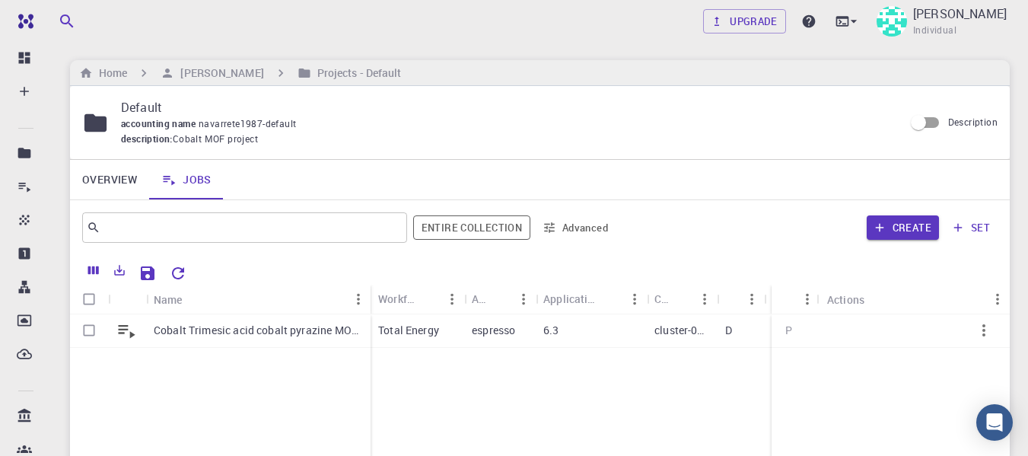
click at [930, 119] on input "Description" at bounding box center [918, 122] width 87 height 29
checkbox input "true"
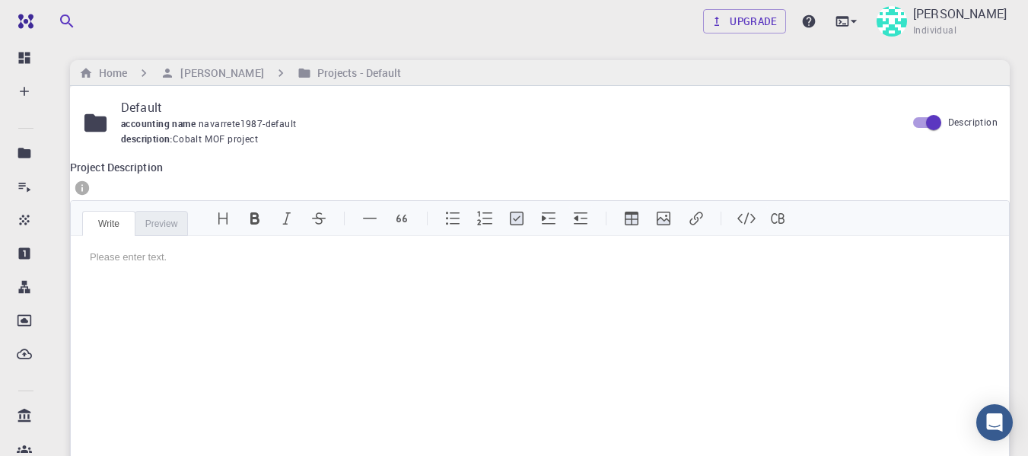
click at [173, 228] on div "Preview" at bounding box center [161, 223] width 53 height 25
click at [121, 228] on div "Write" at bounding box center [108, 223] width 53 height 25
click at [234, 69] on h6 "[PERSON_NAME]" at bounding box center [218, 73] width 89 height 17
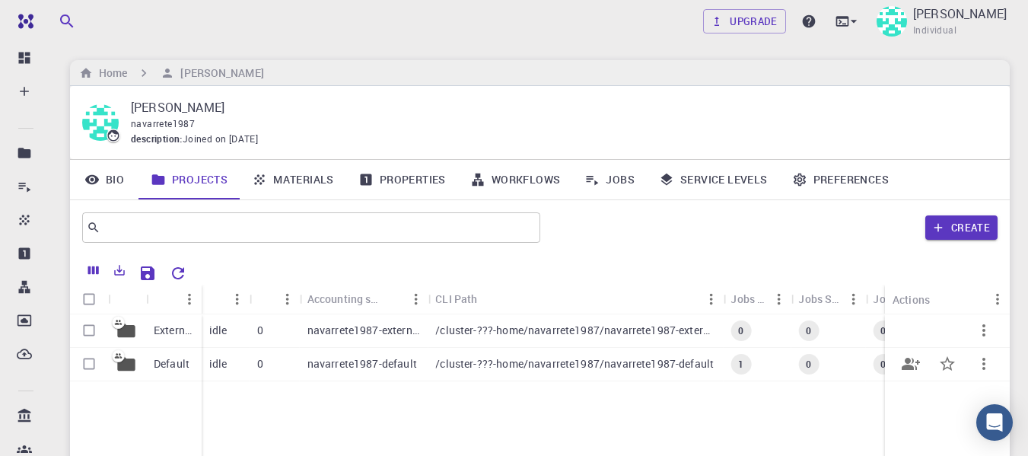
click at [717, 364] on div "/cluster-???-home/navarrete1987/navarrete1987-default" at bounding box center [575, 364] width 295 height 33
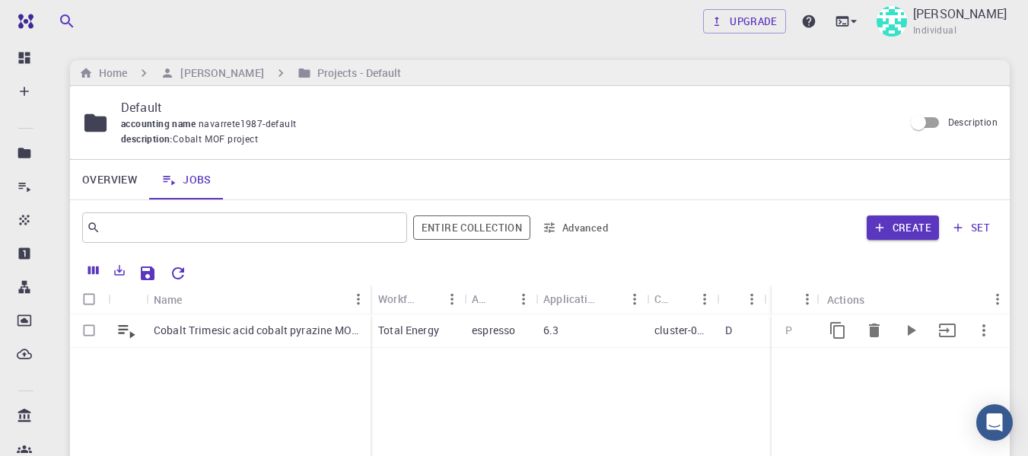
click at [986, 333] on icon "button" at bounding box center [984, 330] width 18 height 18
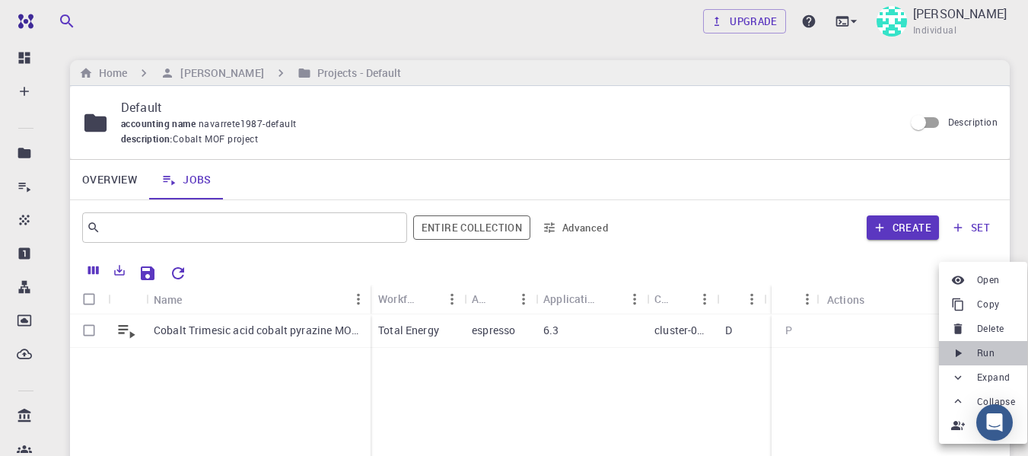
click at [981, 357] on span "Run" at bounding box center [986, 353] width 18 height 15
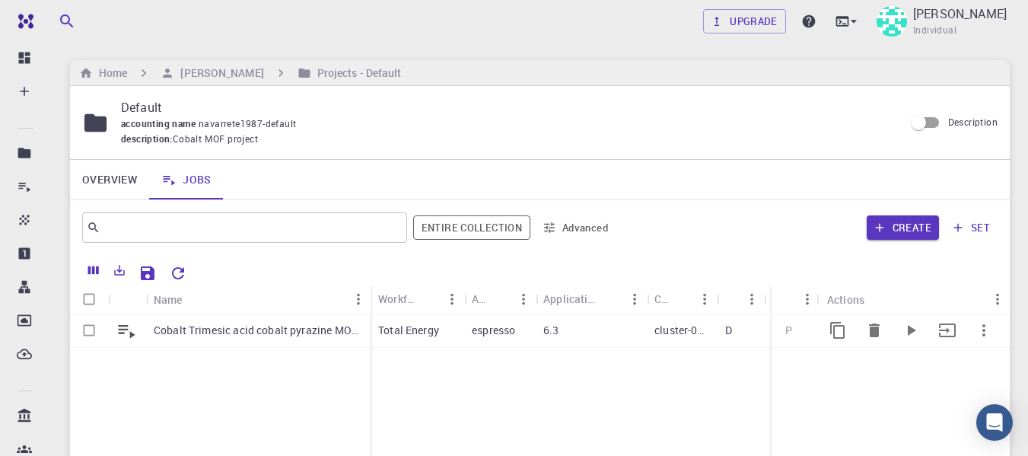
click at [983, 327] on icon "button" at bounding box center [984, 330] width 3 height 12
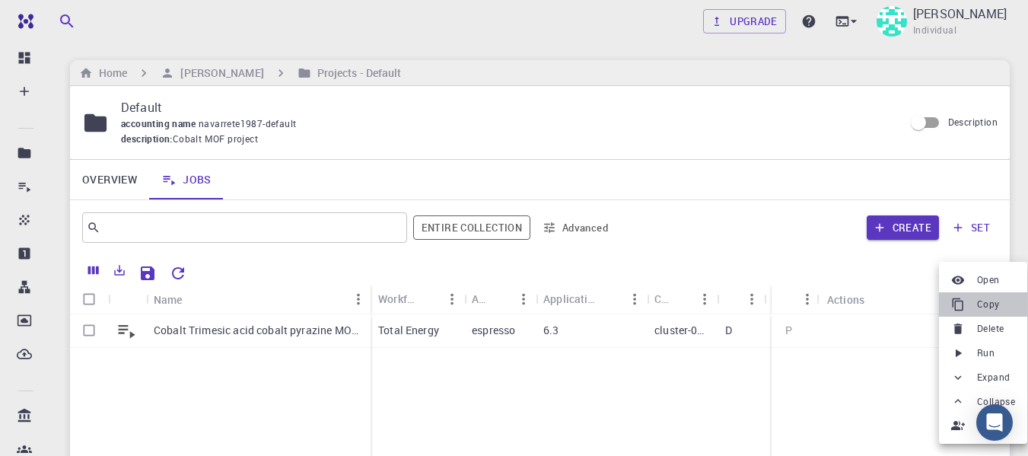
click at [981, 304] on span "Copy" at bounding box center [988, 304] width 23 height 15
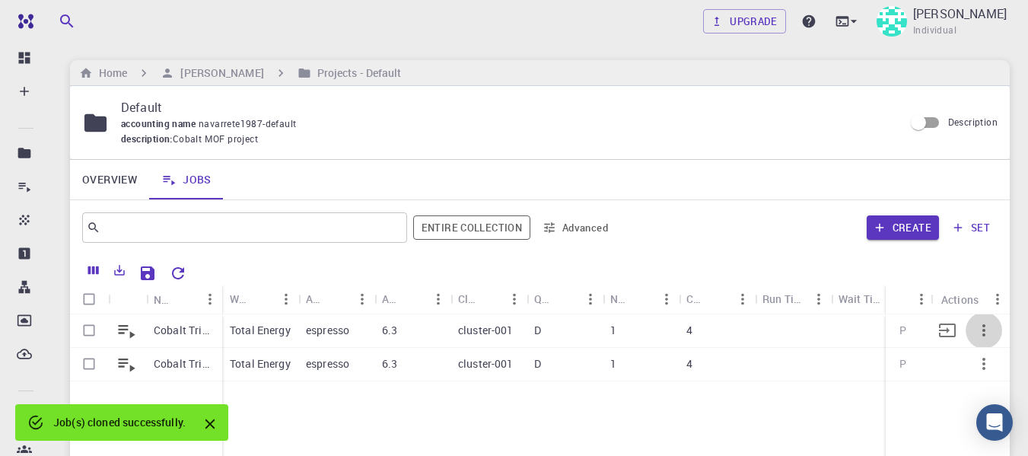
click at [999, 327] on button "button" at bounding box center [984, 330] width 37 height 37
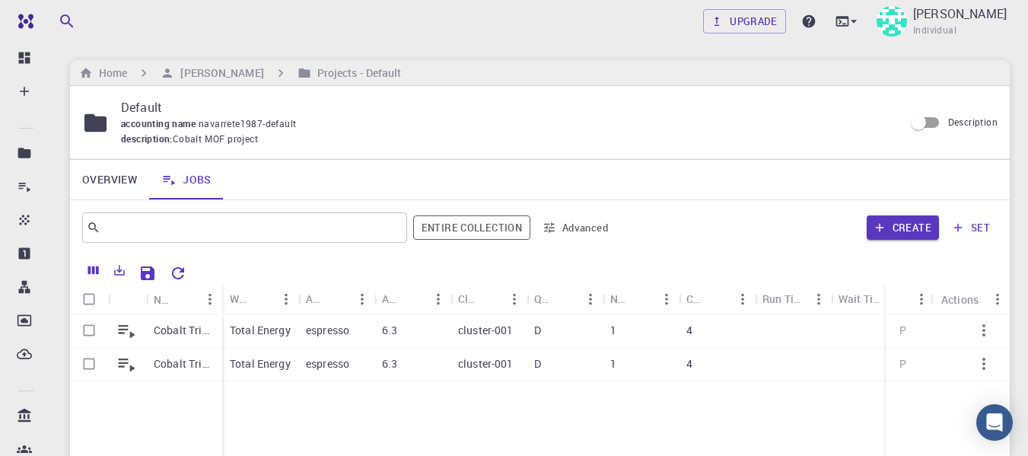
click at [999, 327] on button "button" at bounding box center [984, 330] width 37 height 37
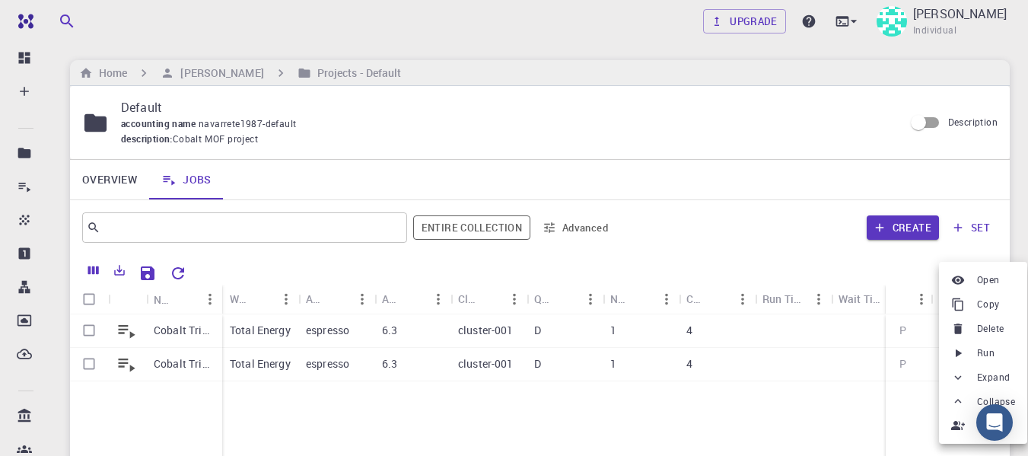
click at [980, 327] on span "Delete" at bounding box center [990, 328] width 27 height 15
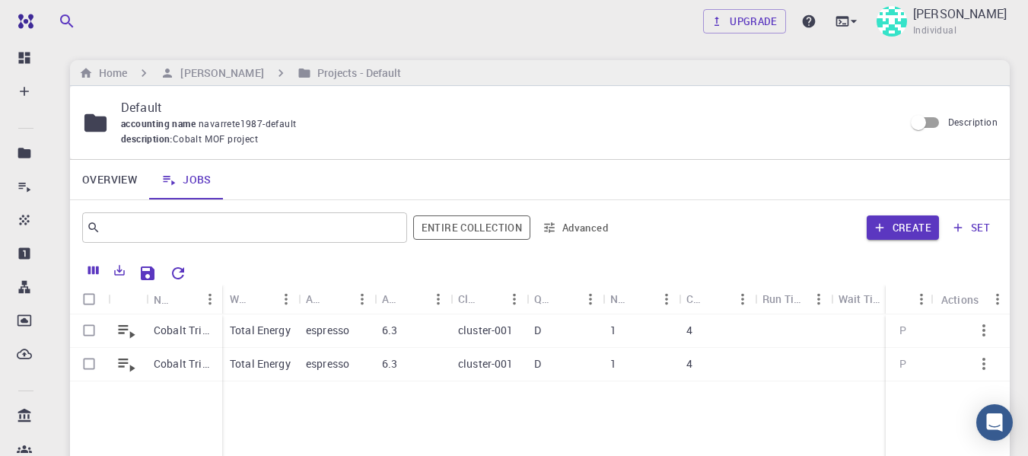
click at [983, 327] on span "Delete" at bounding box center [993, 326] width 21 height 8
click at [986, 323] on icon "button" at bounding box center [984, 330] width 18 height 18
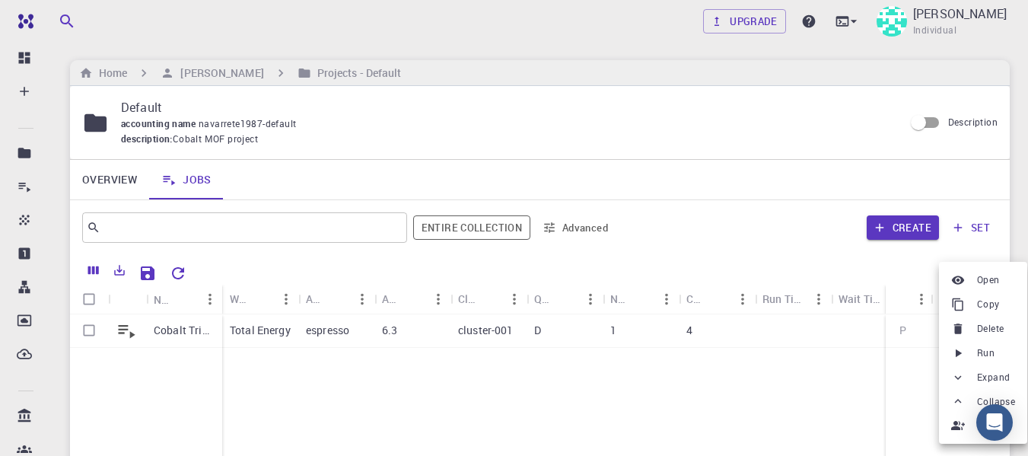
click at [964, 351] on icon at bounding box center [958, 353] width 14 height 14
click at [910, 366] on div at bounding box center [514, 228] width 1028 height 456
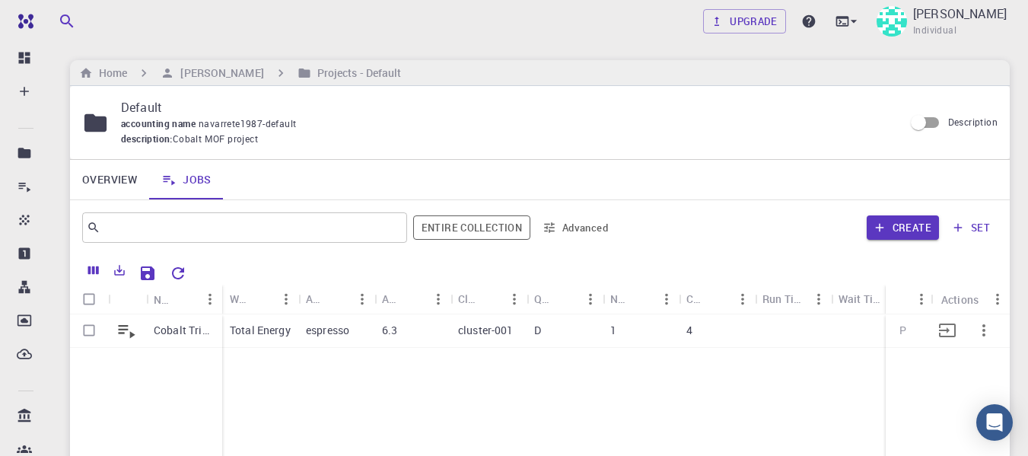
click at [988, 336] on icon "button" at bounding box center [984, 330] width 18 height 18
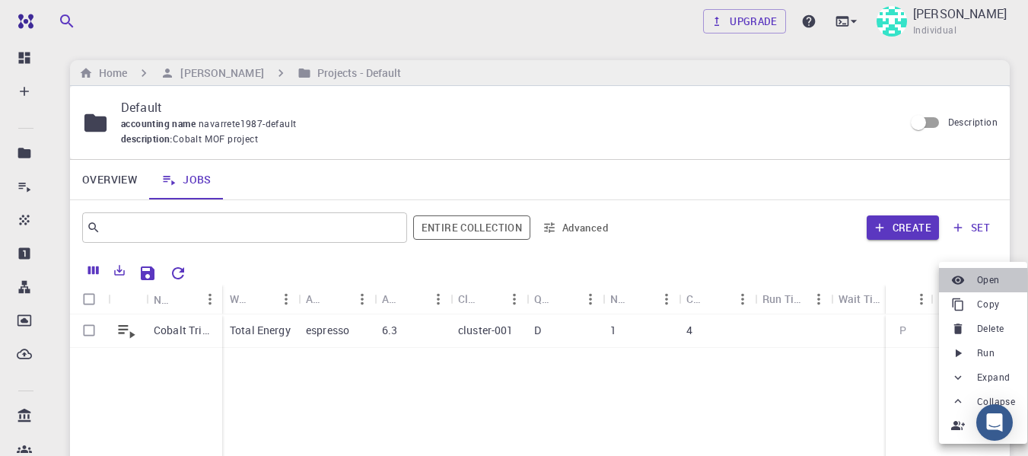
click at [970, 278] on div at bounding box center [961, 280] width 20 height 14
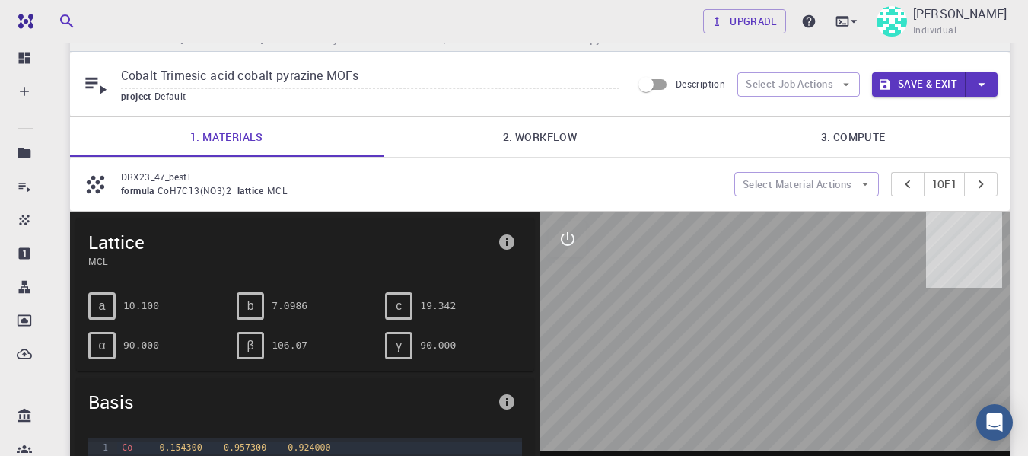
scroll to position [30, 0]
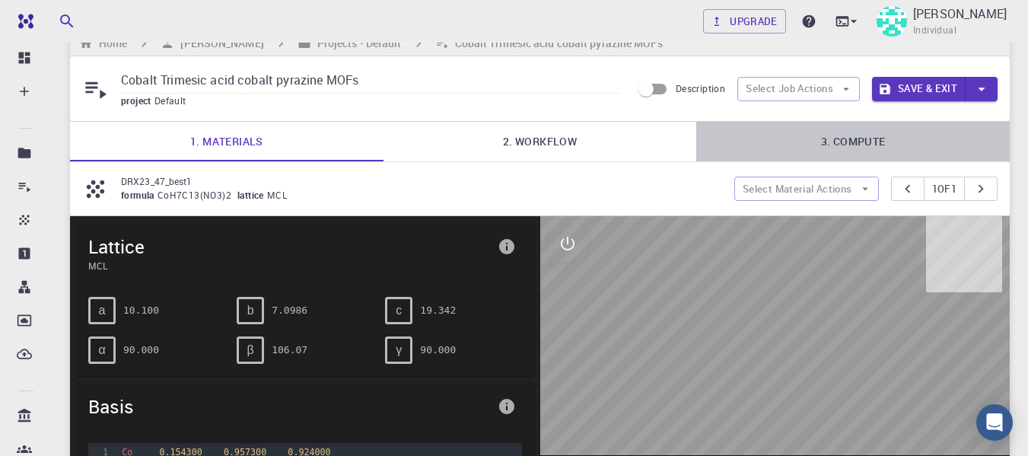
click at [880, 153] on link "3. Compute" at bounding box center [853, 142] width 314 height 40
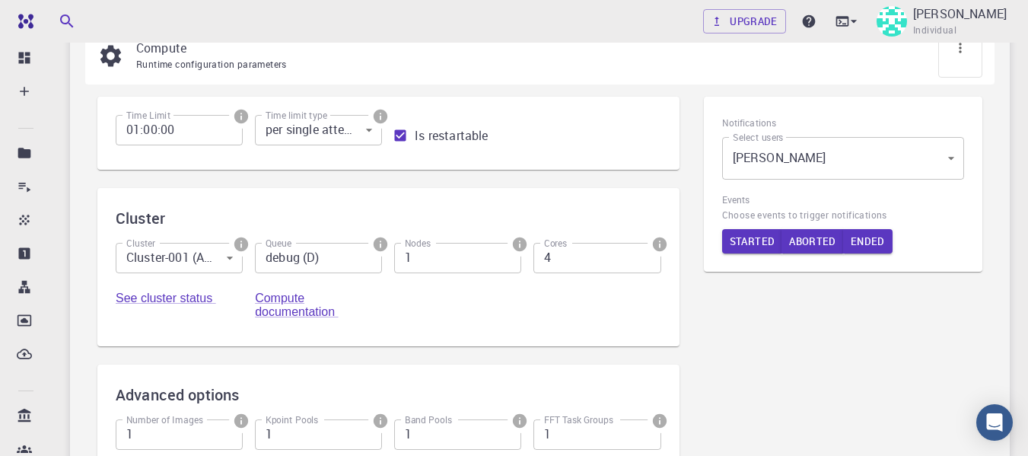
scroll to position [167, 0]
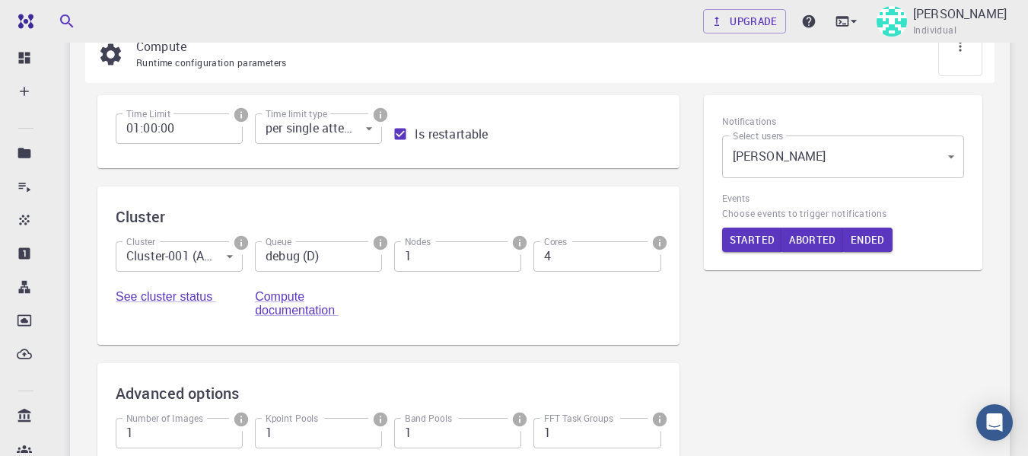
click at [566, 255] on input "4" at bounding box center [597, 256] width 127 height 30
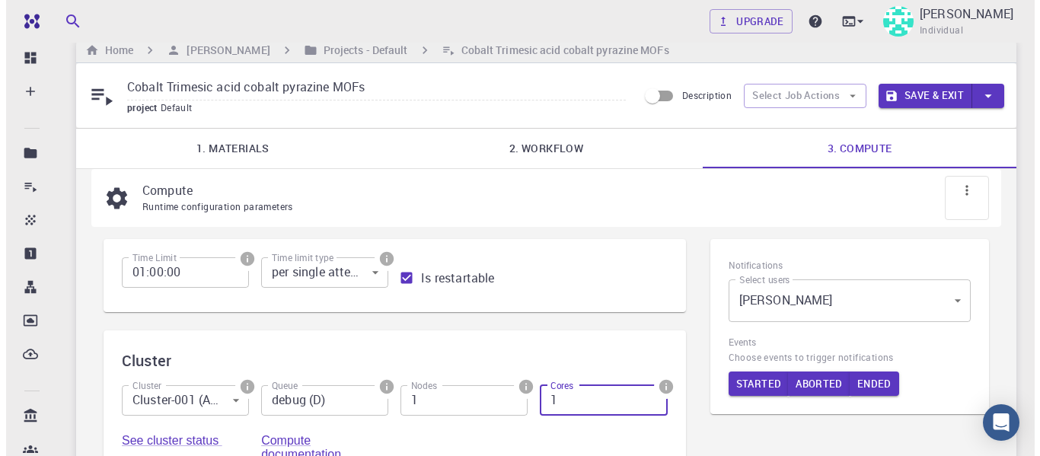
scroll to position [0, 0]
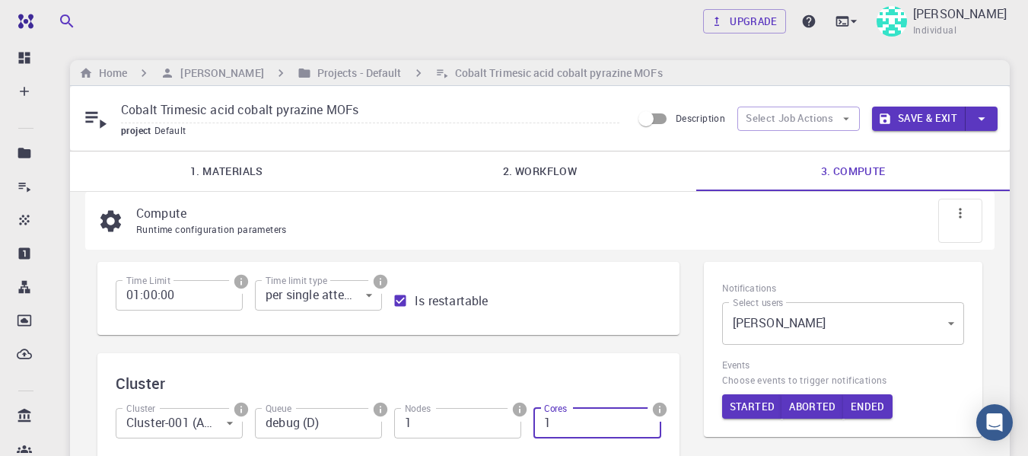
type input "1"
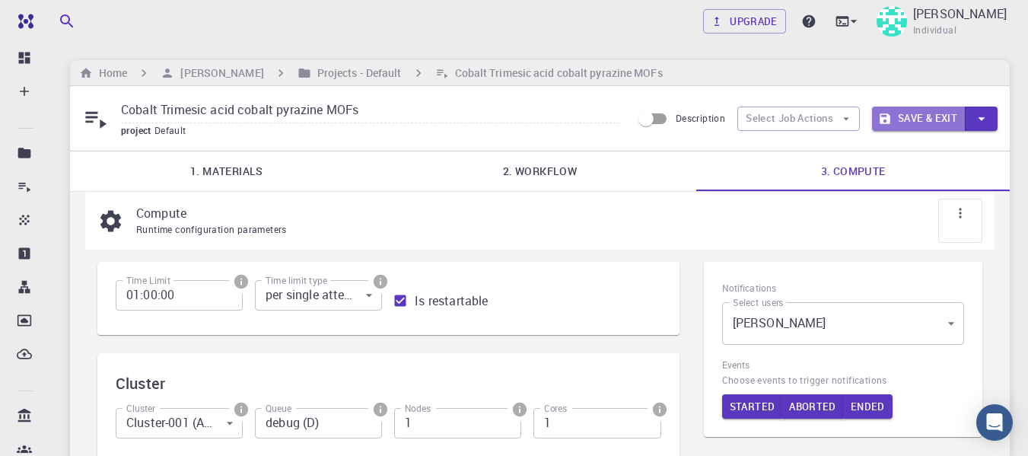
click at [900, 124] on button "Save & Exit" at bounding box center [919, 119] width 94 height 24
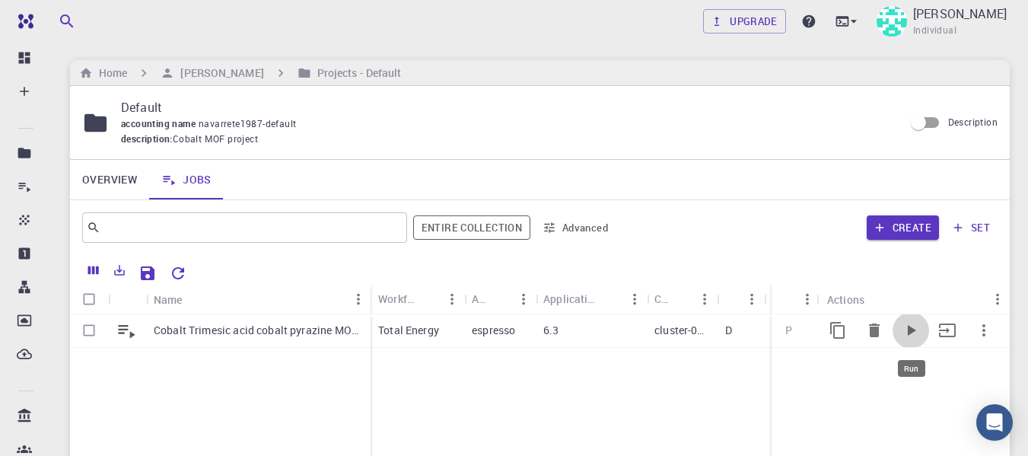
click at [911, 327] on icon "Run" at bounding box center [911, 330] width 18 height 18
click at [980, 328] on icon "button" at bounding box center [984, 330] width 18 height 18
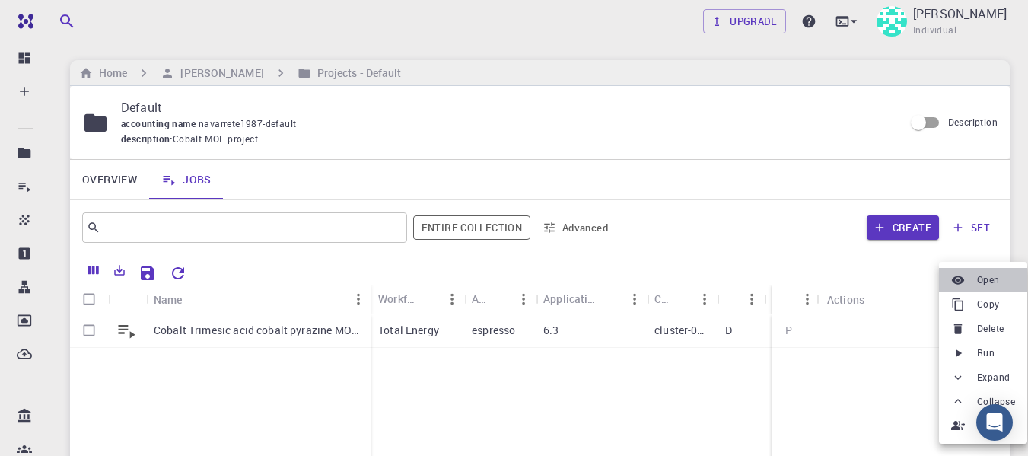
click at [983, 276] on span "Open" at bounding box center [988, 279] width 23 height 15
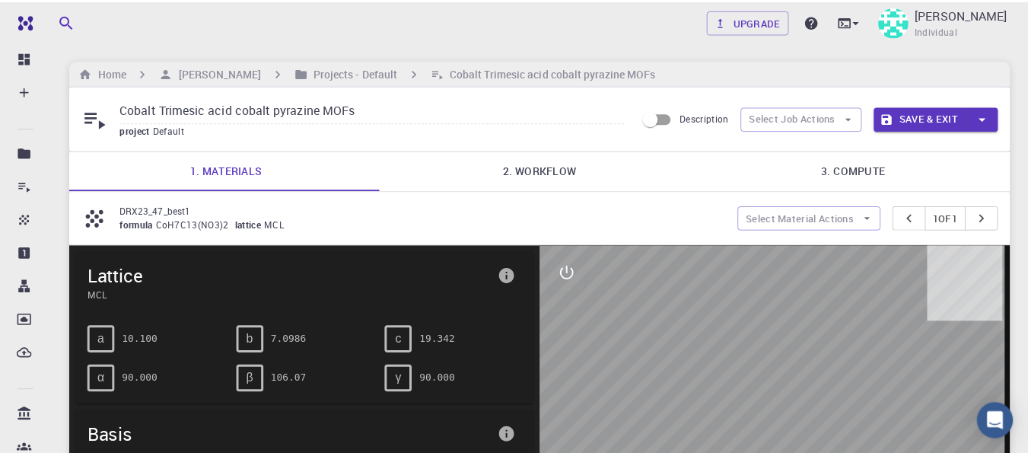
scroll to position [109, 0]
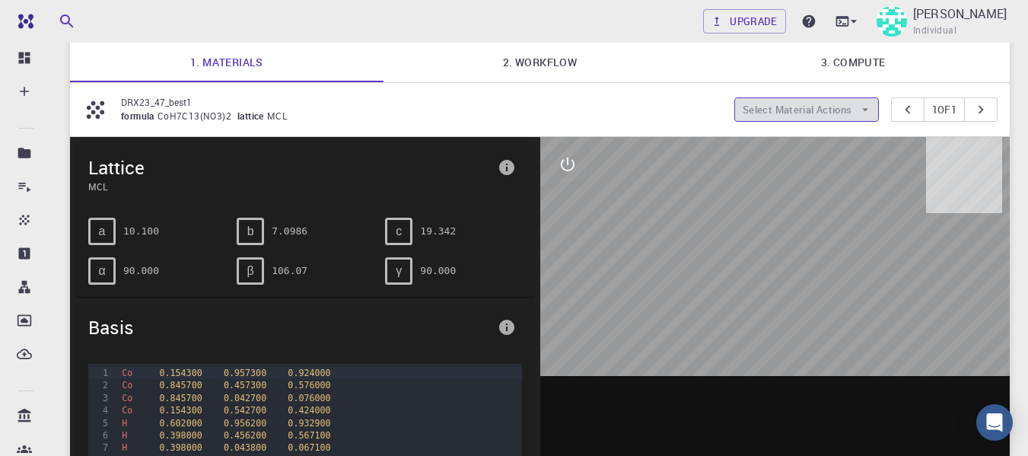
click at [859, 104] on icon "button" at bounding box center [866, 110] width 14 height 14
click at [862, 110] on icon "button" at bounding box center [865, 110] width 6 height 3
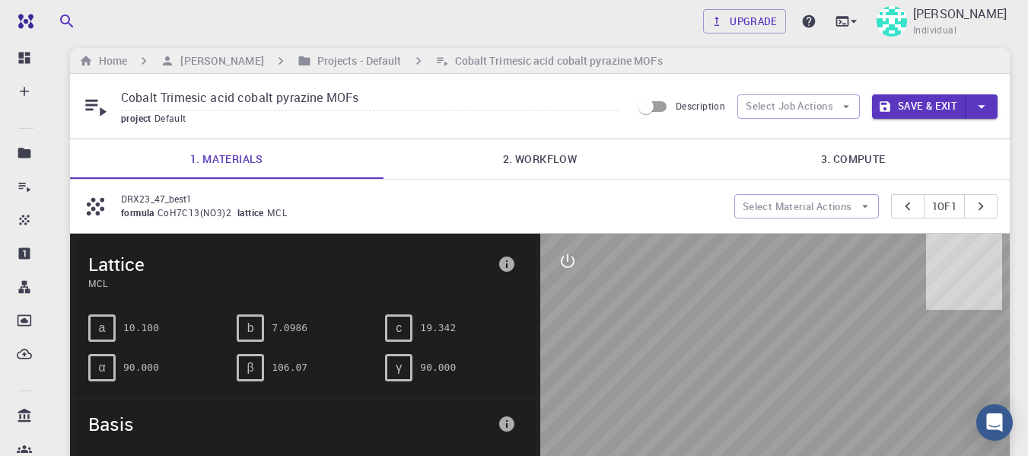
scroll to position [0, 0]
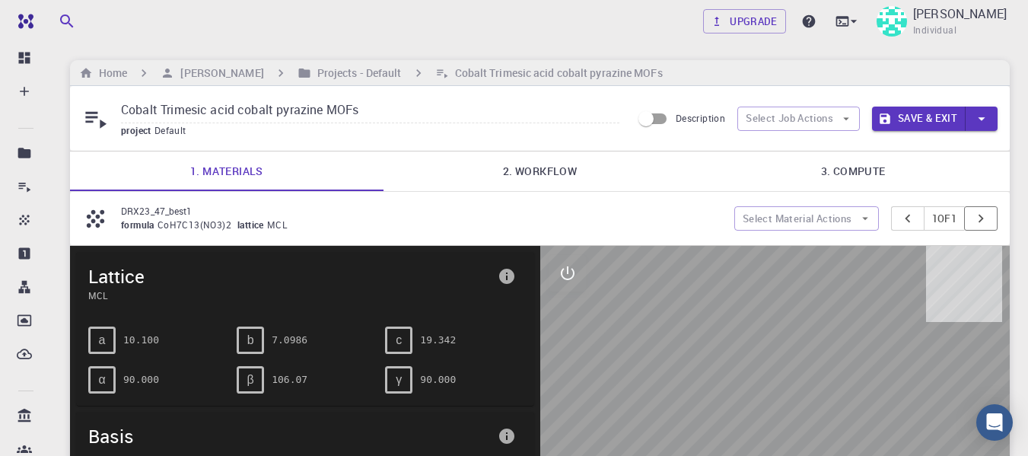
click at [989, 226] on button "pager" at bounding box center [980, 218] width 33 height 24
click at [977, 219] on icon "pager" at bounding box center [981, 218] width 17 height 17
click at [905, 220] on icon "pager" at bounding box center [907, 219] width 5 height 8
click at [504, 166] on link "2. Workflow" at bounding box center [541, 171] width 314 height 40
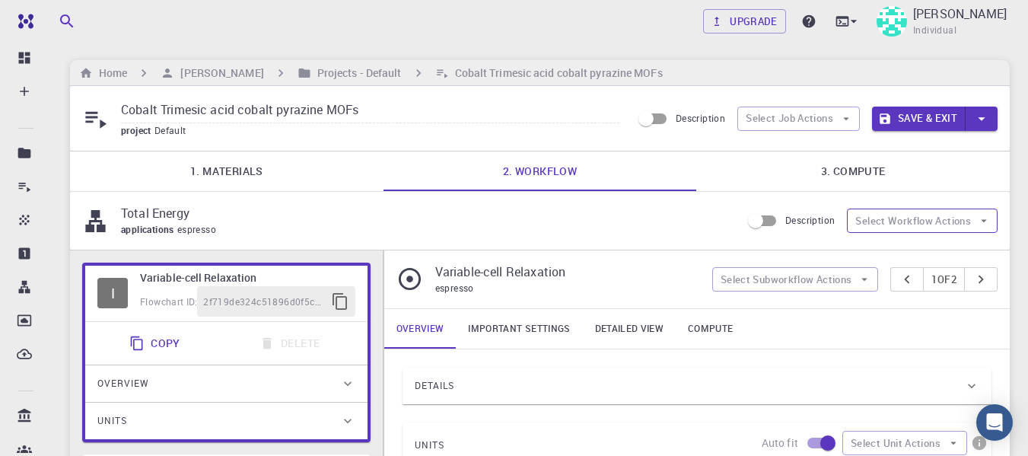
click at [990, 224] on icon "button" at bounding box center [984, 221] width 14 height 14
click at [836, 325] on div "Overview Important settings Detailed view Compute" at bounding box center [697, 329] width 626 height 40
click at [852, 169] on link "3. Compute" at bounding box center [853, 171] width 314 height 40
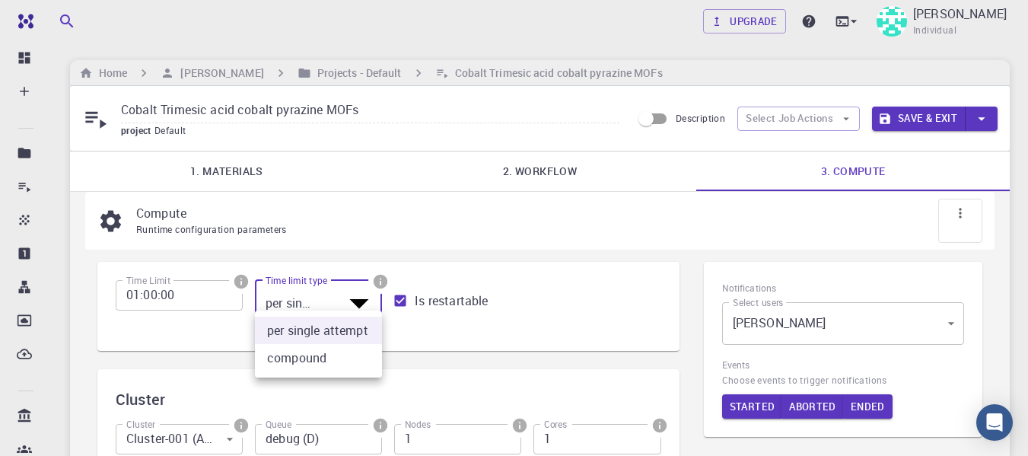
click at [371, 295] on body "Free Dashboard Create New Job New Material Create Material Upload File Import f…" at bounding box center [514, 447] width 1028 height 895
click at [353, 360] on li "compound" at bounding box center [318, 357] width 127 height 27
type input "1"
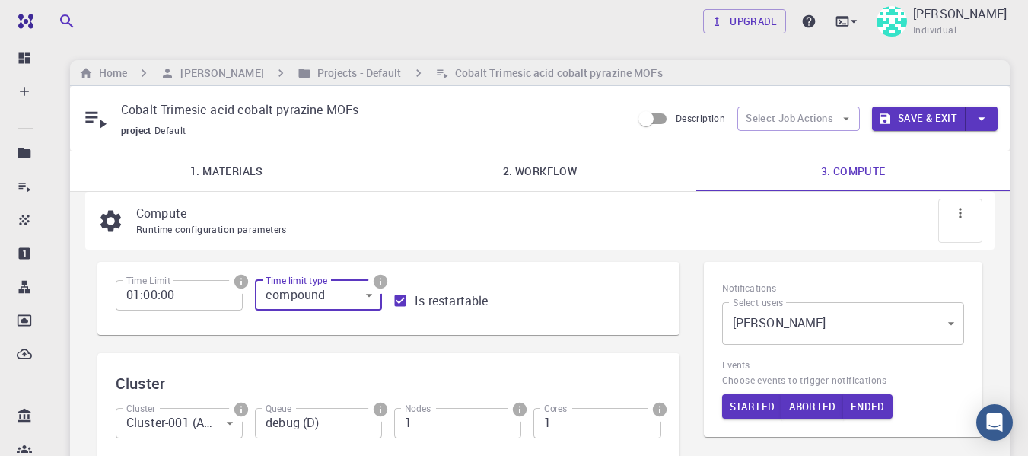
click at [926, 125] on button "Save & Exit" at bounding box center [919, 119] width 94 height 24
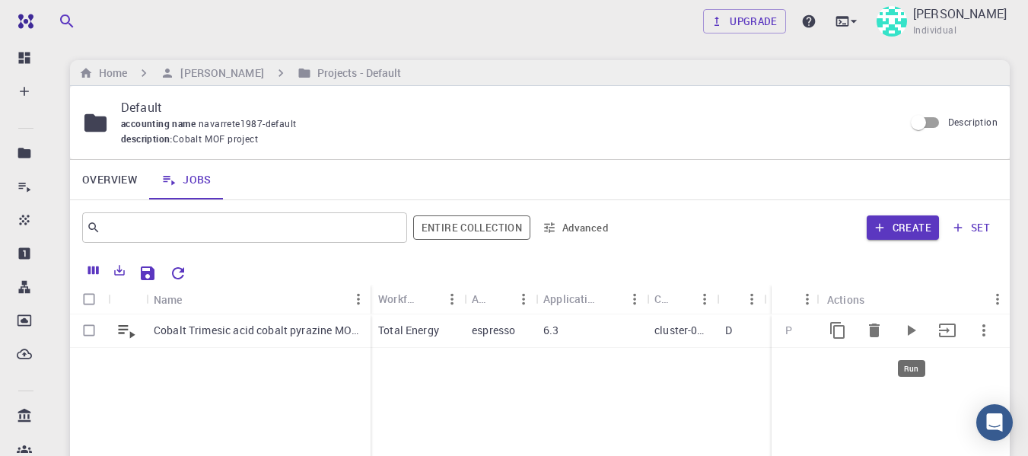
click at [912, 330] on icon "Run" at bounding box center [912, 330] width 8 height 11
click at [915, 333] on icon "Run" at bounding box center [911, 330] width 18 height 18
click at [91, 330] on input "Select row" at bounding box center [89, 330] width 29 height 29
checkbox input "true"
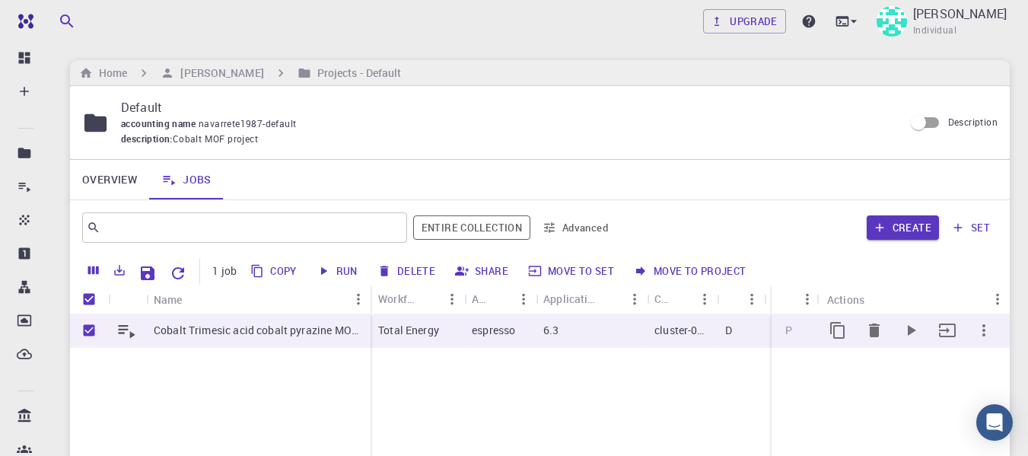
click at [975, 330] on icon "button" at bounding box center [984, 330] width 18 height 18
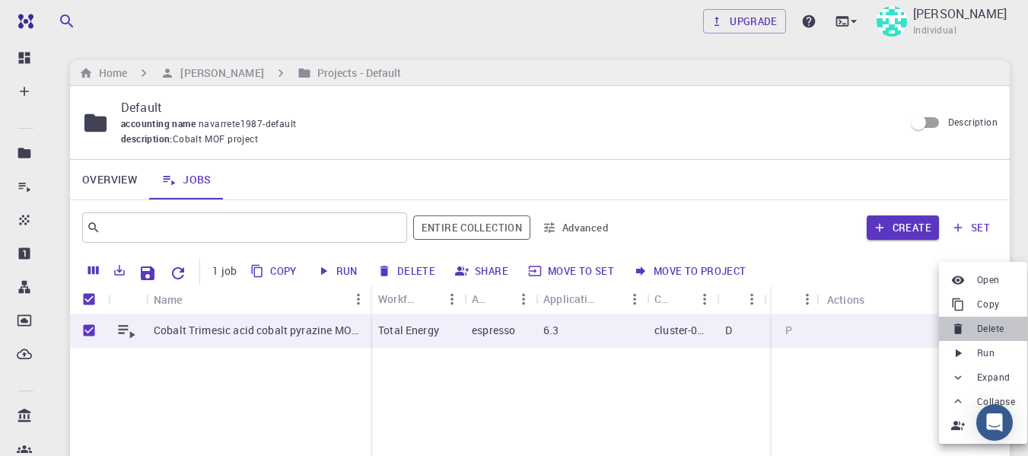
click at [975, 330] on li "Delete" at bounding box center [983, 329] width 88 height 24
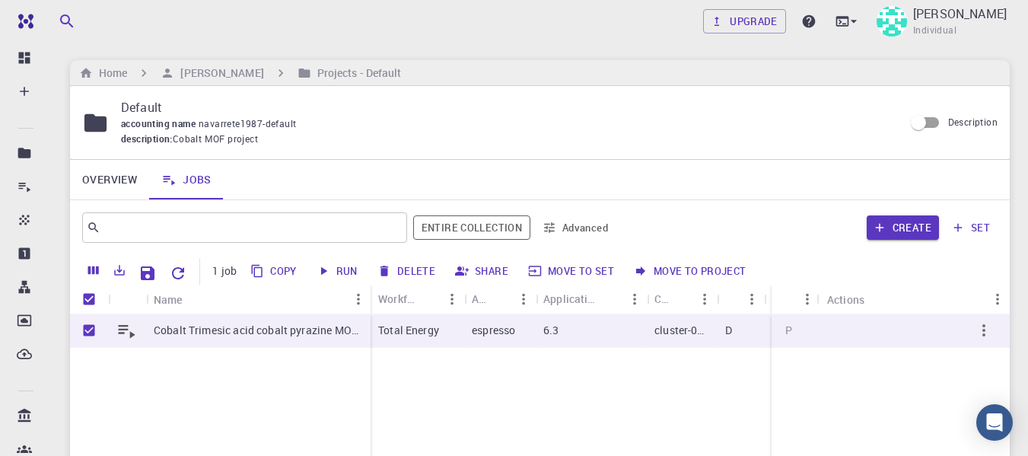
checkbox input "false"
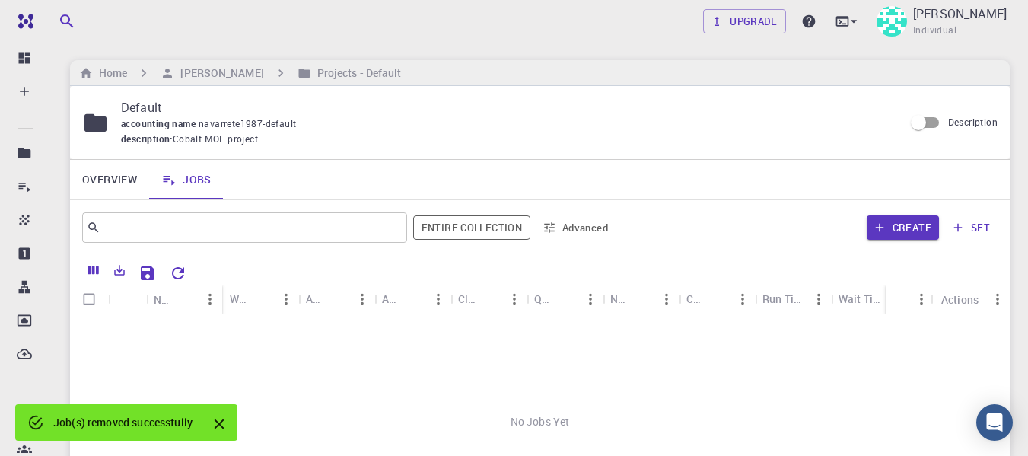
click at [344, 358] on div "No Jobs Yet" at bounding box center [540, 421] width 940 height 215
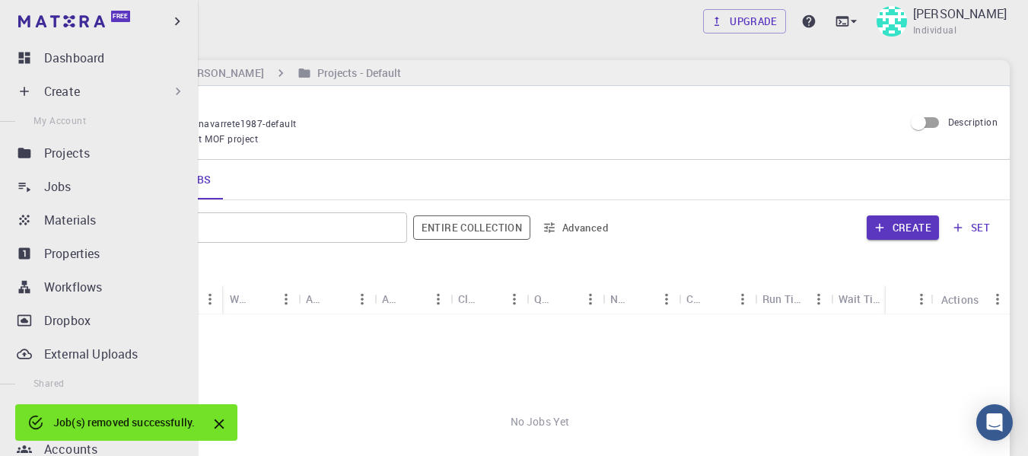
click at [11, 86] on li "Create New Job New Material Create Material Upload File Import from Bank Import…" at bounding box center [99, 91] width 198 height 30
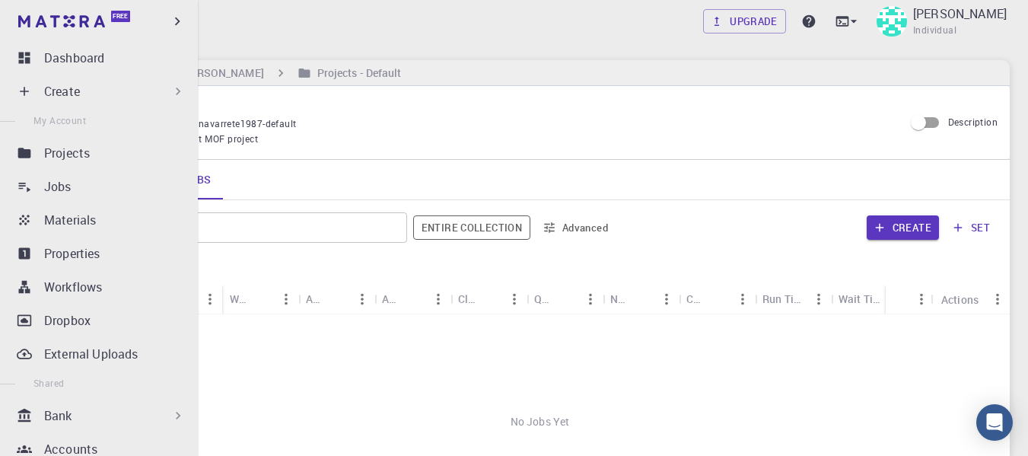
click at [62, 91] on p "Create" at bounding box center [62, 91] width 36 height 18
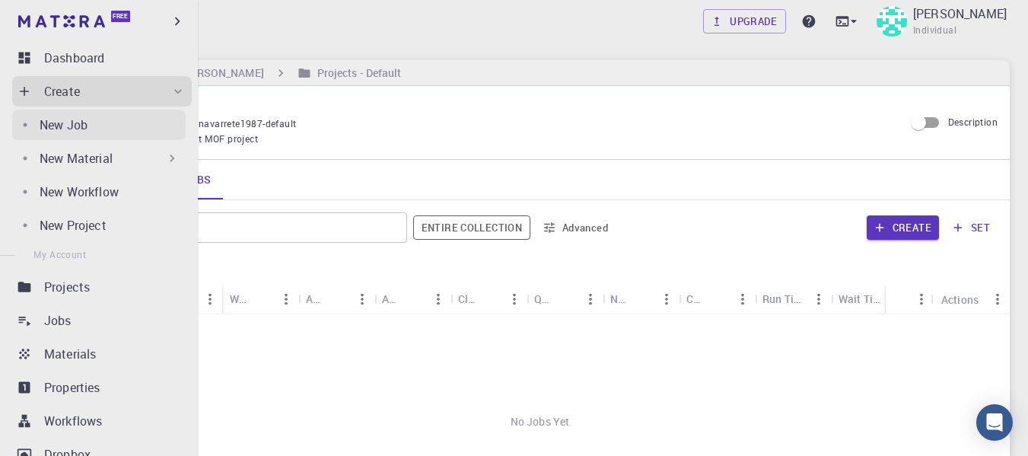
click at [82, 119] on p "New Job" at bounding box center [64, 125] width 48 height 18
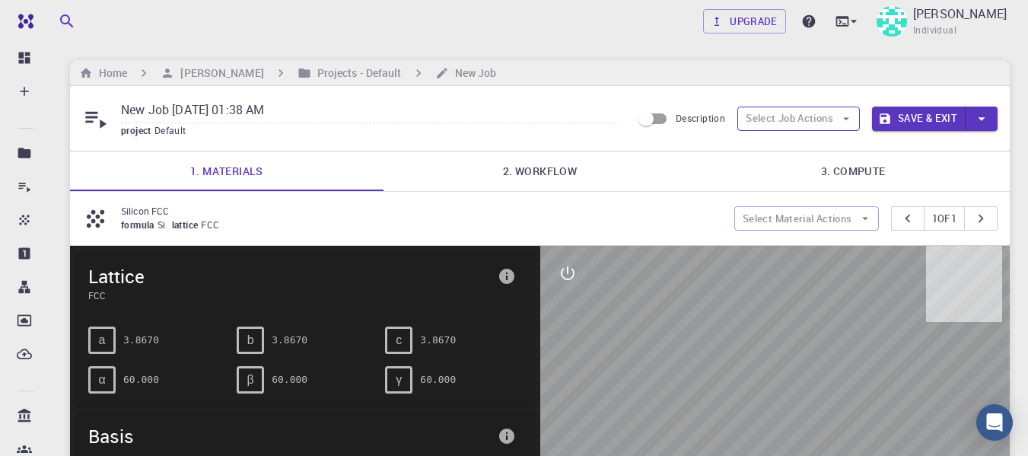
drag, startPoint x: 817, startPoint y: 118, endPoint x: 847, endPoint y: 123, distance: 30.8
click at [847, 123] on icon "button" at bounding box center [847, 119] width 14 height 14
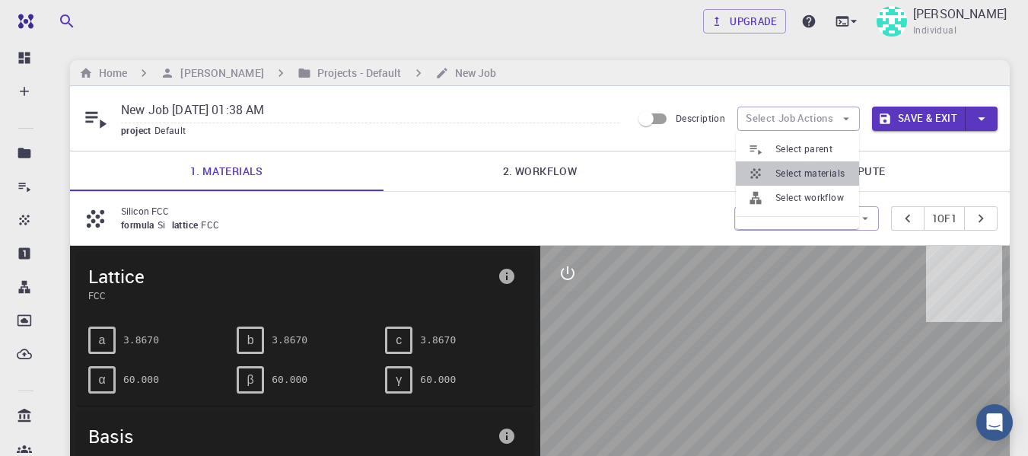
click at [829, 174] on span "Select materials" at bounding box center [812, 173] width 72 height 15
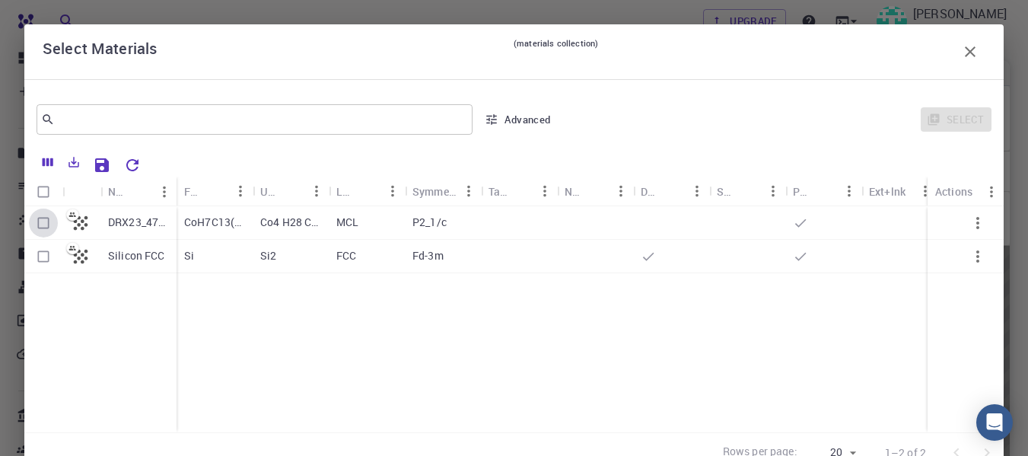
click at [45, 219] on input "Select row" at bounding box center [43, 223] width 29 height 29
checkbox input "true"
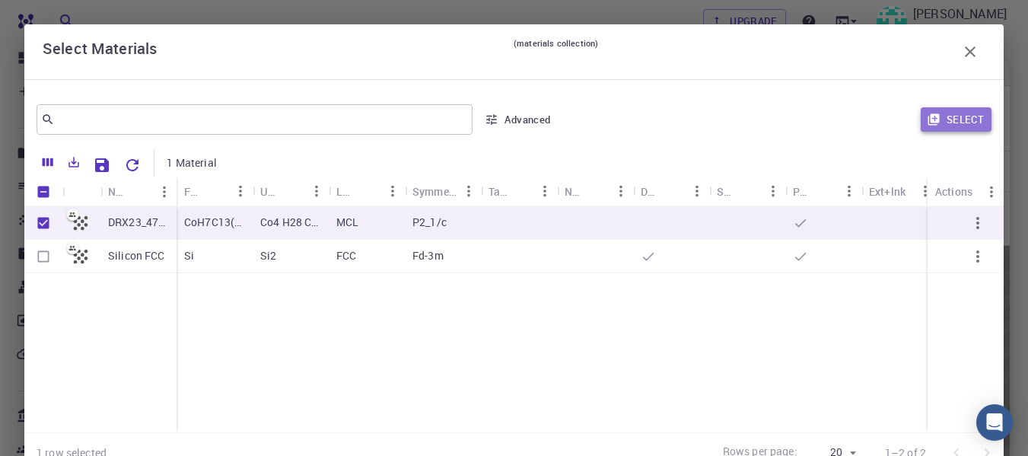
click at [927, 123] on icon "button" at bounding box center [934, 120] width 14 height 14
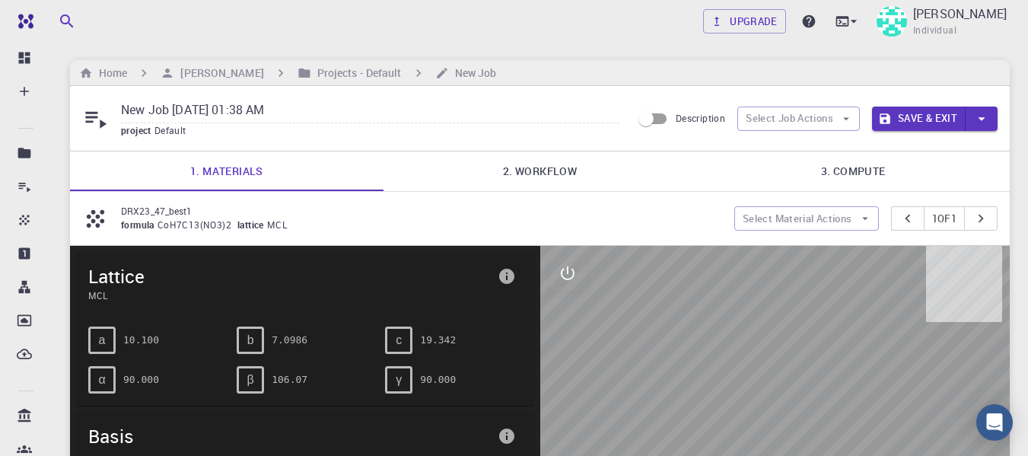
click at [555, 174] on link "2. Workflow" at bounding box center [541, 171] width 314 height 40
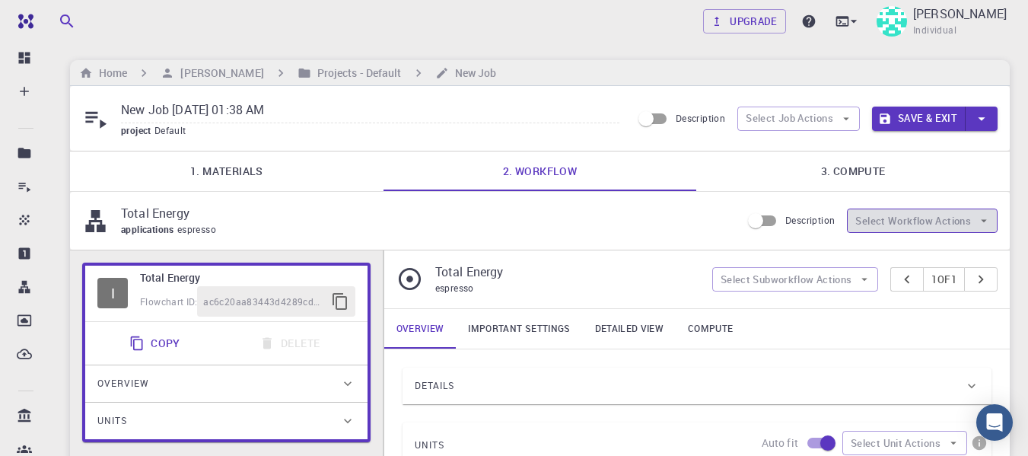
click at [963, 219] on button "Select Workflow Actions" at bounding box center [922, 221] width 151 height 24
click at [847, 121] on icon "button" at bounding box center [847, 119] width 14 height 14
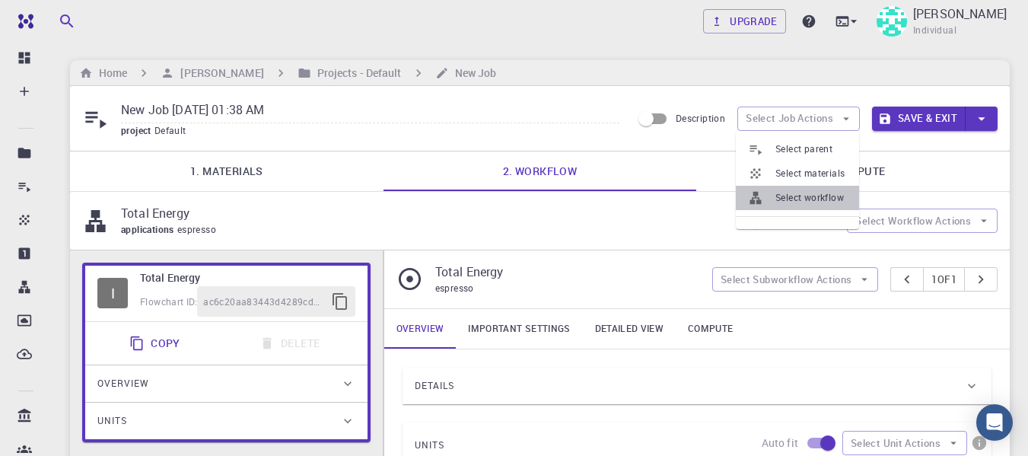
click at [822, 196] on span "Select workflow" at bounding box center [812, 197] width 72 height 15
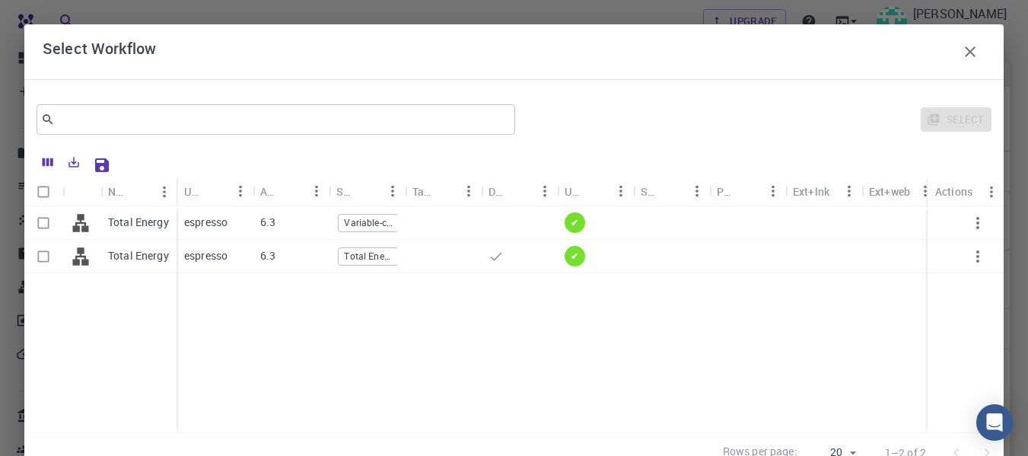
drag, startPoint x: 408, startPoint y: 186, endPoint x: 554, endPoint y: 183, distance: 146.2
drag, startPoint x: 554, startPoint y: 183, endPoint x: 365, endPoint y: 218, distance: 192.7
click at [365, 218] on span "Variable-cell Relaxation" at bounding box center [368, 222] width 59 height 13
checkbox input "true"
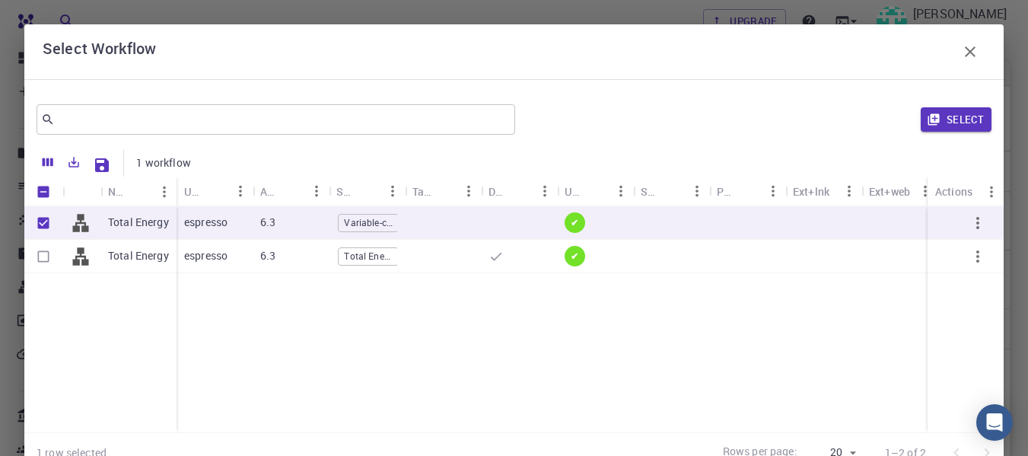
click at [365, 218] on span "Variable-cell Relaxation" at bounding box center [368, 222] width 59 height 13
checkbox input "false"
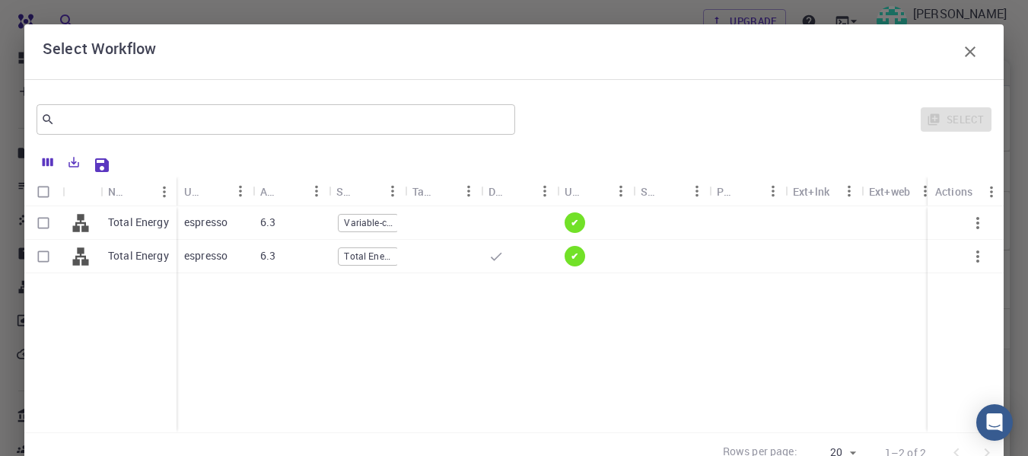
click at [365, 218] on span "Variable-cell Relaxation" at bounding box center [368, 222] width 59 height 13
checkbox input "true"
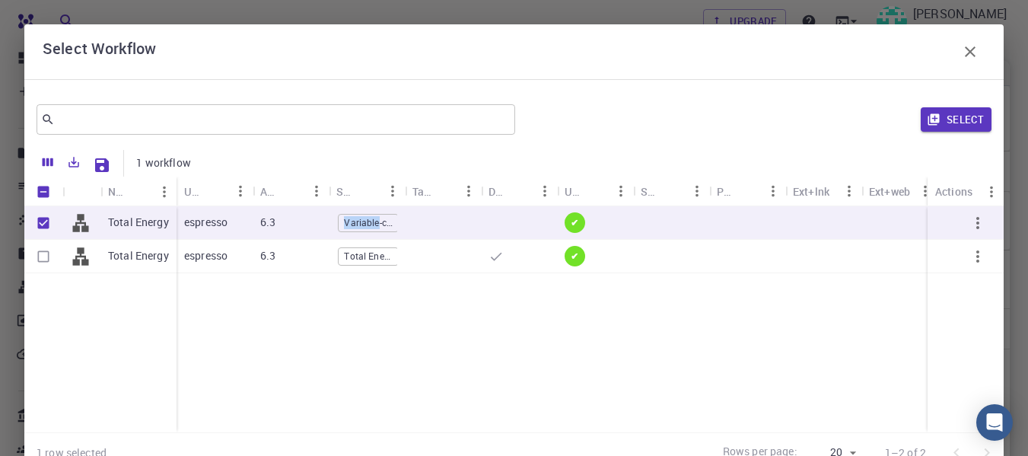
click at [365, 218] on span "Variable-cell Relaxation" at bounding box center [368, 222] width 59 height 13
checkbox input "false"
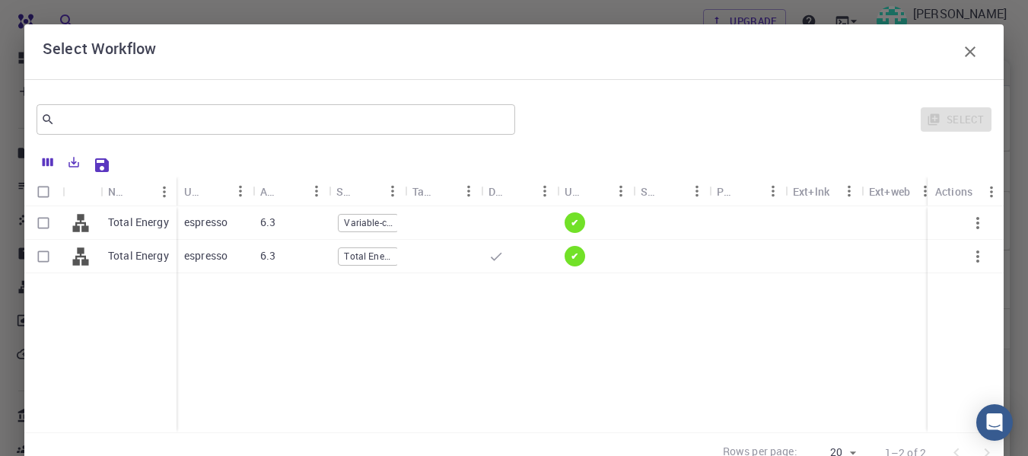
click at [321, 215] on div "6.3" at bounding box center [291, 222] width 76 height 33
checkbox input "true"
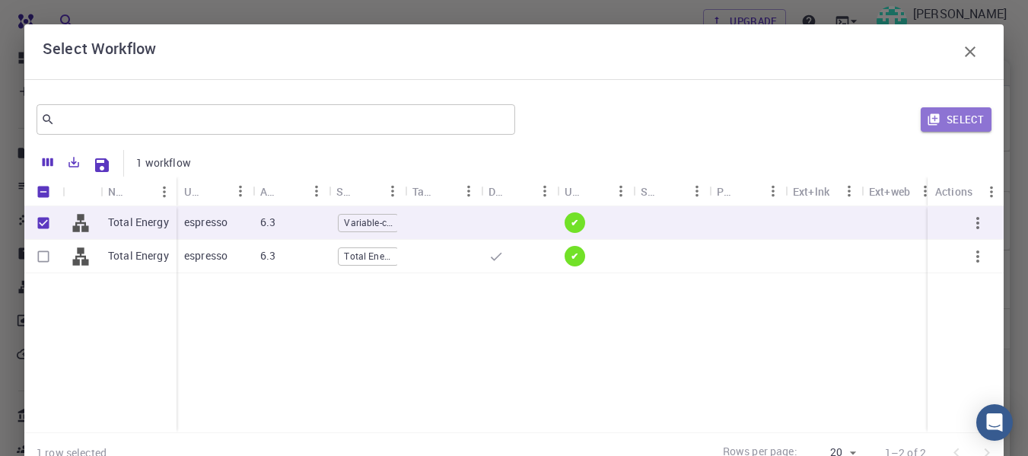
drag, startPoint x: 933, startPoint y: 112, endPoint x: 970, endPoint y: 124, distance: 39.2
click at [970, 124] on button "Select" at bounding box center [956, 119] width 71 height 24
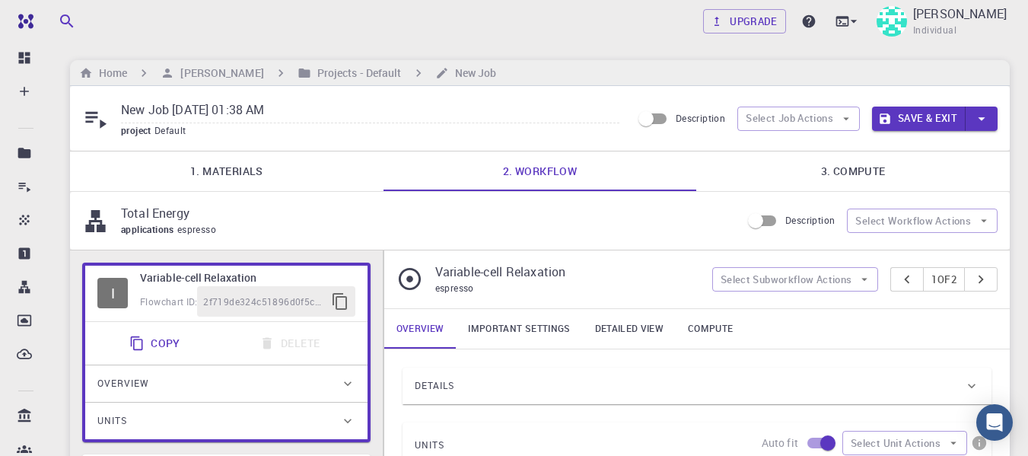
drag, startPoint x: 296, startPoint y: 113, endPoint x: 122, endPoint y: 110, distance: 174.3
click at [122, 110] on input "New Job [DATE] 01:38 AM" at bounding box center [370, 110] width 499 height 25
type input "X"
type input "COMOFETPYZ_2025_OPT"
click at [867, 169] on link "3. Compute" at bounding box center [853, 171] width 314 height 40
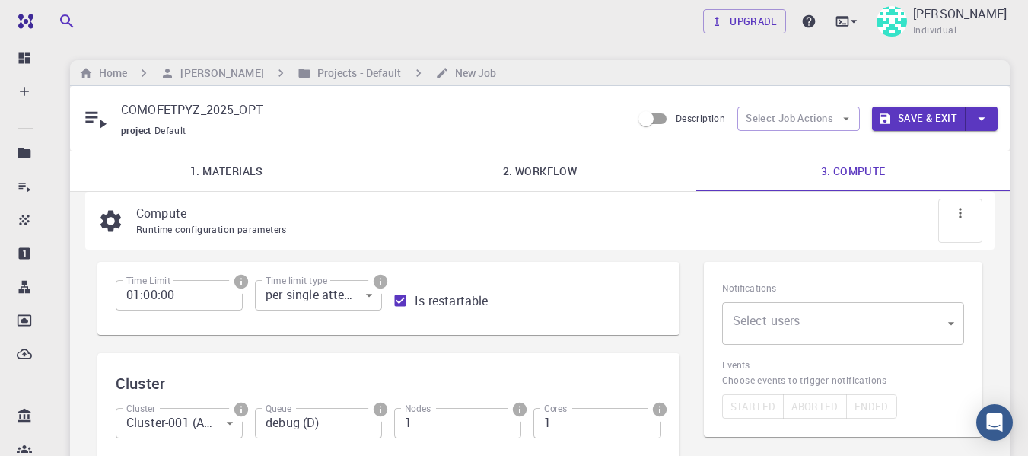
click at [500, 163] on link "2. Workflow" at bounding box center [541, 171] width 314 height 40
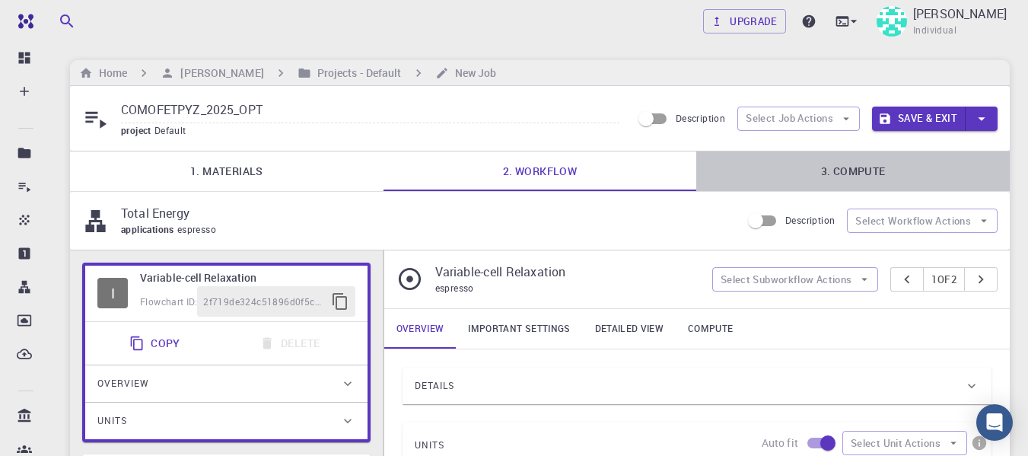
click at [849, 184] on link "3. Compute" at bounding box center [853, 171] width 314 height 40
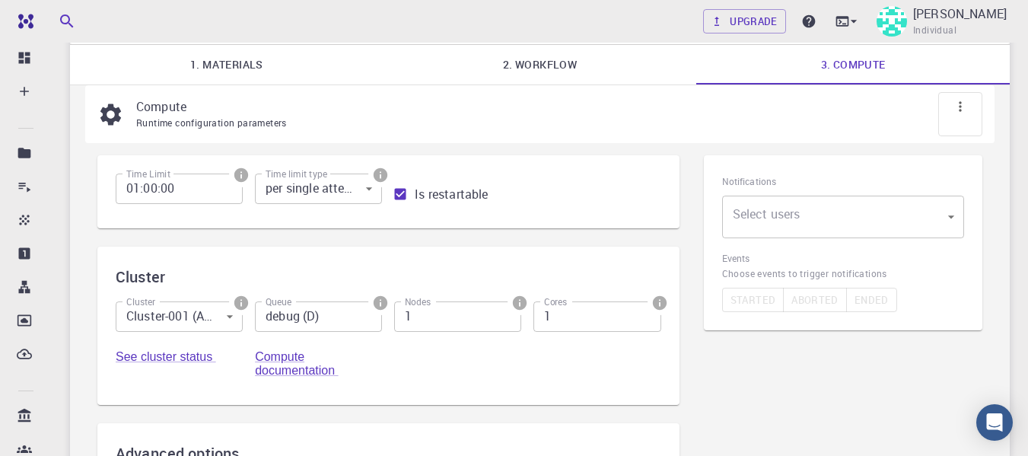
scroll to position [105, 0]
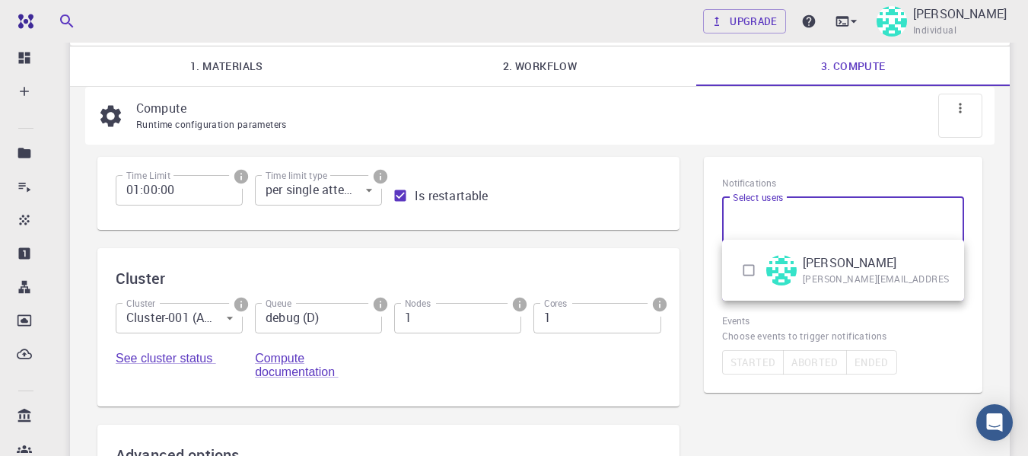
click at [957, 218] on body "Free Dashboard Create New Job New Material Create Material Upload File Import f…" at bounding box center [514, 317] width 1028 height 845
click at [750, 272] on input "checkbox" at bounding box center [748, 270] width 29 height 29
checkbox input "true"
type input "[object Object]"
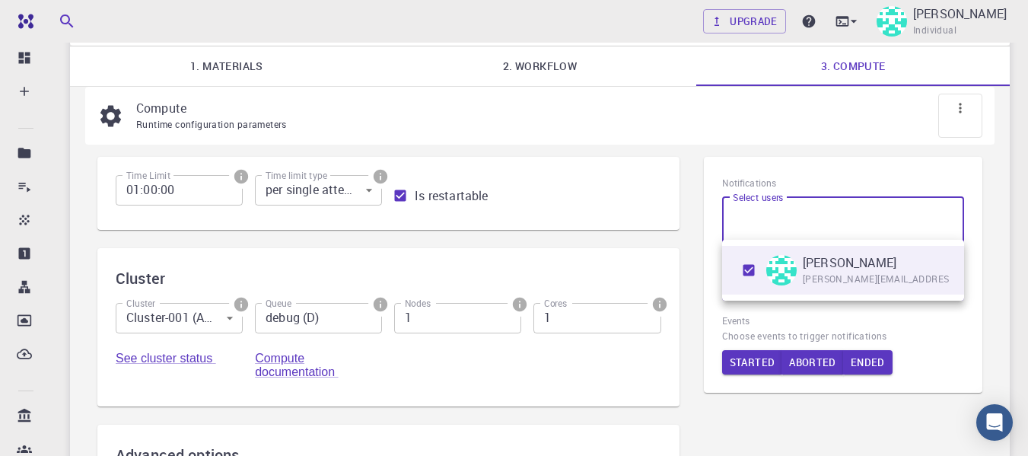
click at [914, 321] on div at bounding box center [514, 228] width 1028 height 456
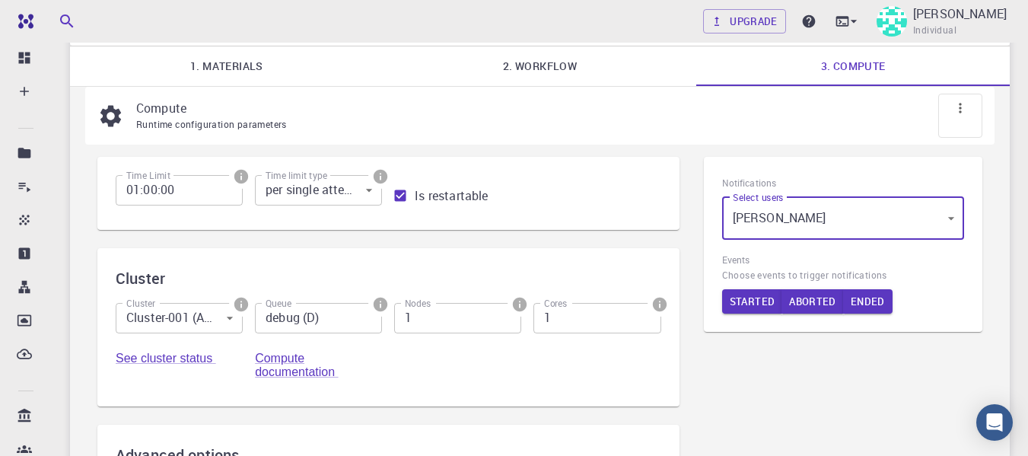
scroll to position [0, 0]
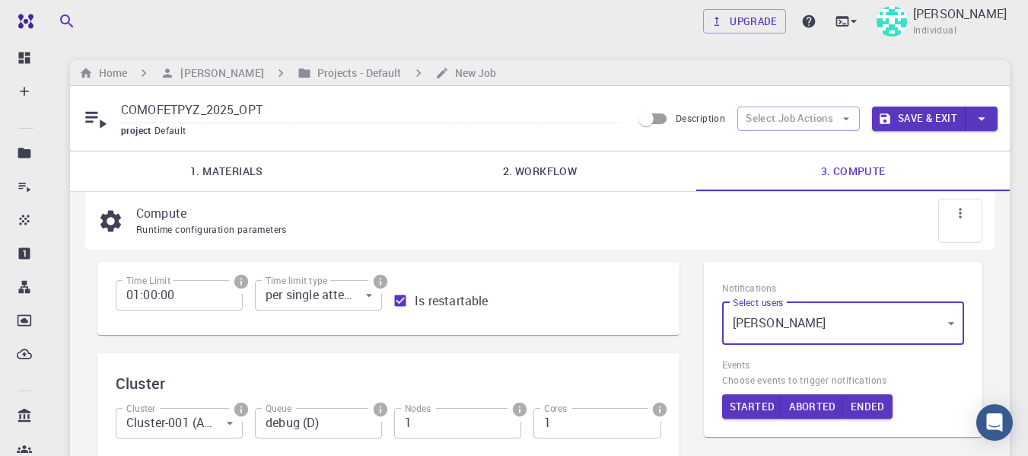
click at [924, 126] on button "Save & Exit" at bounding box center [919, 119] width 94 height 24
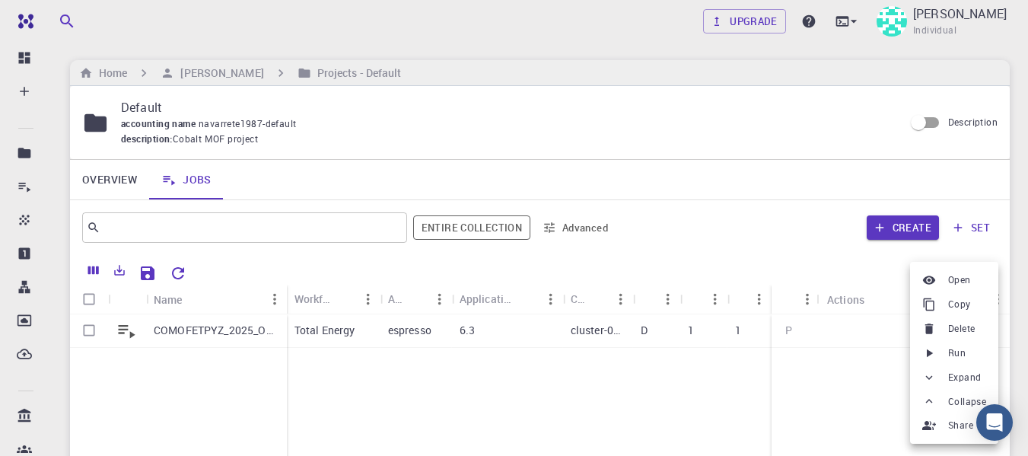
click at [861, 371] on div at bounding box center [514, 228] width 1028 height 456
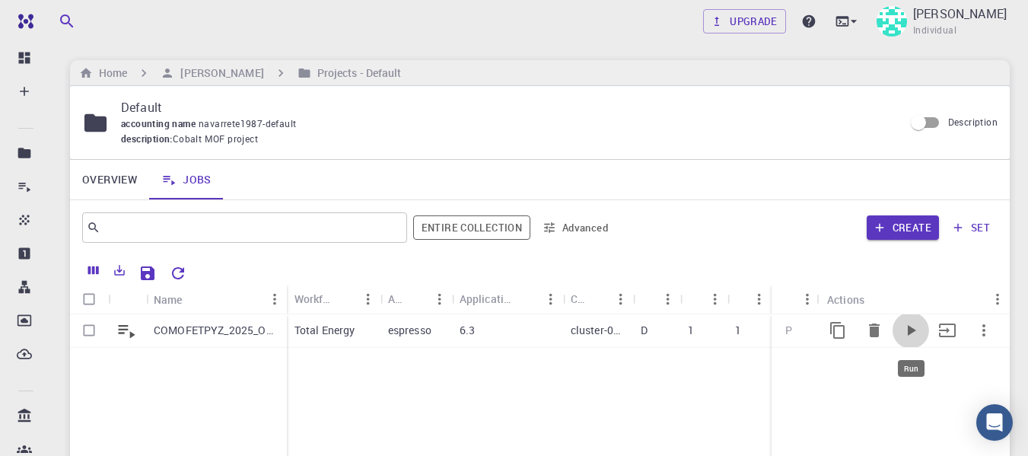
click at [909, 328] on icon "Run" at bounding box center [912, 330] width 8 height 11
click at [910, 324] on icon "Run" at bounding box center [911, 330] width 18 height 18
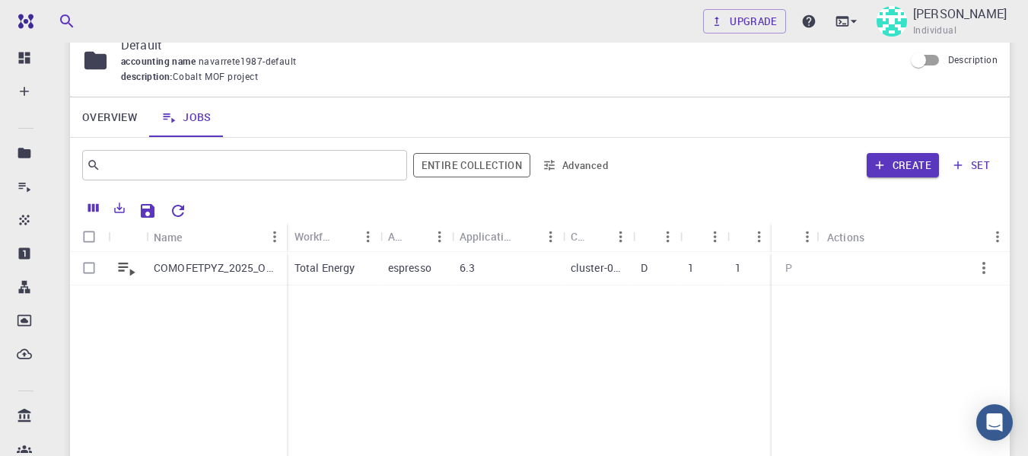
scroll to position [65, 0]
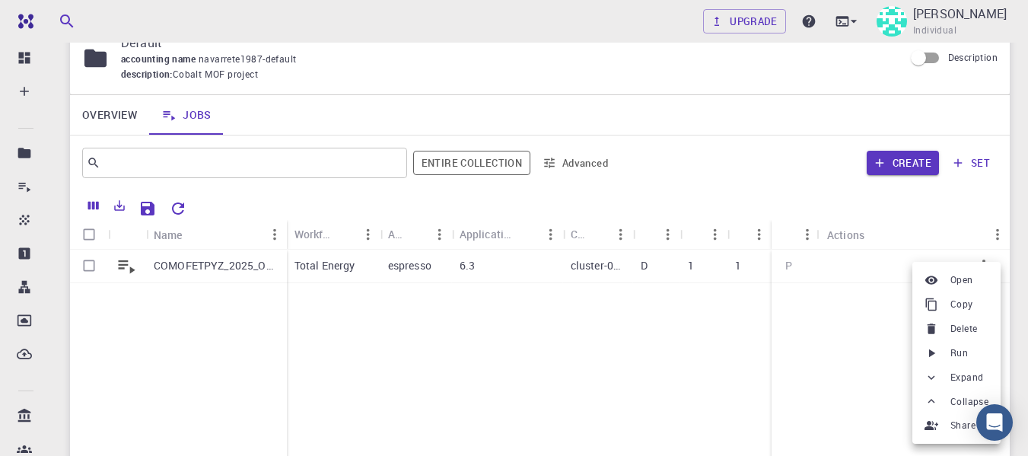
click at [945, 355] on li "Run" at bounding box center [957, 353] width 88 height 24
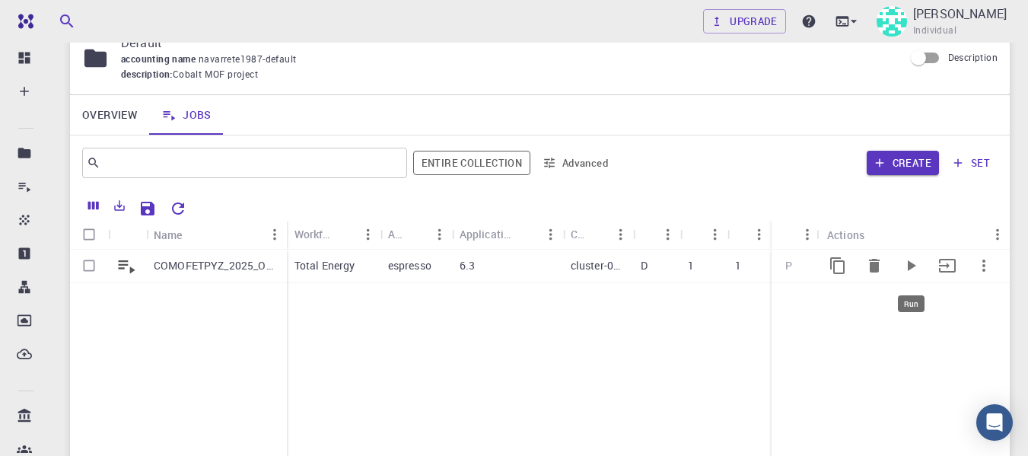
click at [907, 266] on icon "Run" at bounding box center [911, 265] width 18 height 18
click at [88, 261] on input "Select row" at bounding box center [89, 265] width 29 height 29
checkbox input "true"
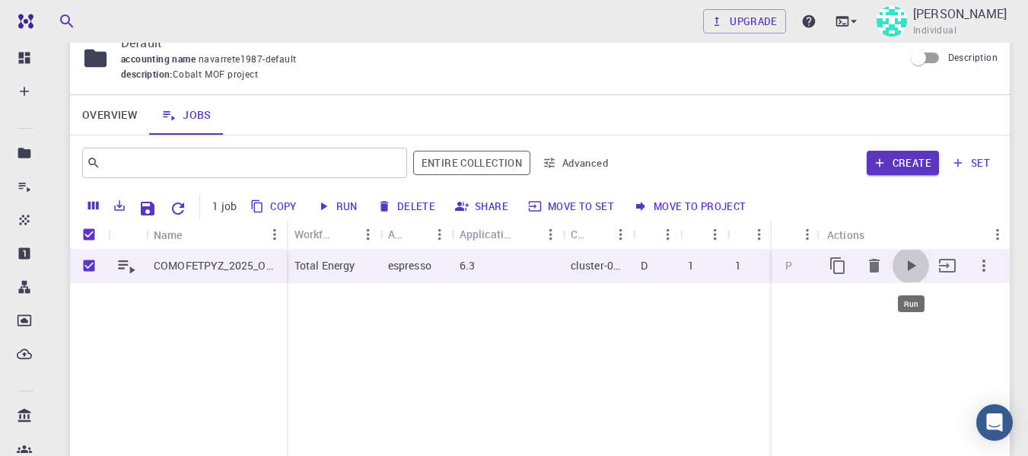
click at [911, 258] on icon "Run" at bounding box center [911, 265] width 18 height 18
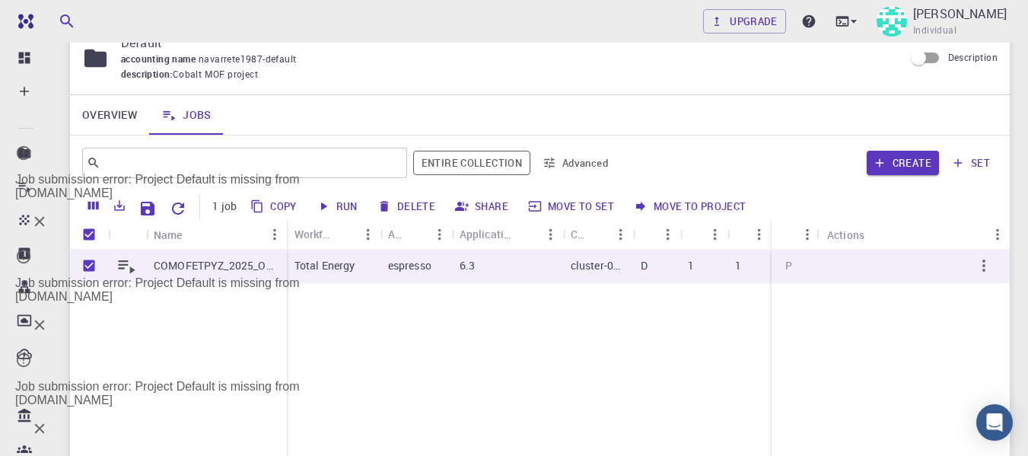
click at [329, 205] on icon "button" at bounding box center [324, 206] width 14 height 14
checkbox input "false"
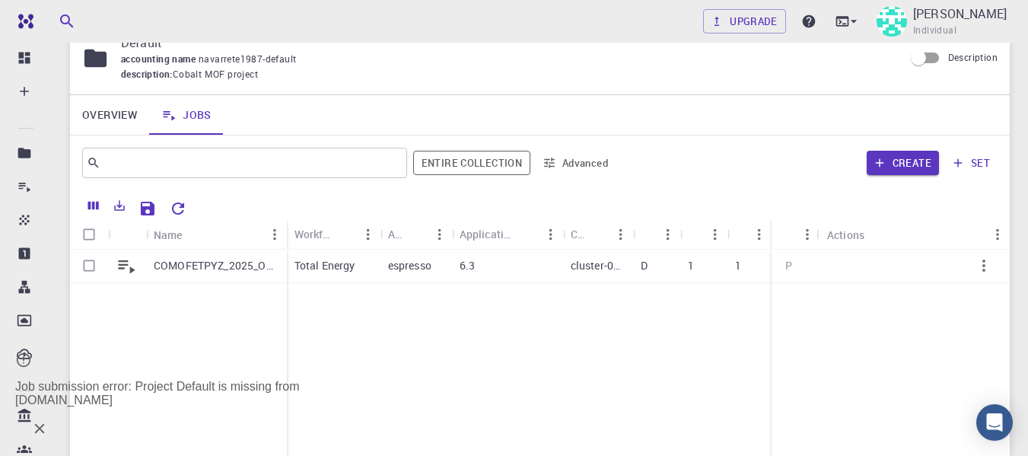
click at [562, 350] on div "COMOFETPYZ_2025_OPT Total Energy espresso 6.3 cluster-001 D 1 1 [DATE] 1:41 P" at bounding box center [754, 363] width 1369 height 226
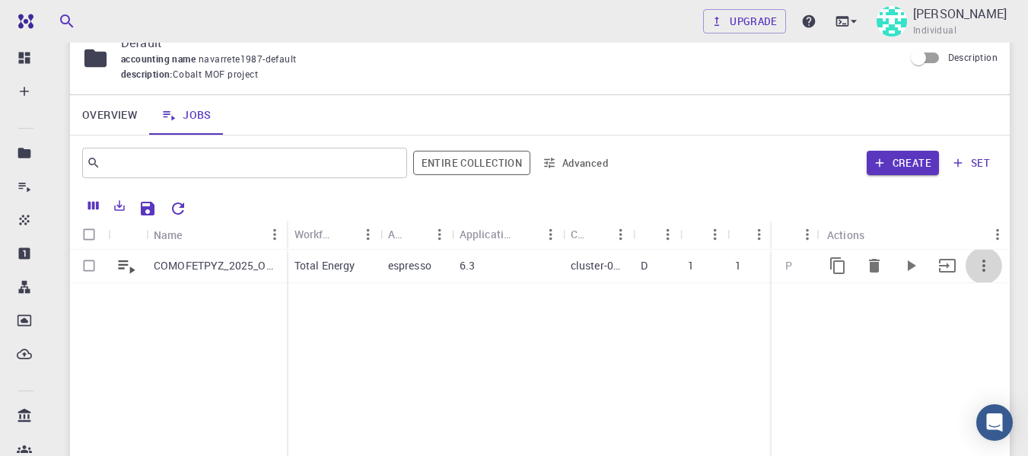
click at [983, 271] on icon "button" at bounding box center [984, 266] width 3 height 12
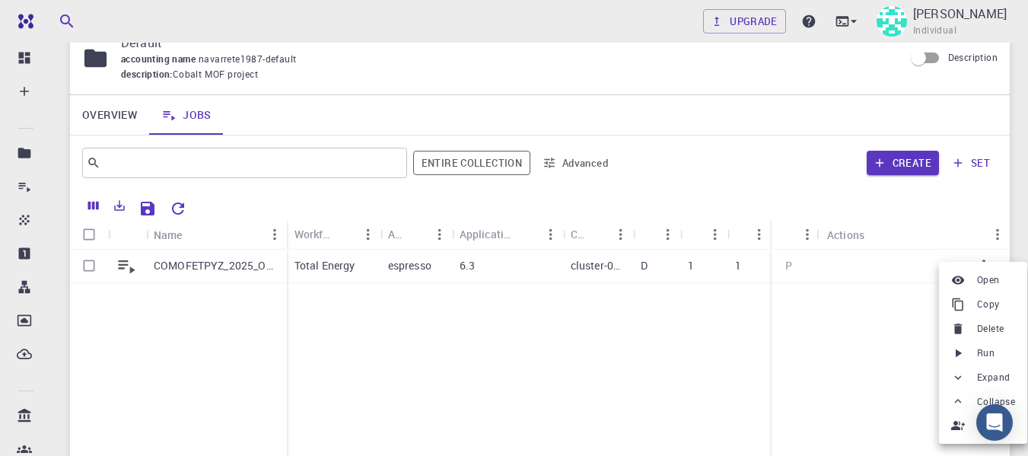
click at [865, 307] on div at bounding box center [514, 228] width 1028 height 456
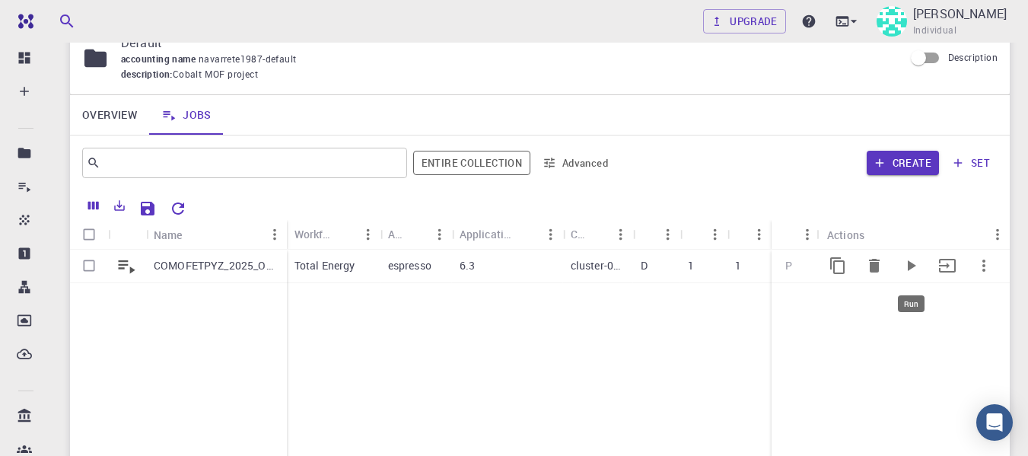
click at [902, 266] on icon "Run" at bounding box center [911, 265] width 18 height 18
click at [904, 265] on icon "Run" at bounding box center [911, 265] width 18 height 18
click at [983, 270] on icon "button" at bounding box center [984, 265] width 18 height 18
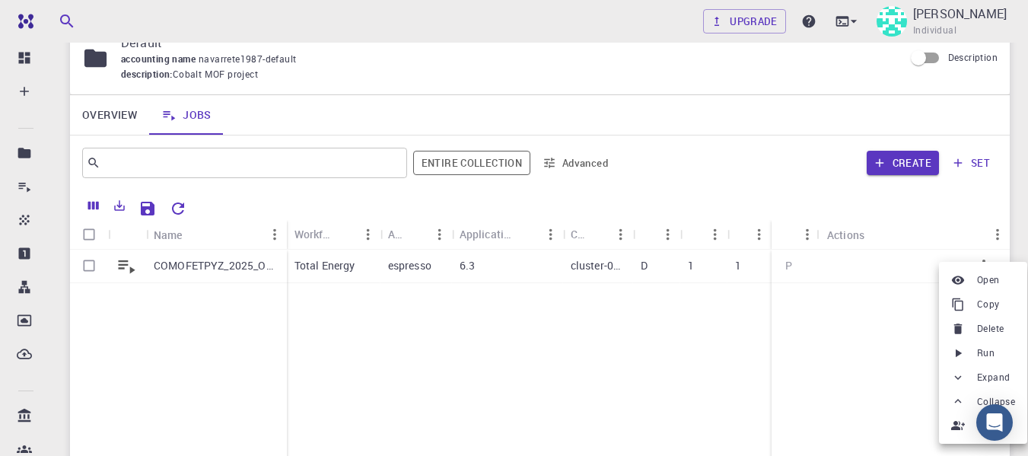
click at [973, 282] on li "Open" at bounding box center [983, 280] width 88 height 24
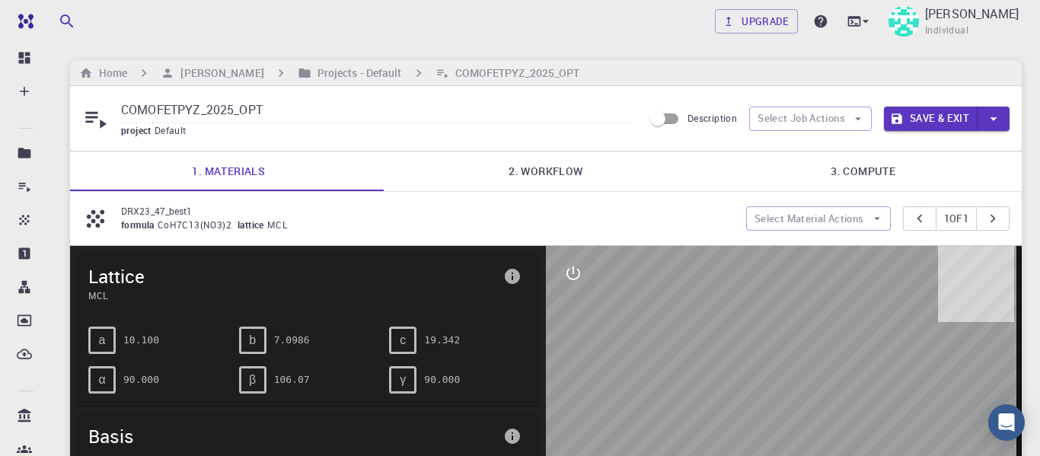
click at [811, 171] on link "3. Compute" at bounding box center [862, 171] width 317 height 40
click at [858, 167] on link "3. Compute" at bounding box center [862, 171] width 317 height 40
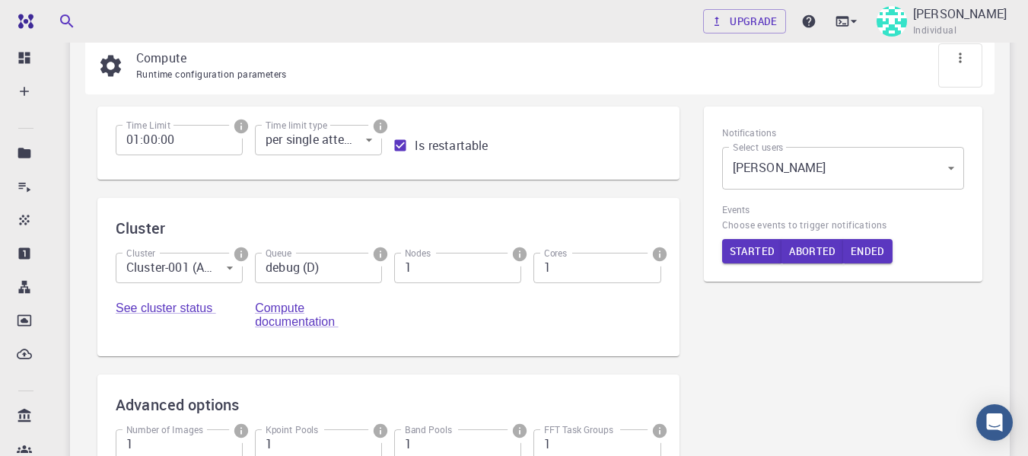
scroll to position [159, 0]
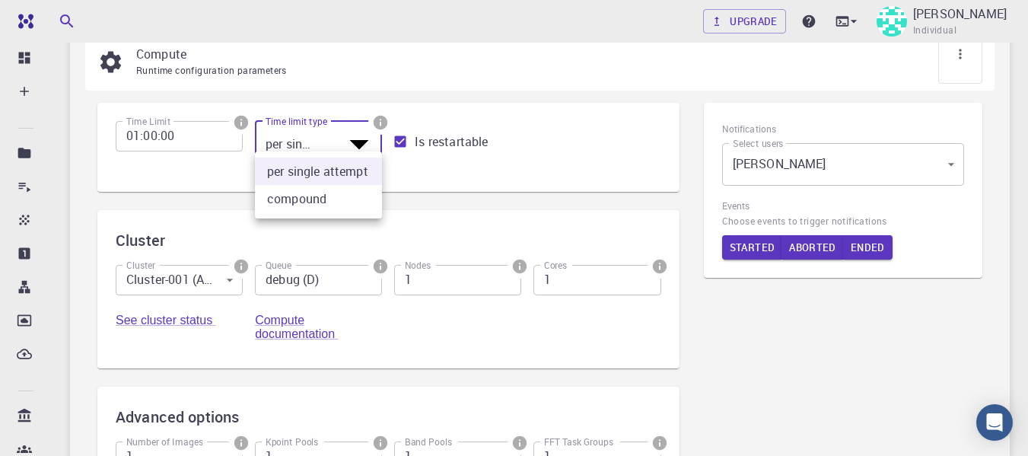
click at [368, 137] on body "Free Dashboard Create New Job New Material Create Material Upload File Import f…" at bounding box center [514, 288] width 1028 height 895
click at [368, 136] on div at bounding box center [514, 228] width 1028 height 456
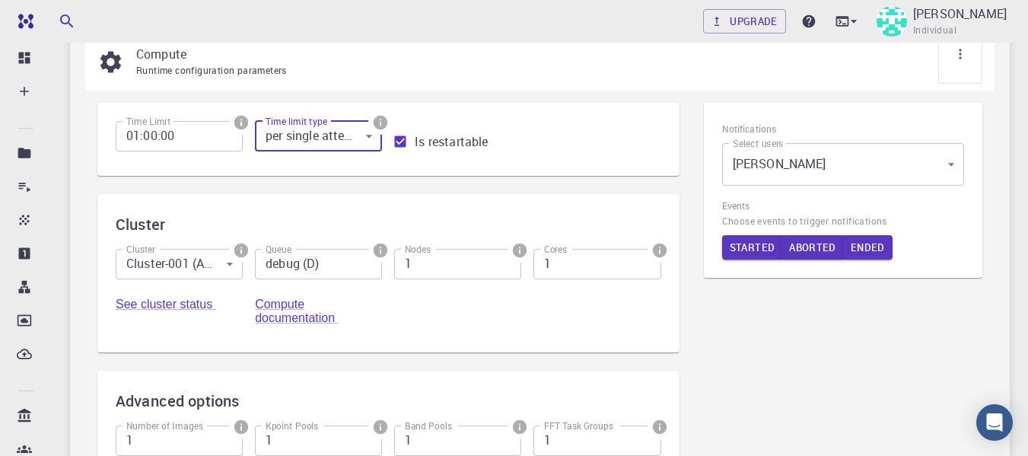
click at [374, 272] on input "debug (D)" at bounding box center [318, 264] width 127 height 30
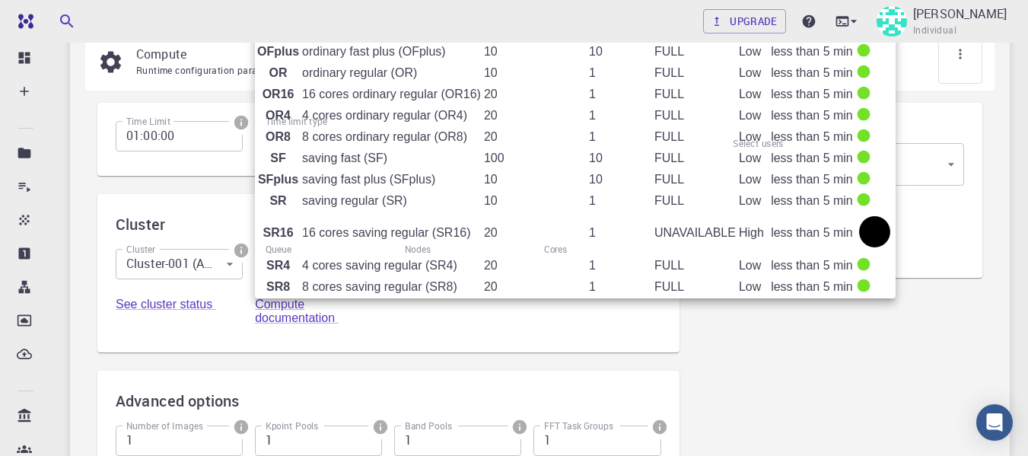
click at [223, 302] on div at bounding box center [514, 228] width 1028 height 456
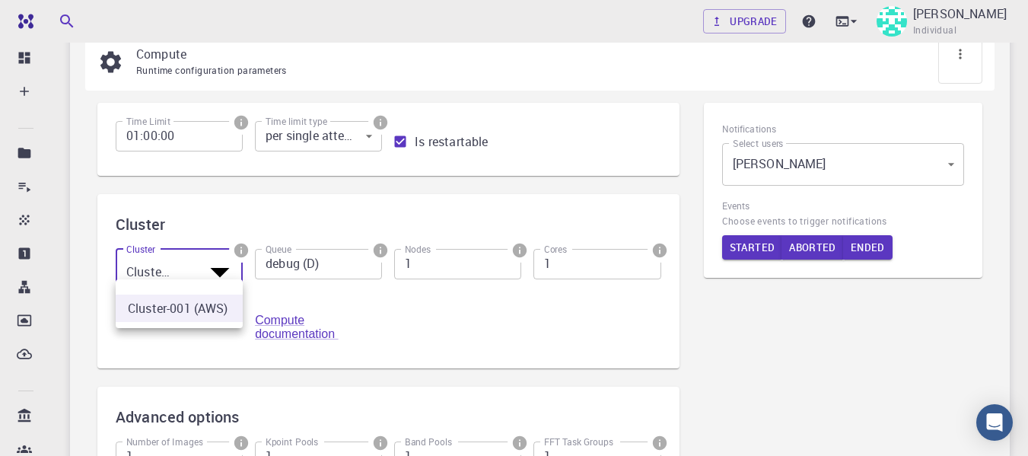
click at [230, 263] on body "Free Dashboard Create New Job New Material Create Material Upload File Import f…" at bounding box center [514, 288] width 1028 height 895
click at [206, 312] on li "Cluster-001 (AWS)" at bounding box center [179, 308] width 127 height 27
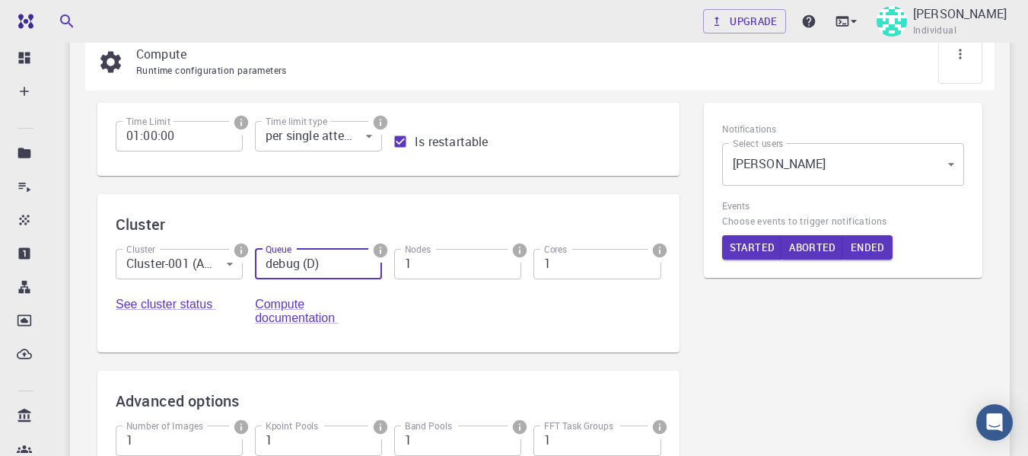
click at [346, 268] on input "debug (D)" at bounding box center [318, 264] width 127 height 30
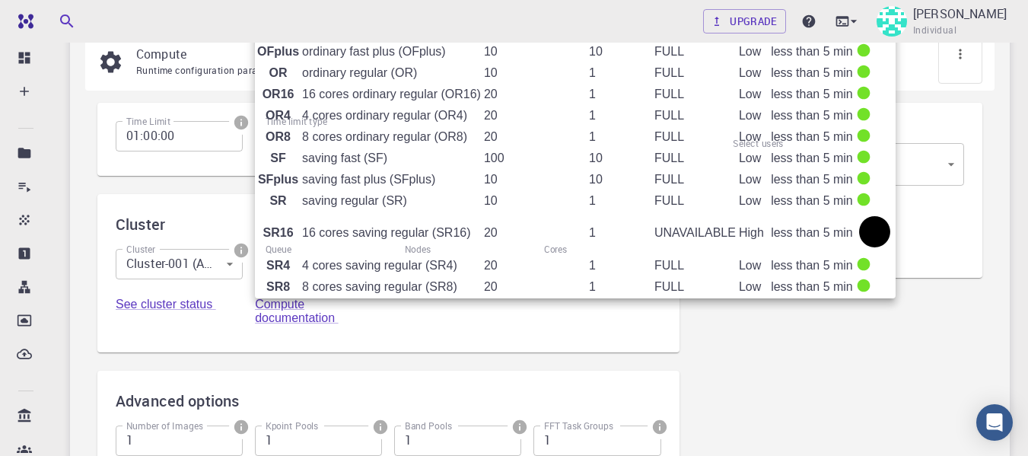
type input "8 GPUs ordinary fast (G8OF)"
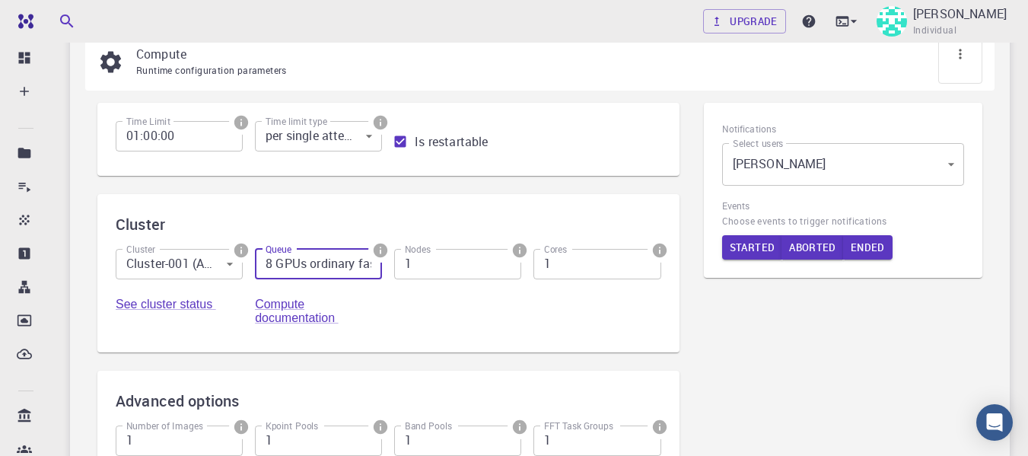
scroll to position [0, 52]
click at [578, 264] on input "1" at bounding box center [597, 264] width 127 height 30
drag, startPoint x: 578, startPoint y: 264, endPoint x: 533, endPoint y: 260, distance: 45.1
click at [533, 260] on div "Cores 1 Cores" at bounding box center [590, 261] width 139 height 49
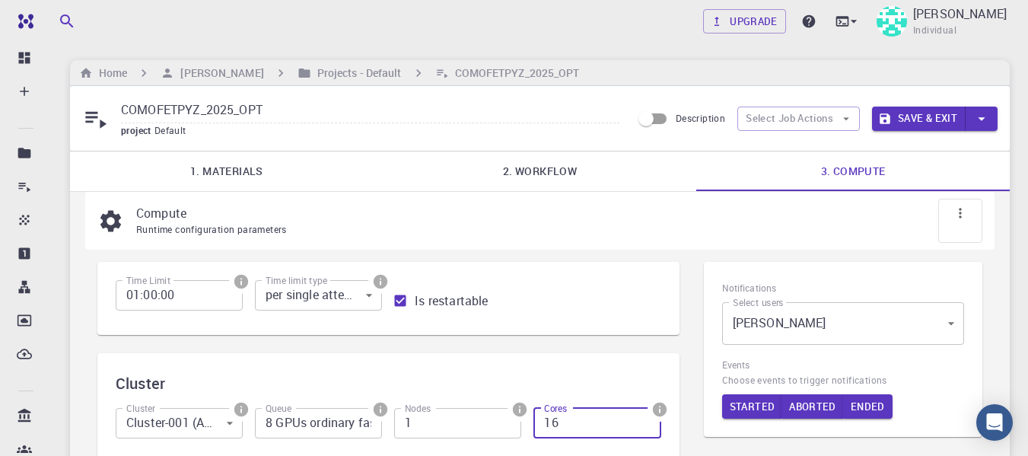
type input "16"
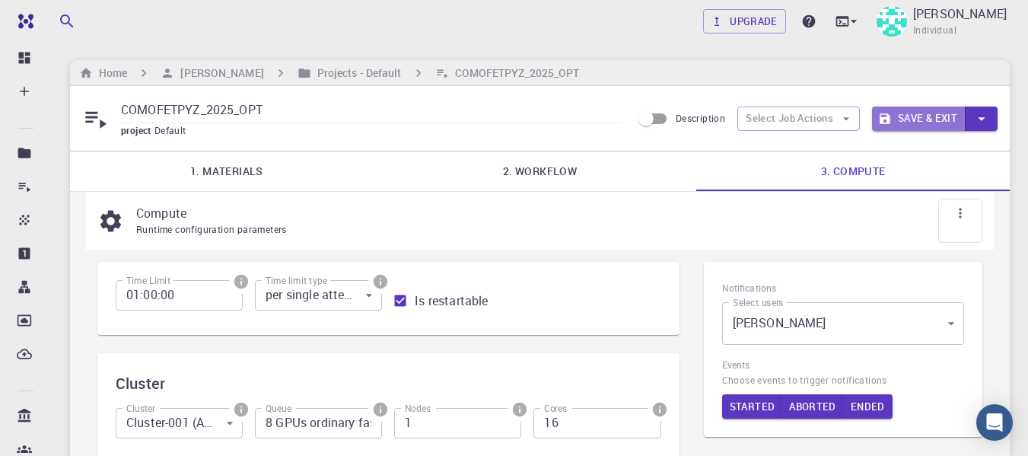
click at [913, 117] on button "Save & Exit" at bounding box center [919, 119] width 94 height 24
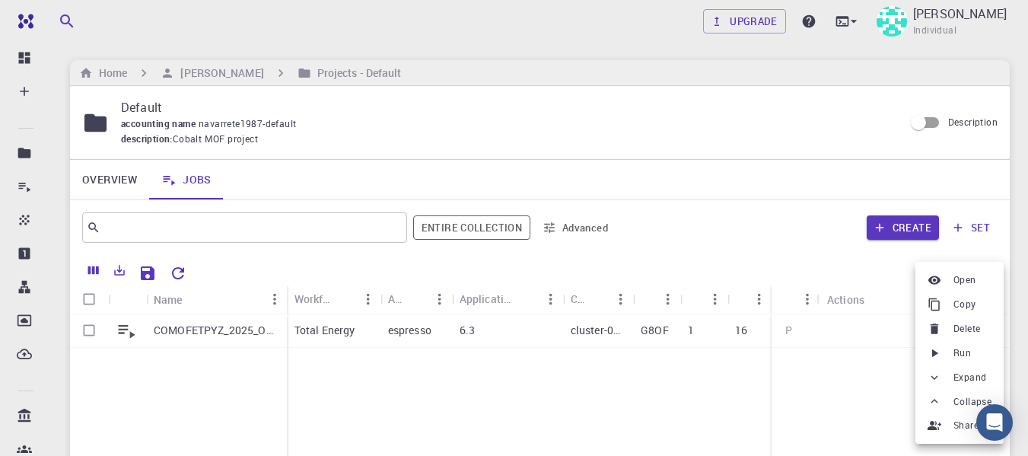
click at [929, 344] on li "Run" at bounding box center [960, 353] width 88 height 24
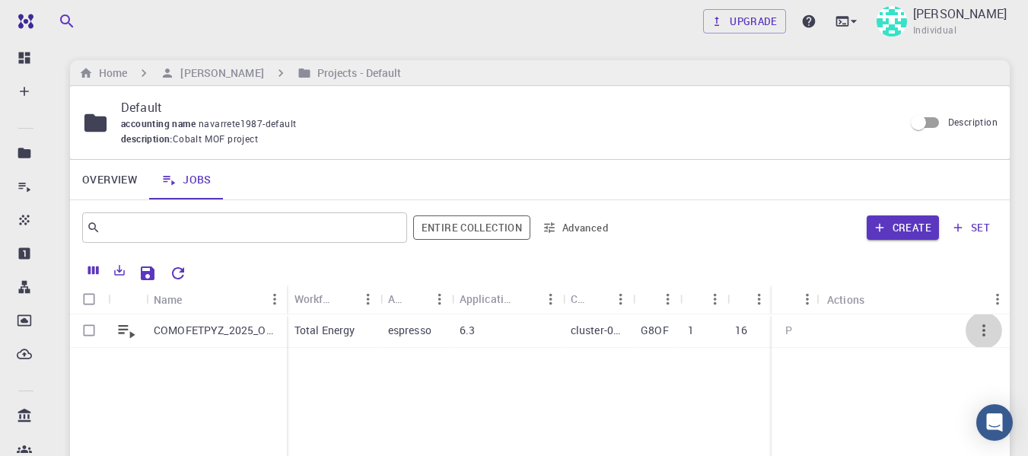
click at [985, 327] on icon "button" at bounding box center [984, 330] width 3 height 12
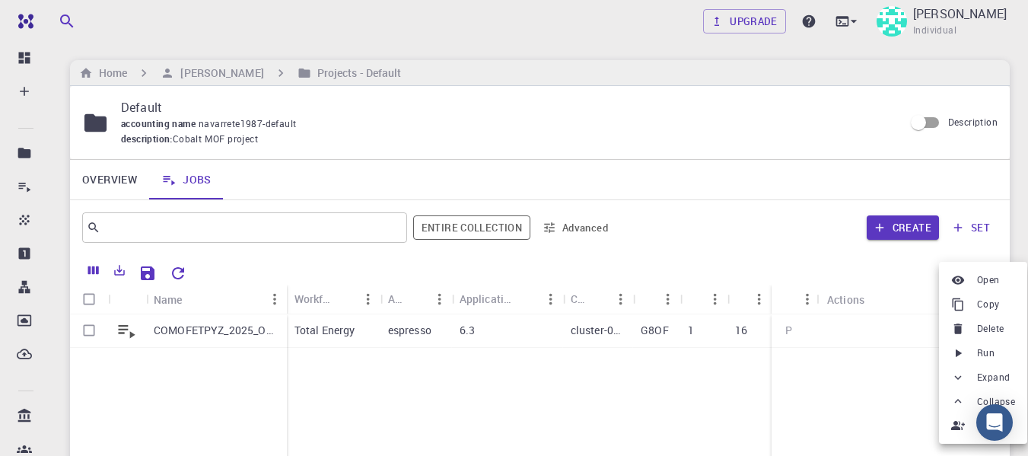
click at [957, 341] on li "Run" at bounding box center [983, 353] width 88 height 24
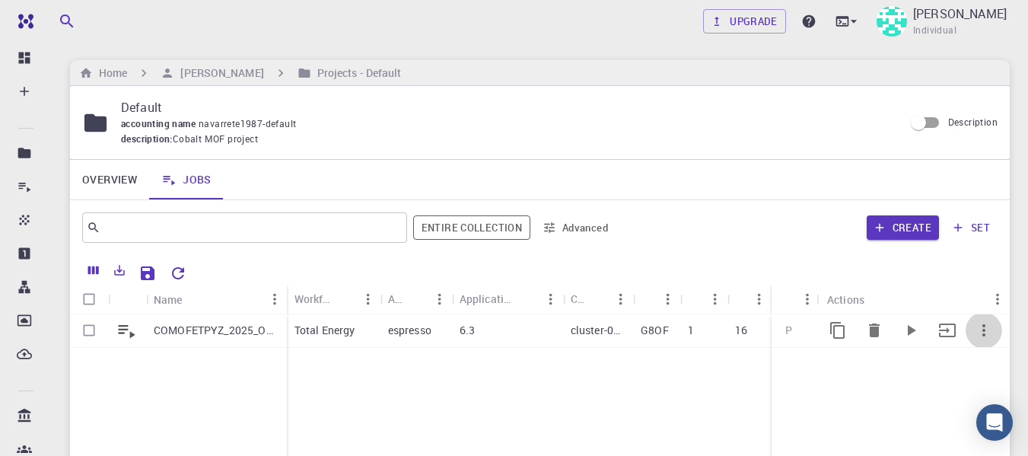
click at [991, 335] on icon "button" at bounding box center [984, 330] width 18 height 18
click at [981, 330] on icon "button" at bounding box center [984, 330] width 18 height 18
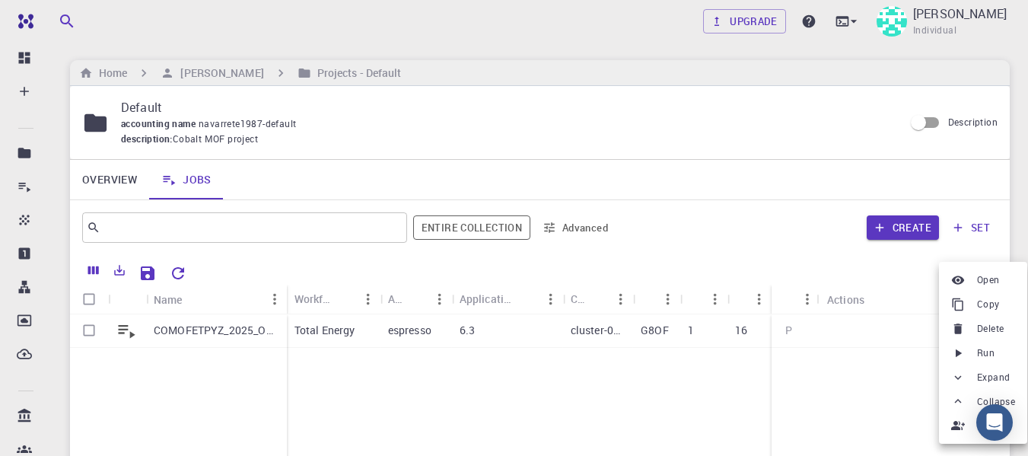
click at [972, 270] on li "Open" at bounding box center [983, 280] width 88 height 24
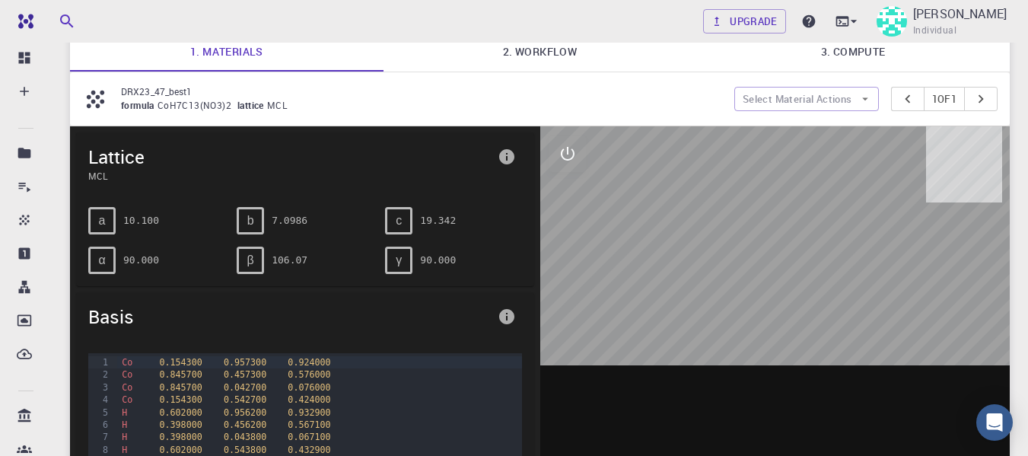
scroll to position [42, 0]
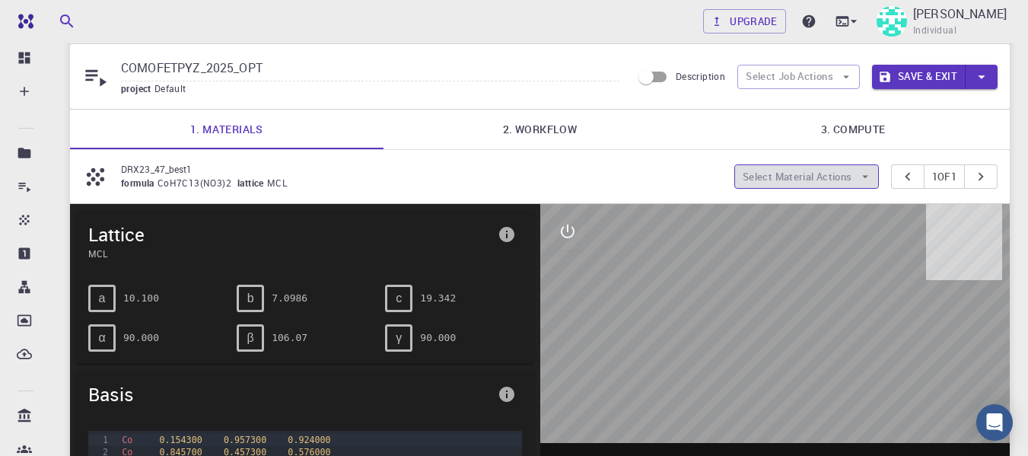
click at [845, 176] on button "Select Material Actions" at bounding box center [806, 176] width 145 height 24
click at [870, 177] on button "Select Material Actions" at bounding box center [806, 176] width 145 height 24
click at [862, 178] on icon "button" at bounding box center [866, 177] width 14 height 14
click at [868, 123] on link "3. Compute" at bounding box center [853, 130] width 314 height 40
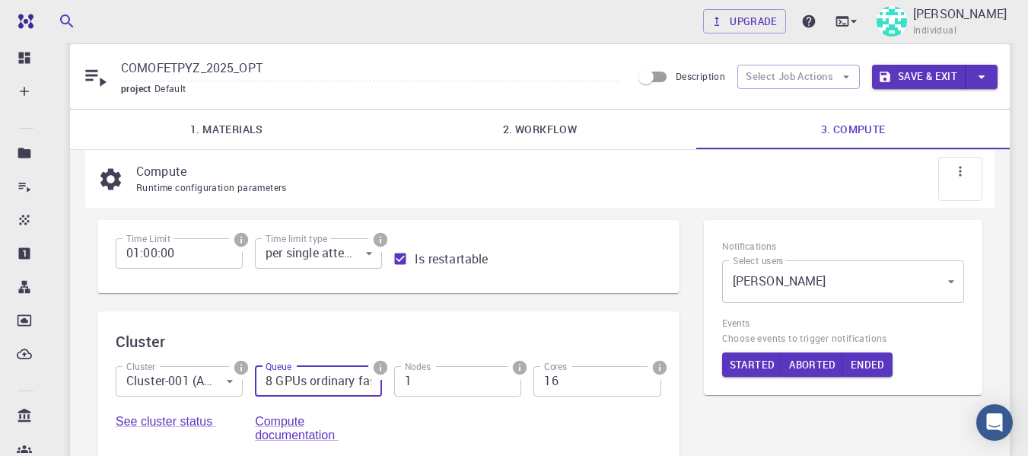
click at [318, 389] on input "8 GPUs ordinary fast (G8OF)" at bounding box center [318, 381] width 127 height 30
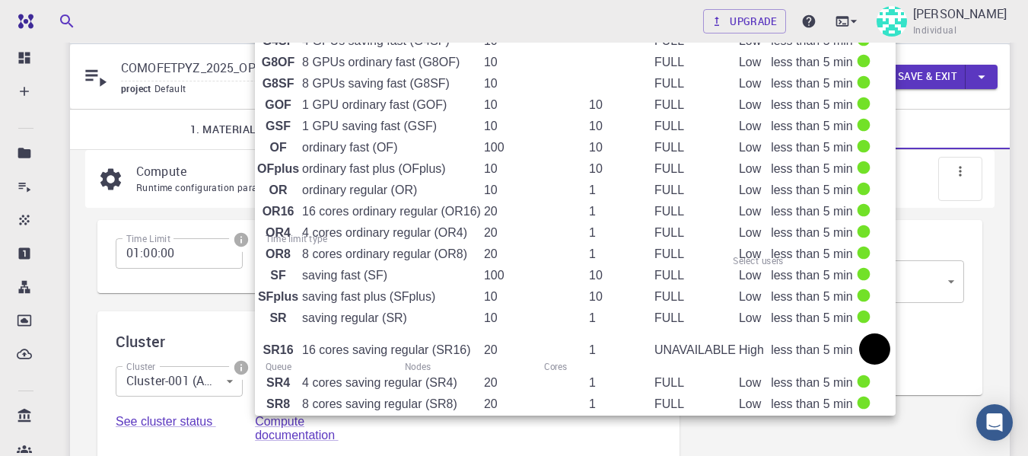
scroll to position [450, 0]
drag, startPoint x: 1005, startPoint y: 341, endPoint x: 1011, endPoint y: 117, distance: 223.9
click at [1011, 117] on div at bounding box center [514, 228] width 1028 height 456
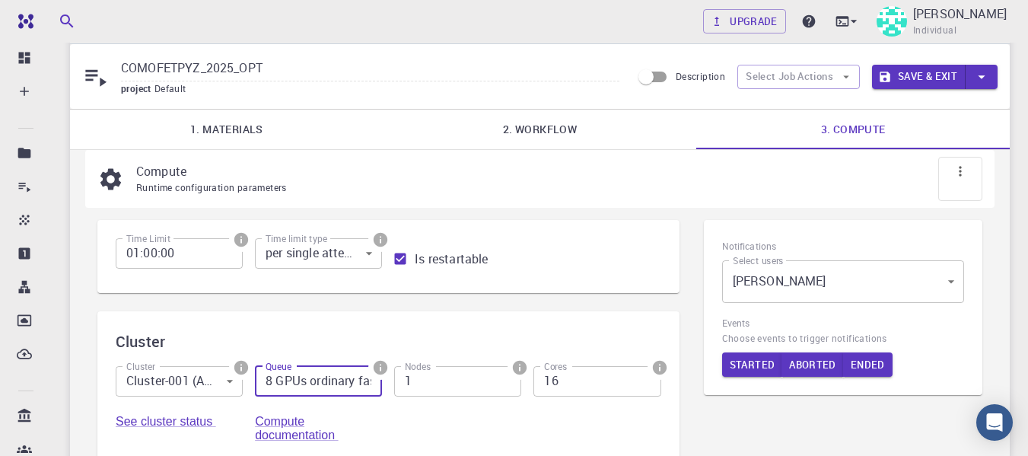
click at [322, 391] on input "8 GPUs ordinary fast (G8OF)" at bounding box center [318, 381] width 127 height 30
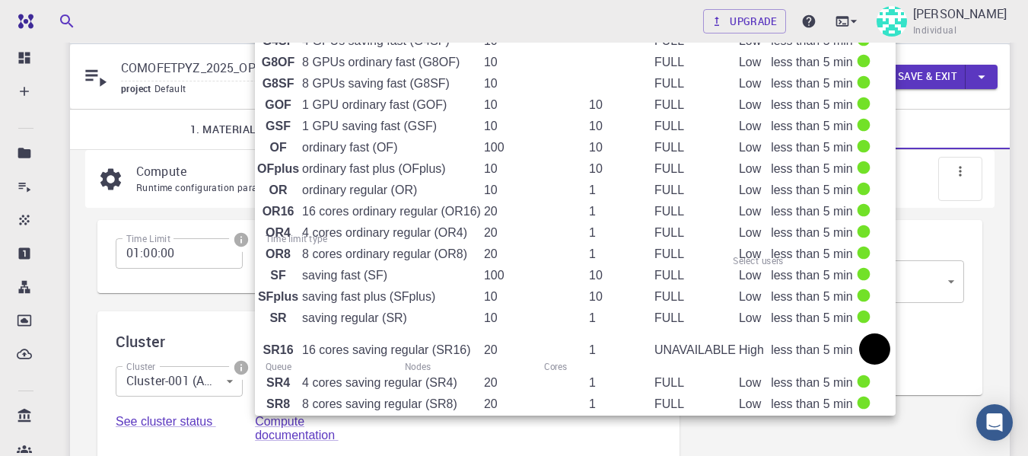
scroll to position [0, 0]
type input "debug (D)"
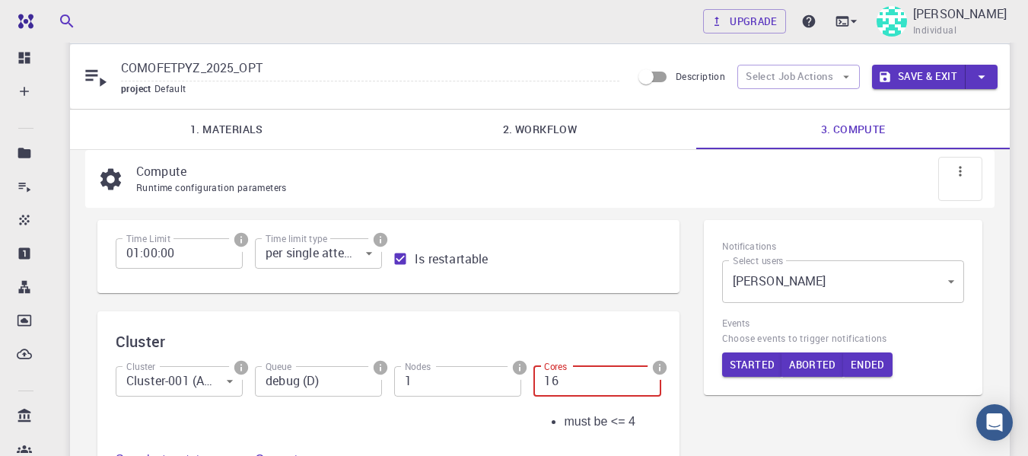
drag, startPoint x: 609, startPoint y: 379, endPoint x: 493, endPoint y: 382, distance: 115.7
click at [493, 382] on div "Cluster Cluster-001 (AWS) 0 Cluster Queue debug (D) Queue Nodes 1 Nodes Cores 1…" at bounding box center [383, 421] width 558 height 135
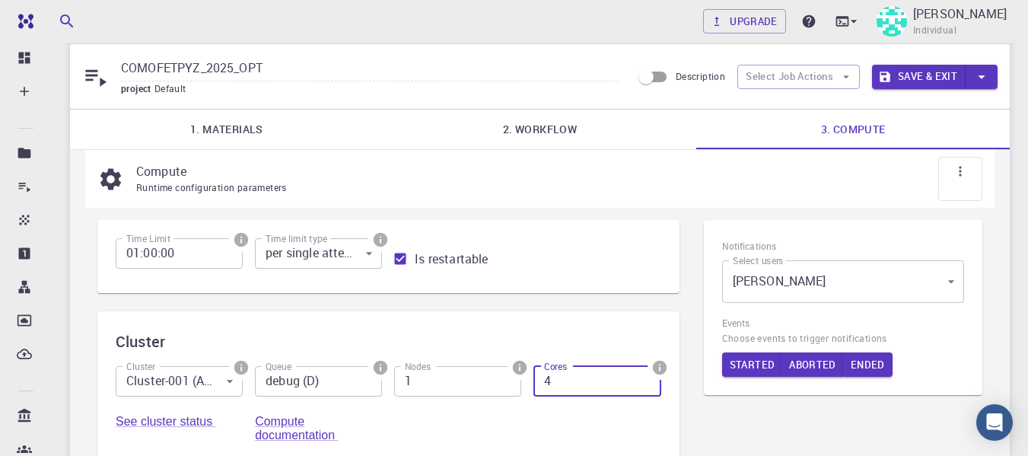
type input "4"
click at [925, 78] on button "Save & Exit" at bounding box center [919, 77] width 94 height 24
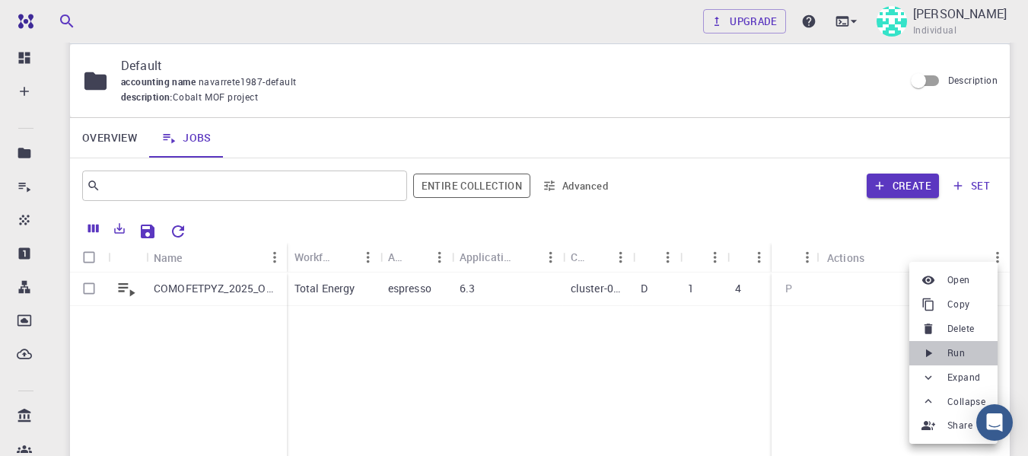
click at [939, 352] on div at bounding box center [932, 353] width 20 height 14
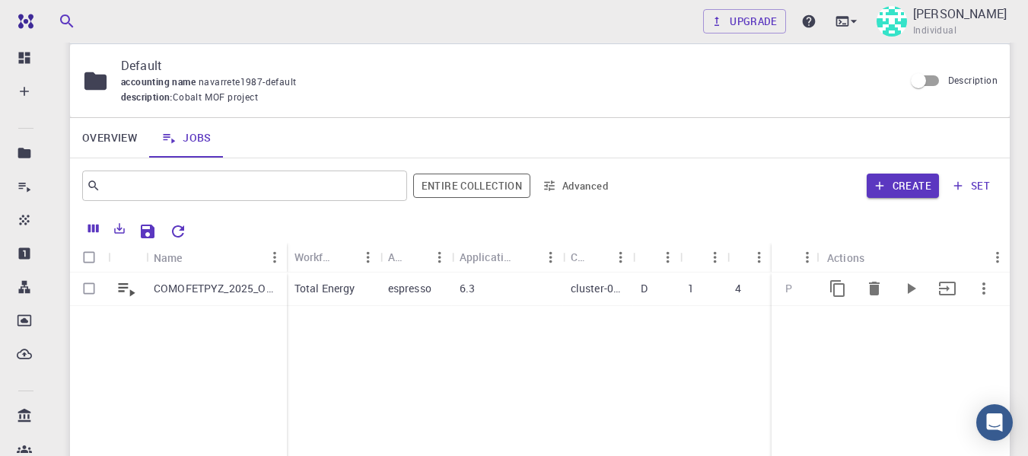
click at [644, 284] on p "D" at bounding box center [644, 288] width 7 height 15
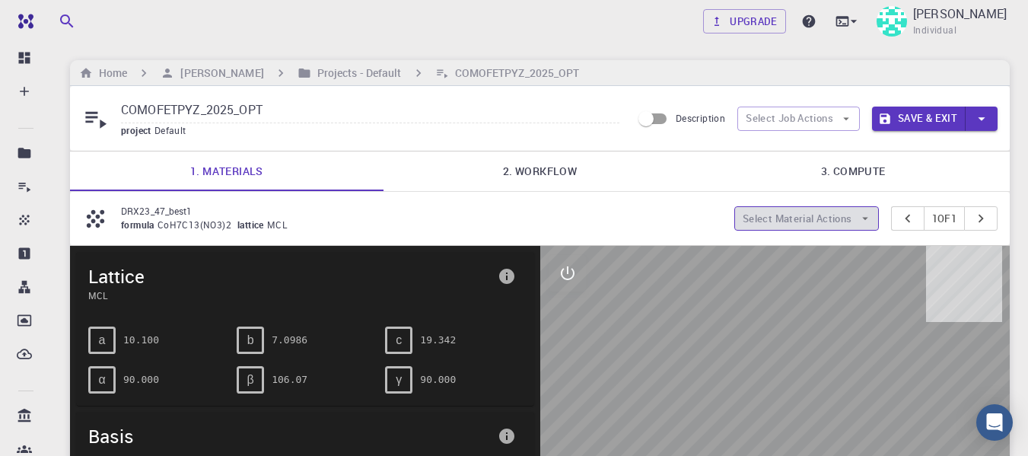
click at [843, 221] on button "Select Material Actions" at bounding box center [806, 218] width 145 height 24
